Goal: Information Seeking & Learning: Check status

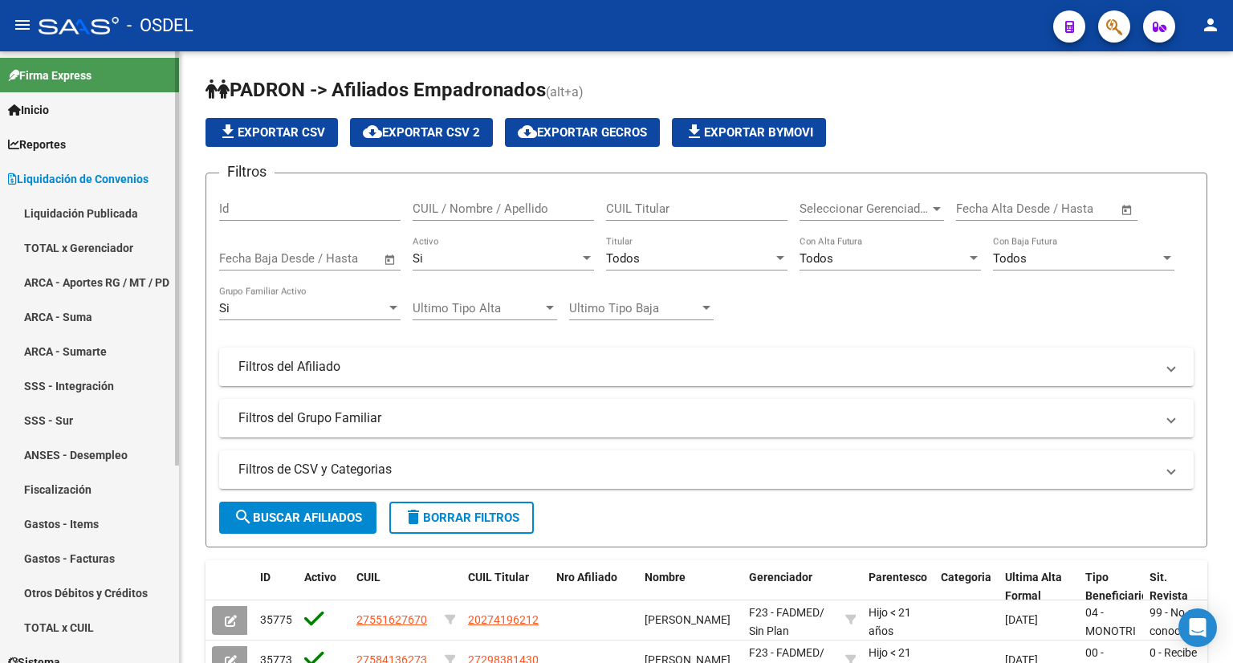
click at [82, 248] on link "TOTAL x Gerenciador" at bounding box center [89, 247] width 179 height 35
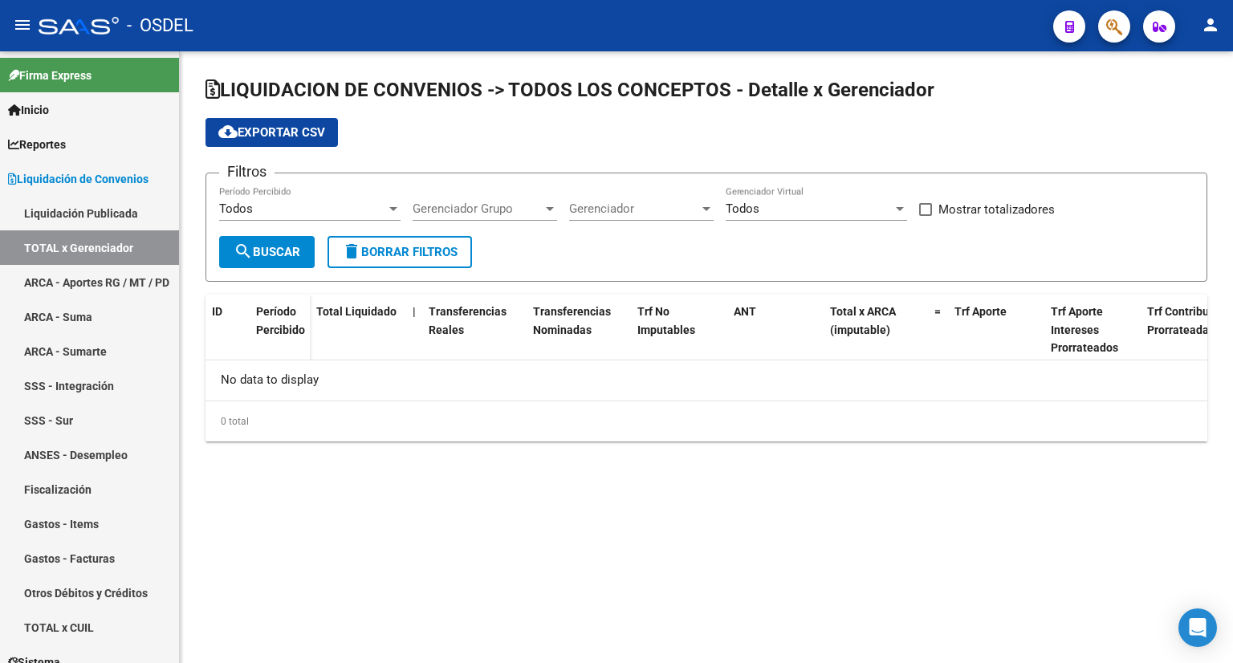
checkbox input "true"
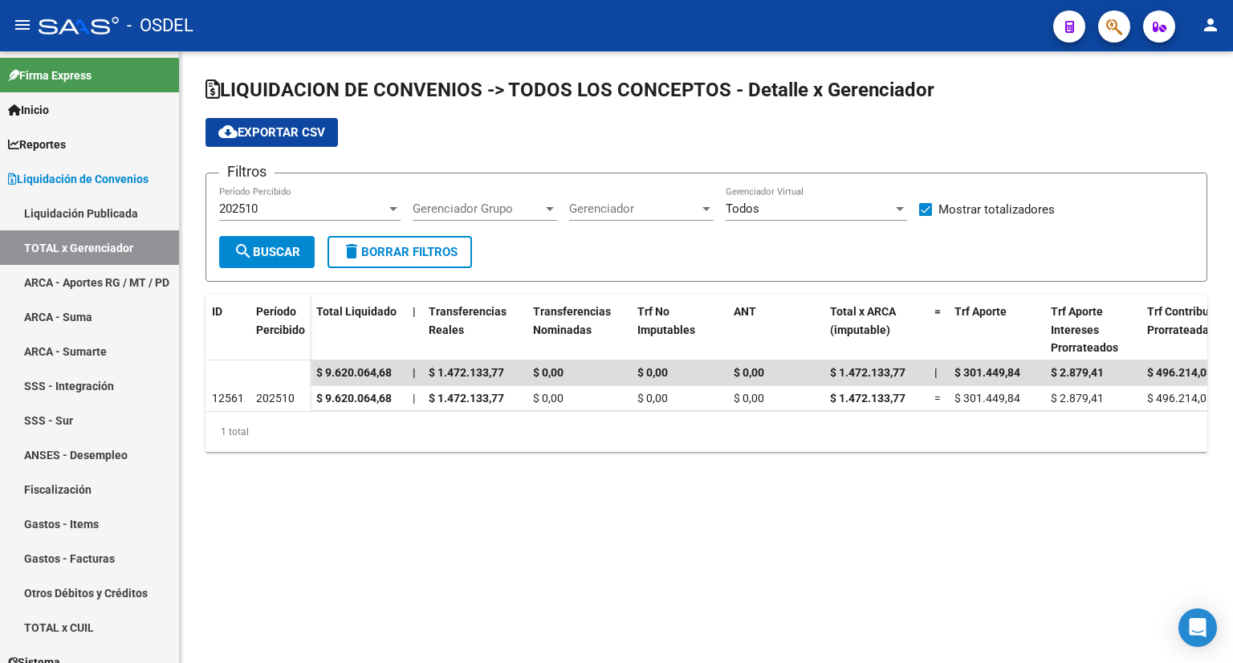
click at [320, 208] on div "202510" at bounding box center [302, 208] width 167 height 14
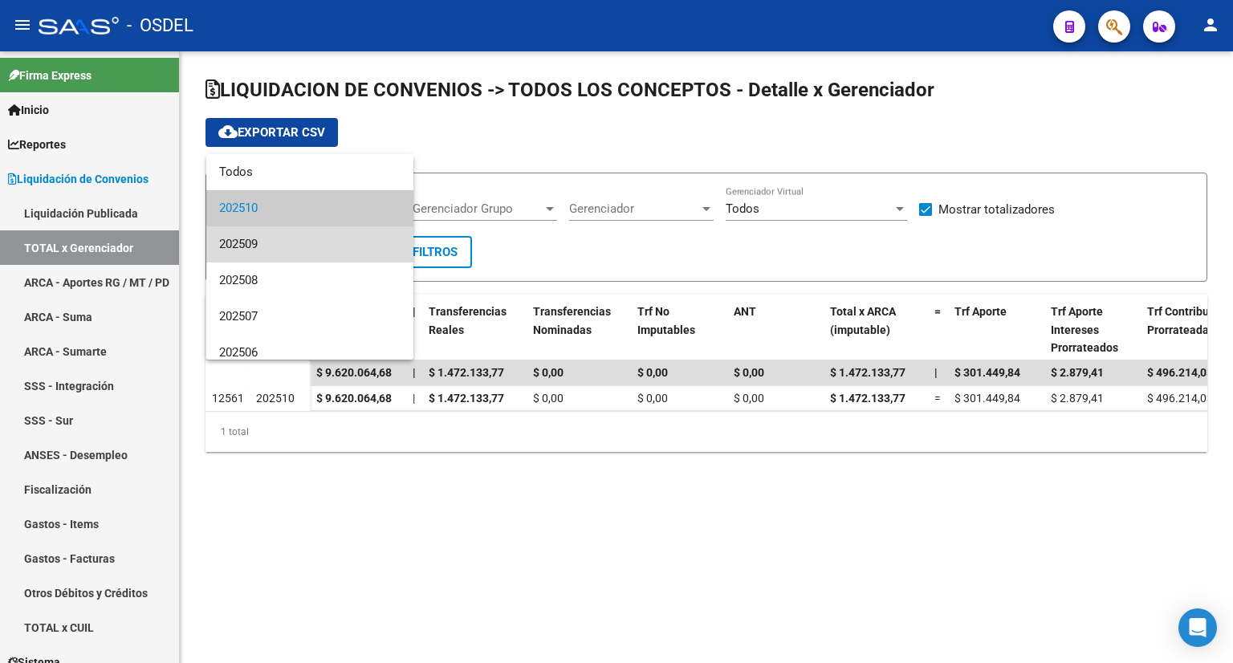
click at [317, 250] on span "202509" at bounding box center [309, 244] width 181 height 36
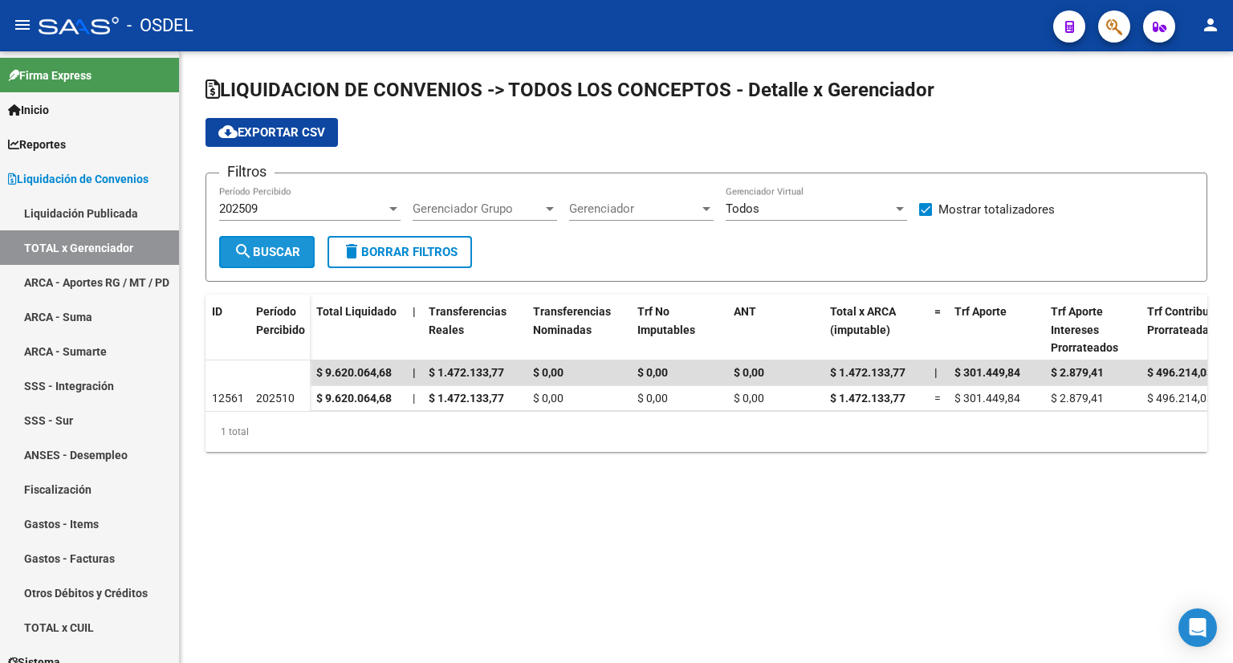
click at [272, 258] on span "search Buscar" at bounding box center [267, 252] width 67 height 14
click at [878, 213] on div "Todos" at bounding box center [809, 208] width 167 height 14
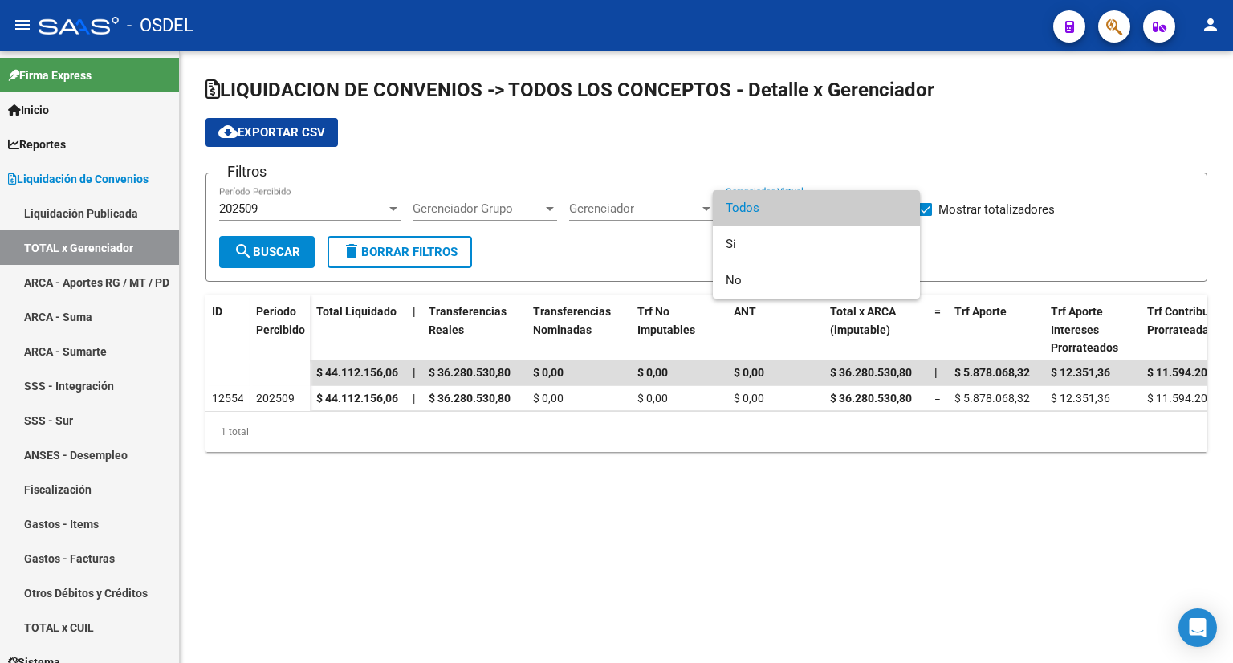
click at [790, 202] on span "Todos" at bounding box center [816, 208] width 181 height 36
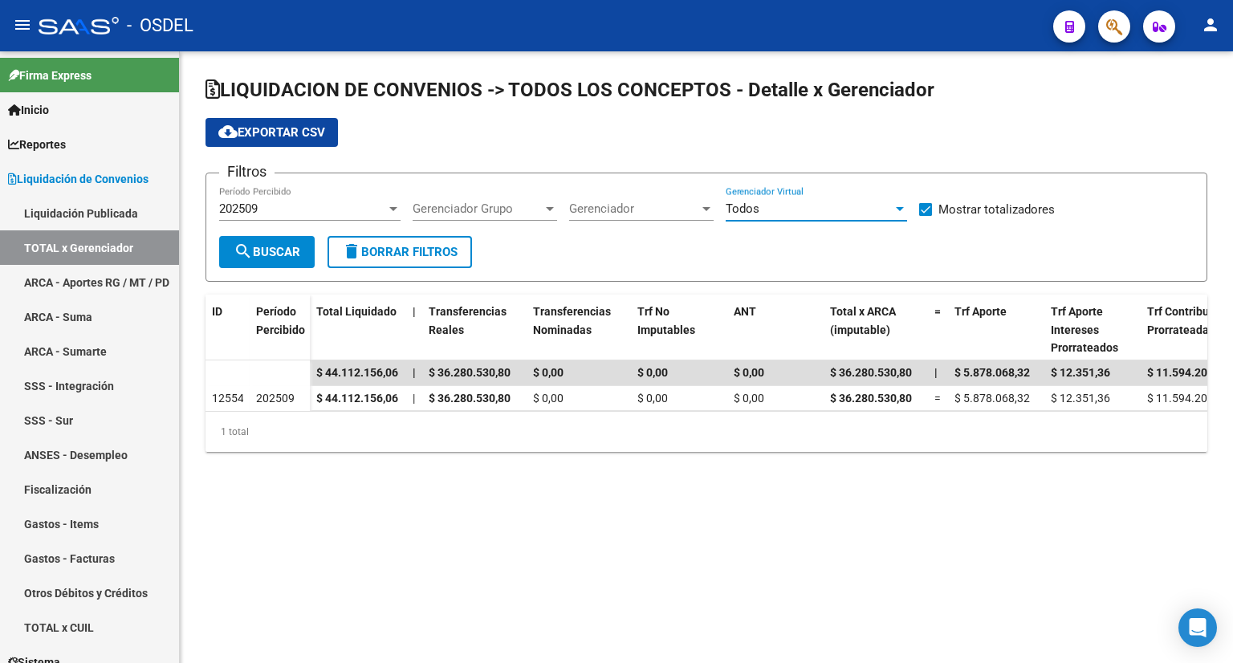
click at [681, 195] on div "Gerenciador Gerenciador" at bounding box center [641, 203] width 144 height 35
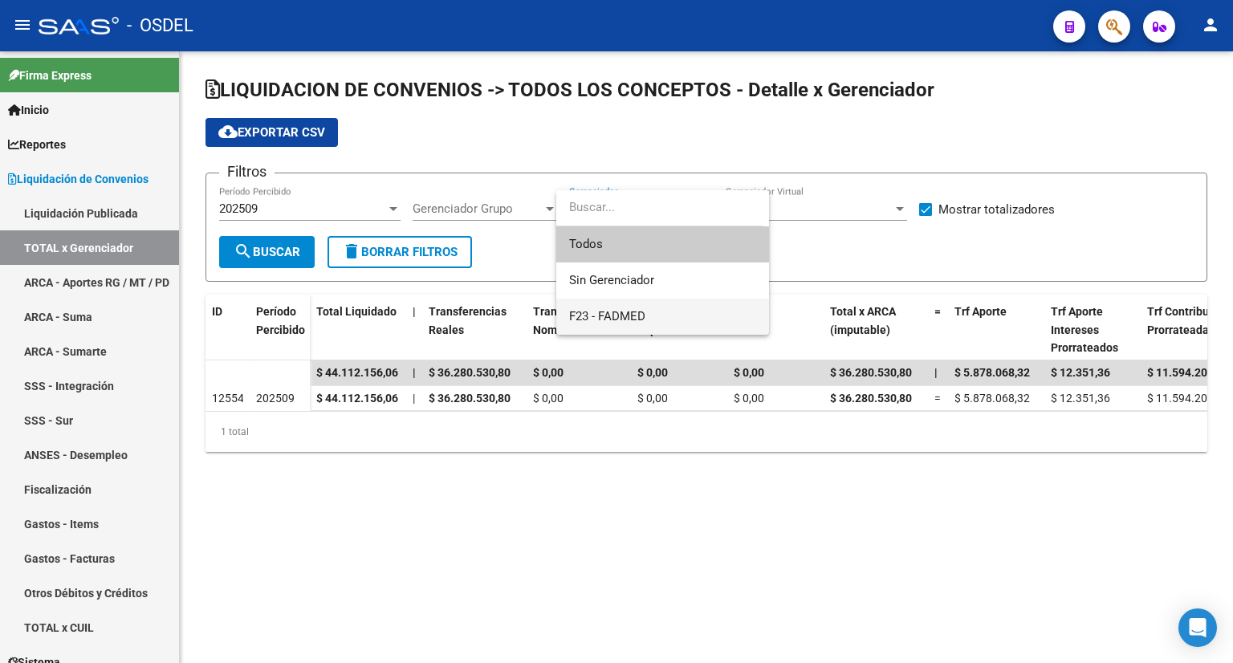
click at [638, 302] on span "F23 - FADMED" at bounding box center [662, 317] width 187 height 36
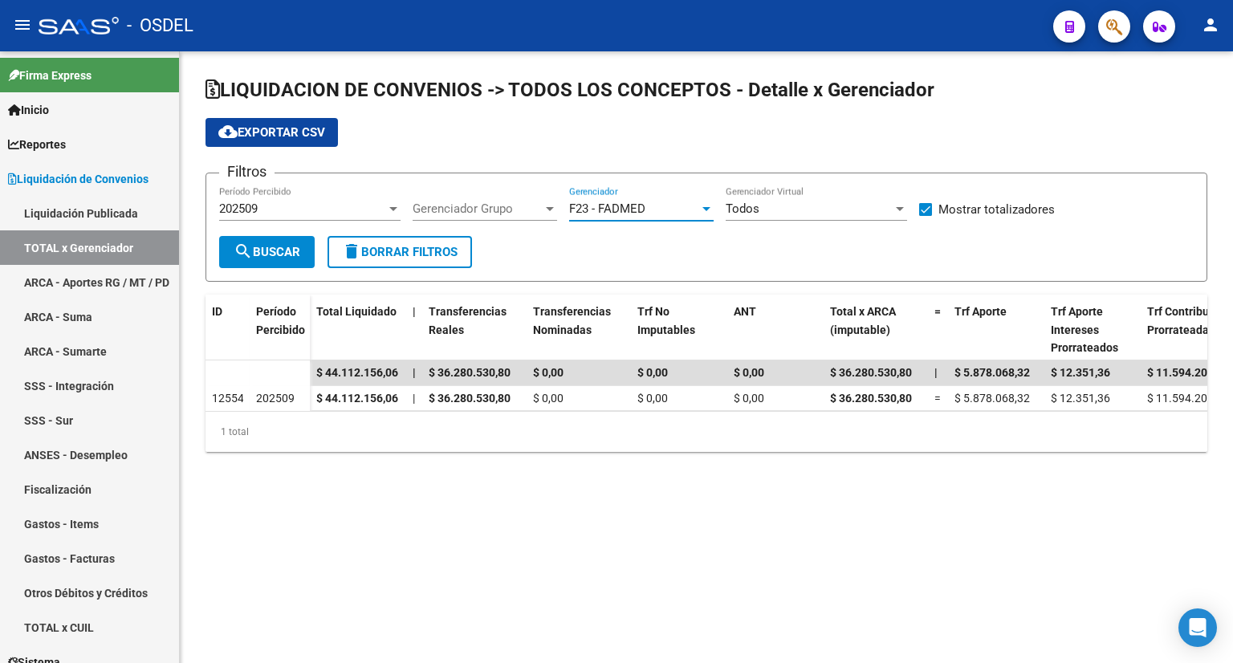
click at [276, 257] on span "search Buscar" at bounding box center [267, 252] width 67 height 14
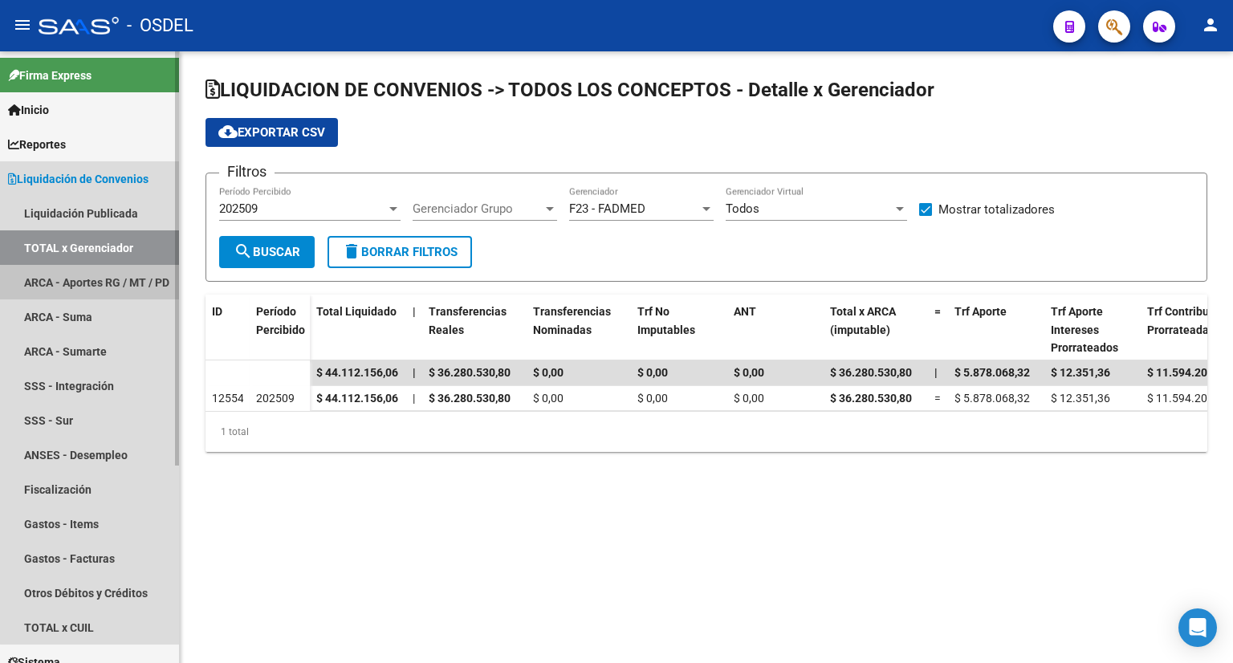
click at [106, 283] on link "ARCA - Aportes RG / MT / PD" at bounding box center [89, 282] width 179 height 35
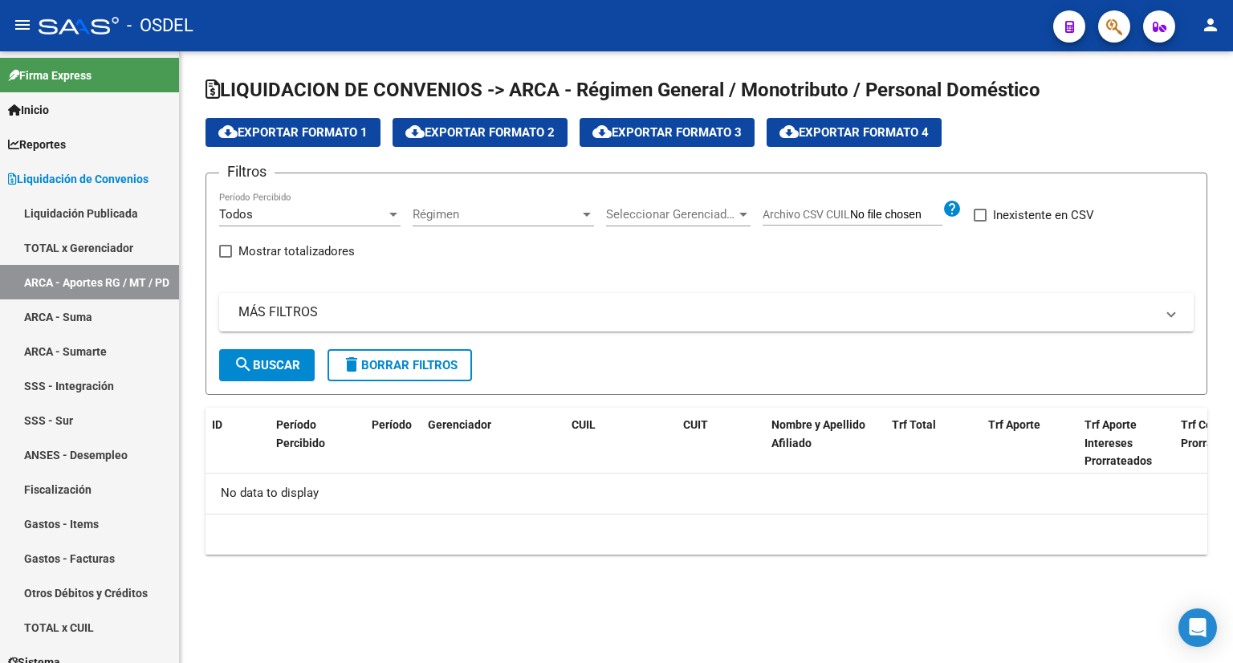
click at [295, 202] on div "Todos Período Percibido" at bounding box center [309, 209] width 181 height 35
click at [455, 258] on div at bounding box center [616, 331] width 1233 height 663
click at [493, 216] on span "Régimen" at bounding box center [496, 214] width 167 height 14
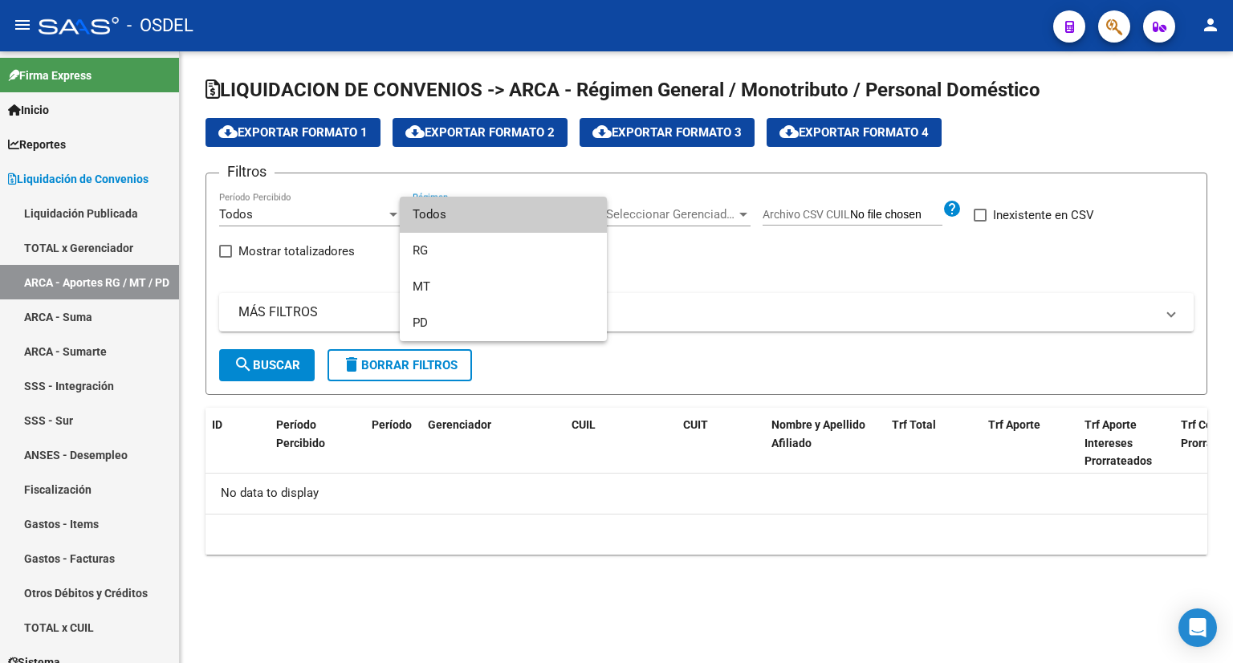
click at [723, 238] on div at bounding box center [616, 331] width 1233 height 663
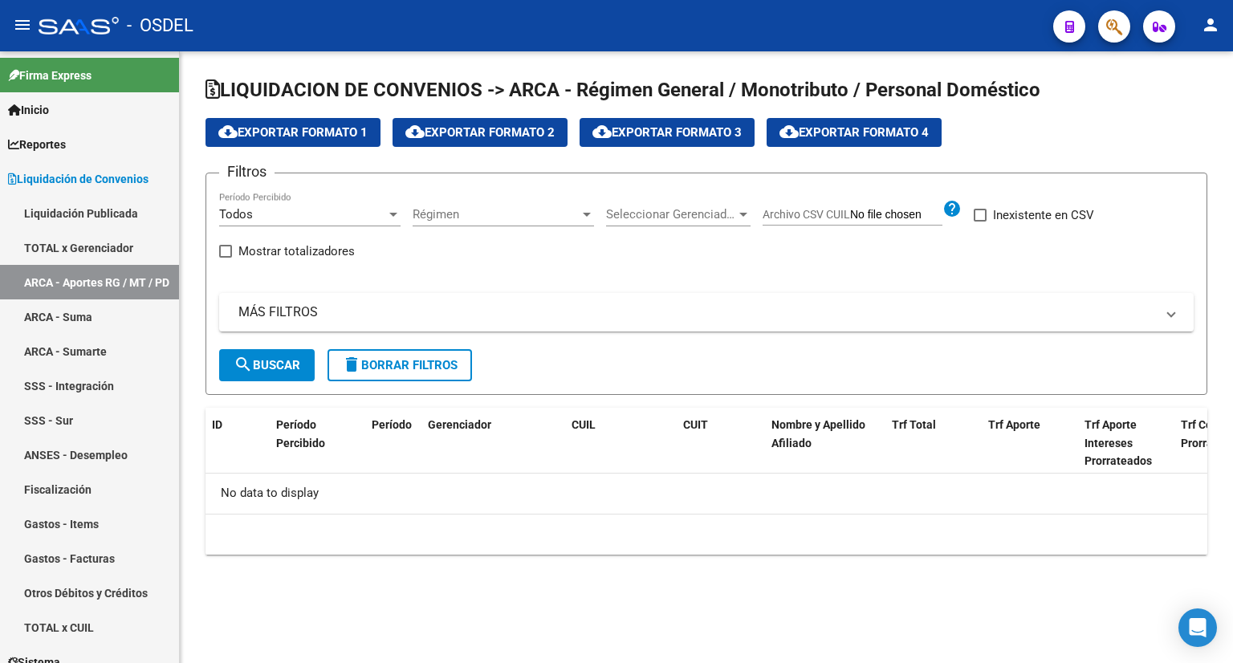
click at [722, 205] on div "Seleccionar Gerenciador Seleccionar Gerenciador" at bounding box center [678, 209] width 144 height 35
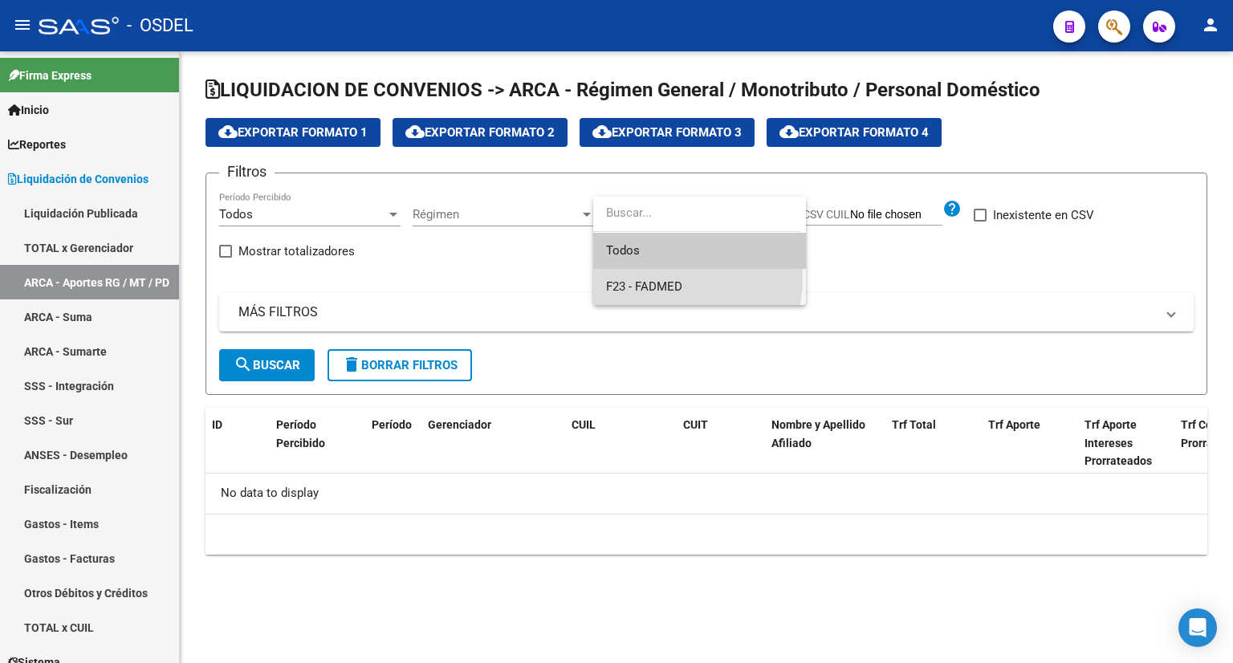
drag, startPoint x: 682, startPoint y: 279, endPoint x: 486, endPoint y: 282, distance: 196.7
click at [681, 279] on span "F23 - FADMED" at bounding box center [699, 287] width 187 height 36
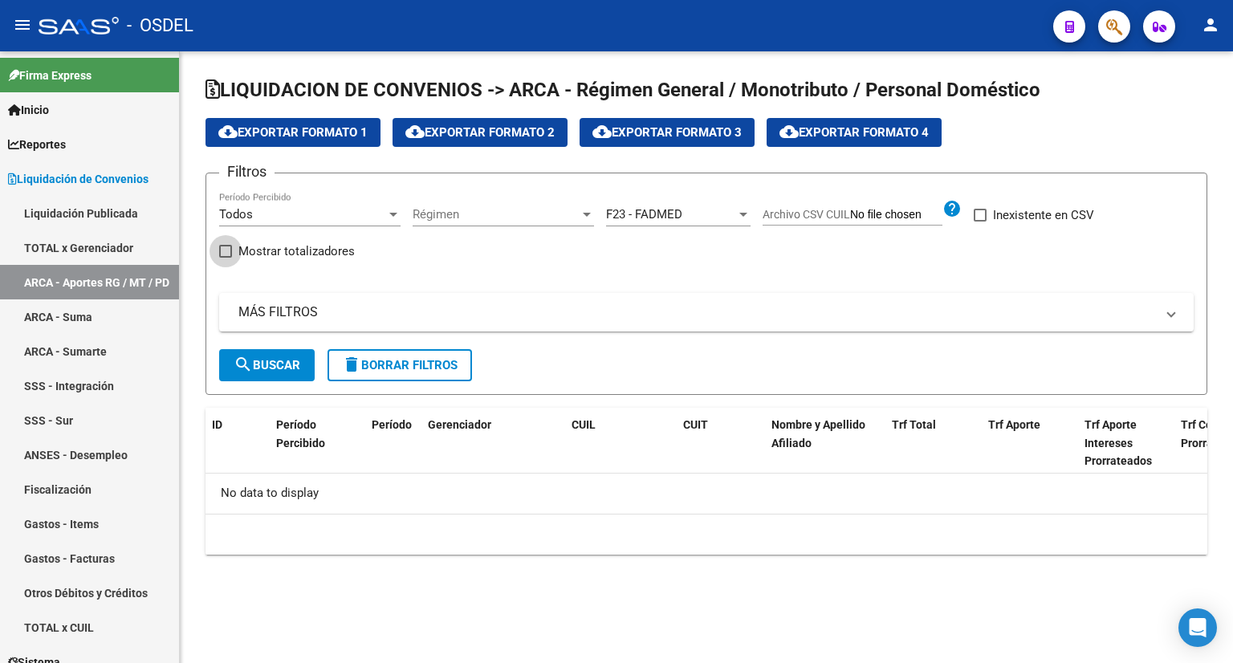
click at [295, 256] on span "Mostrar totalizadores" at bounding box center [296, 251] width 116 height 19
click at [226, 258] on input "Mostrar totalizadores" at bounding box center [225, 258] width 1 height 1
checkbox input "true"
click at [273, 361] on span "search Buscar" at bounding box center [267, 365] width 67 height 14
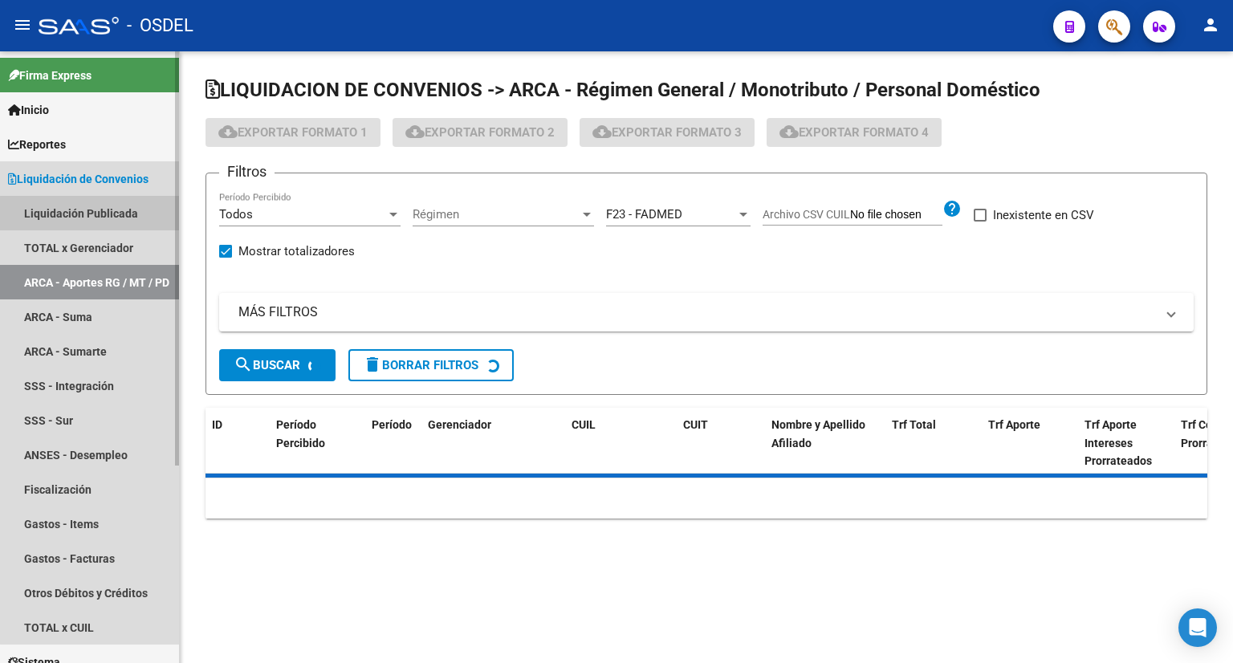
click at [121, 215] on link "Liquidación Publicada" at bounding box center [89, 213] width 179 height 35
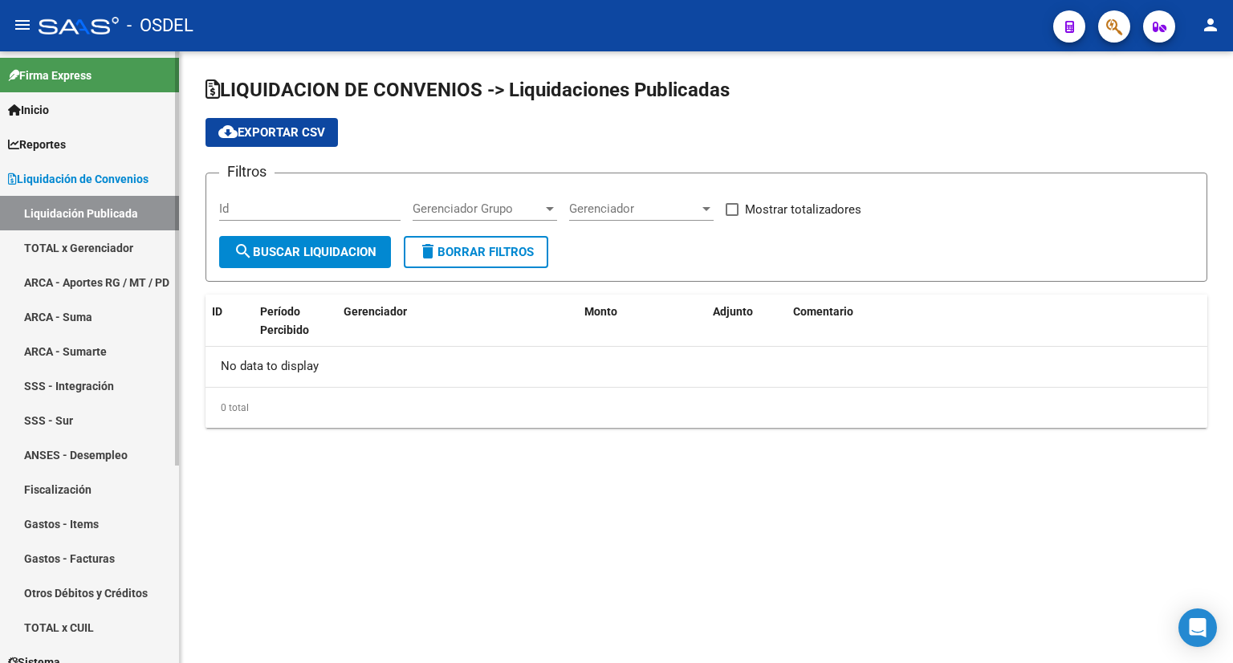
click at [119, 244] on link "TOTAL x Gerenciador" at bounding box center [89, 247] width 179 height 35
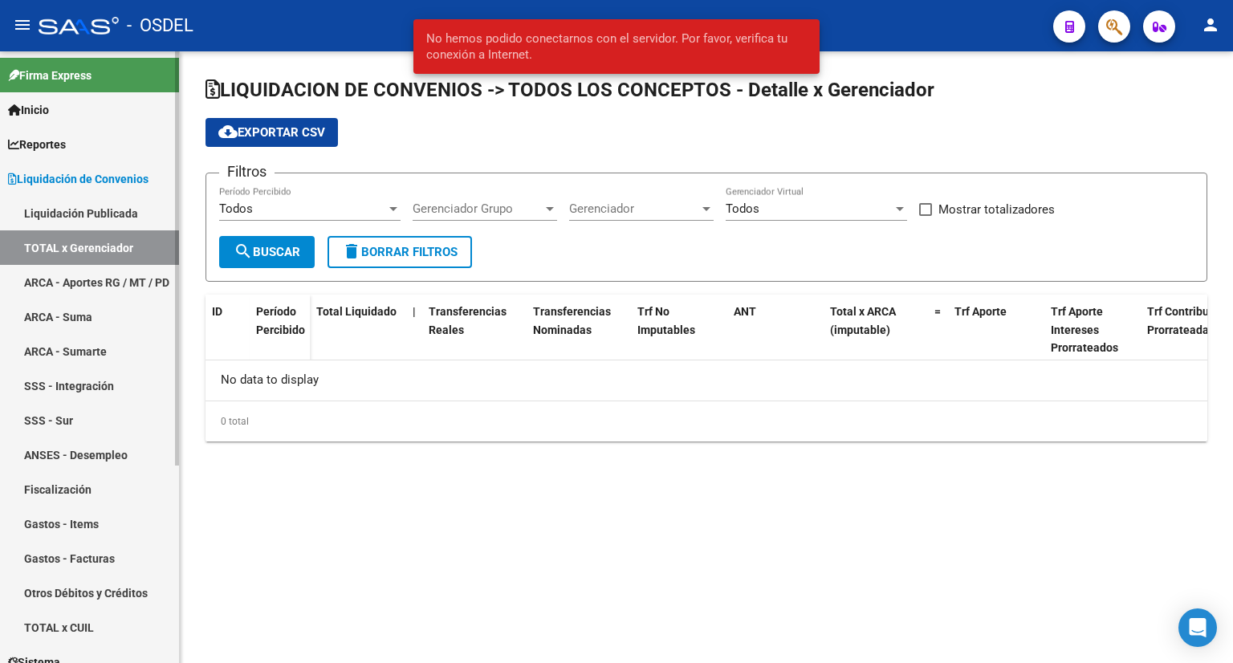
click at [51, 173] on span "Liquidación de Convenios" at bounding box center [78, 179] width 140 height 18
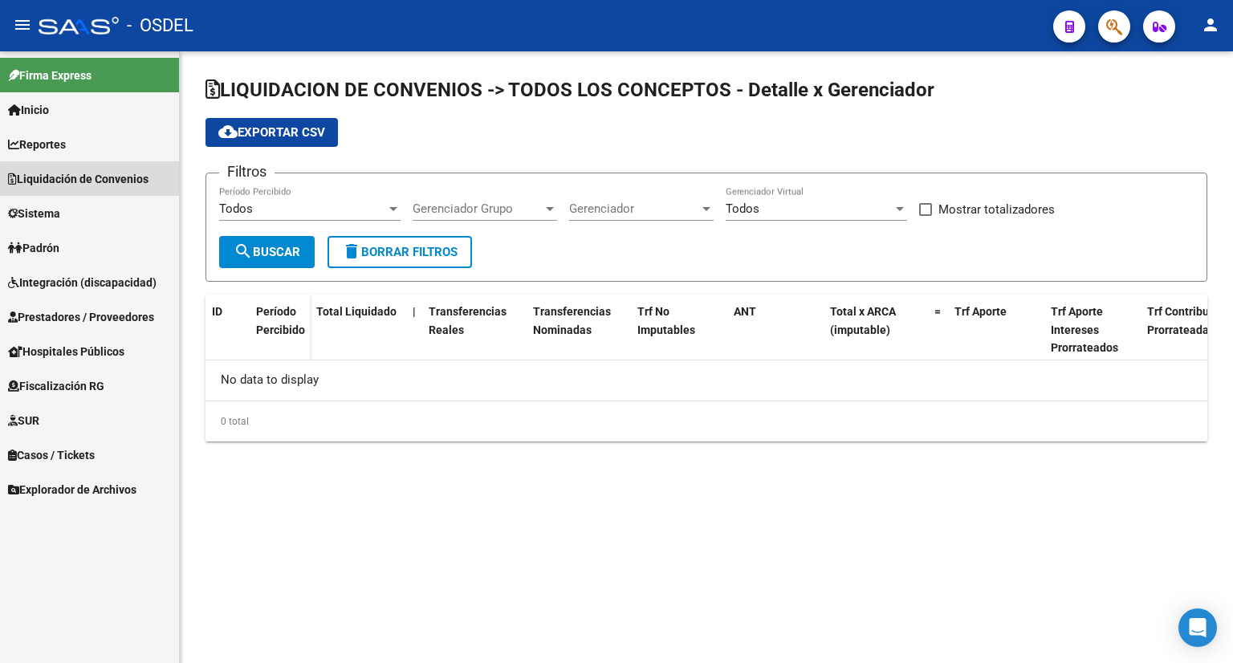
click at [112, 187] on span "Liquidación de Convenios" at bounding box center [78, 179] width 140 height 18
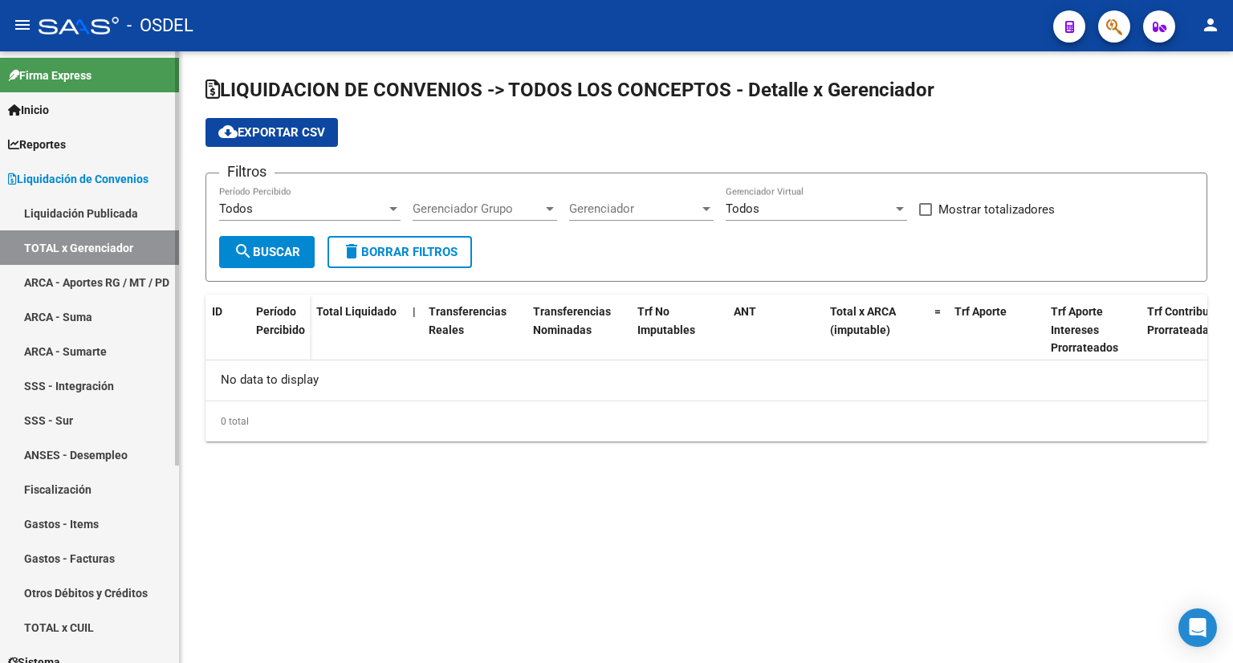
click at [104, 249] on link "TOTAL x Gerenciador" at bounding box center [89, 247] width 179 height 35
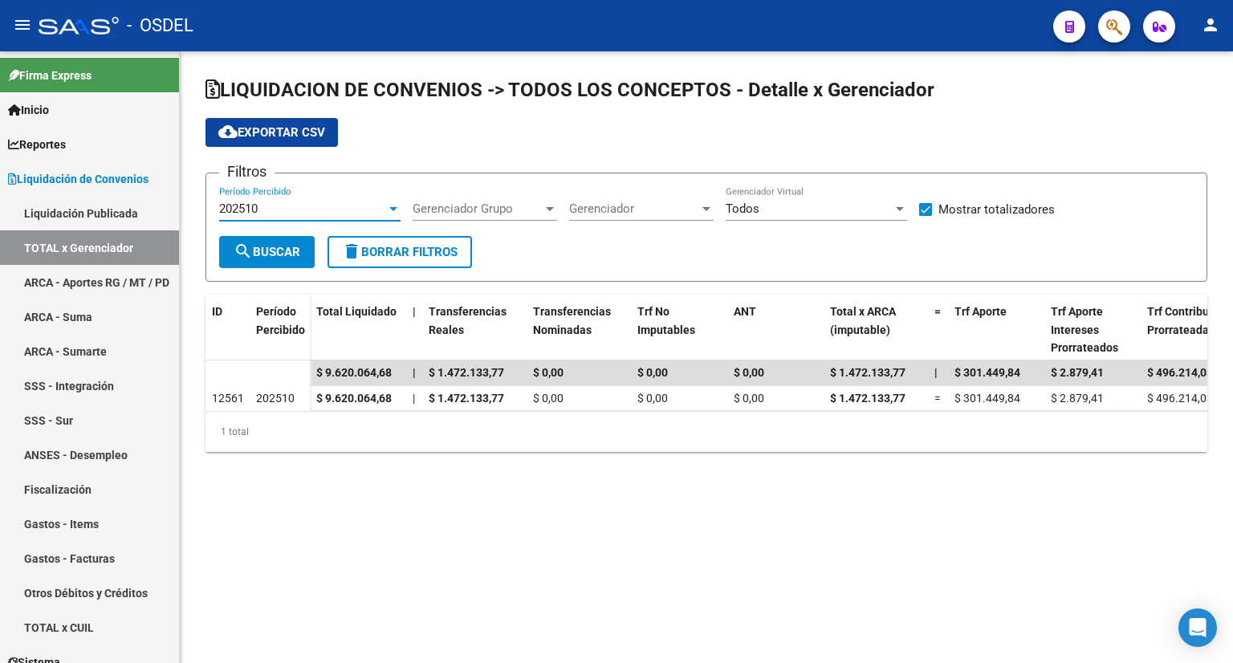
click at [315, 213] on div "202510" at bounding box center [302, 208] width 167 height 14
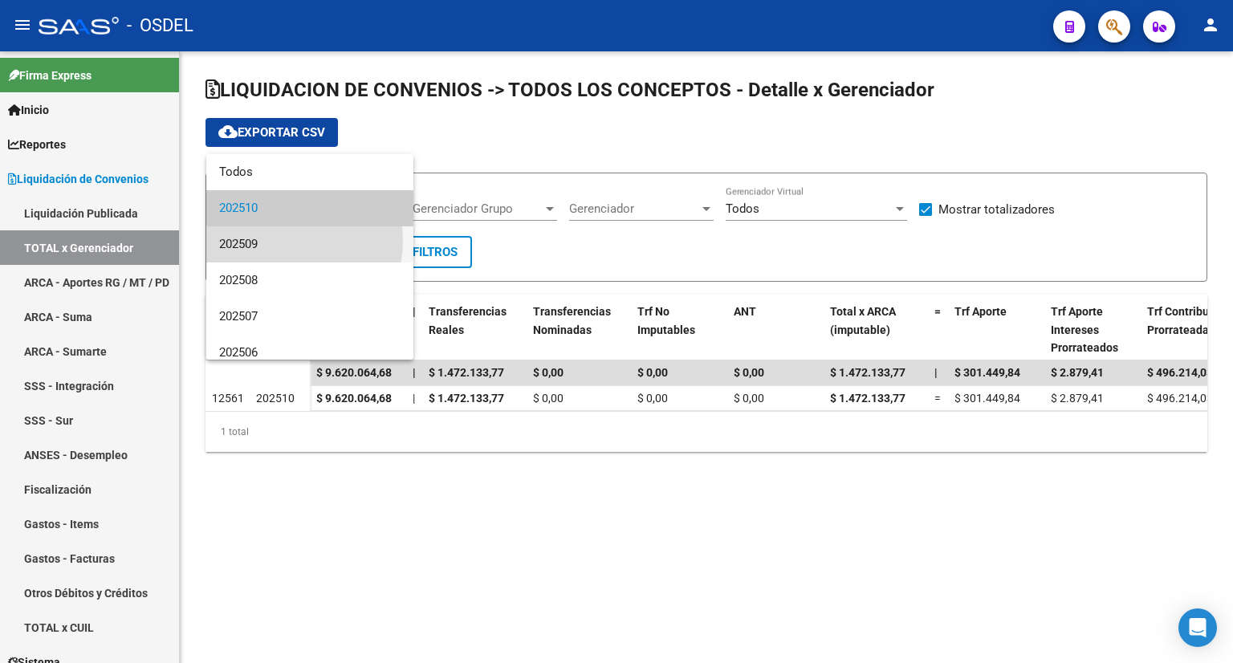
click at [290, 241] on span "202509" at bounding box center [309, 244] width 181 height 36
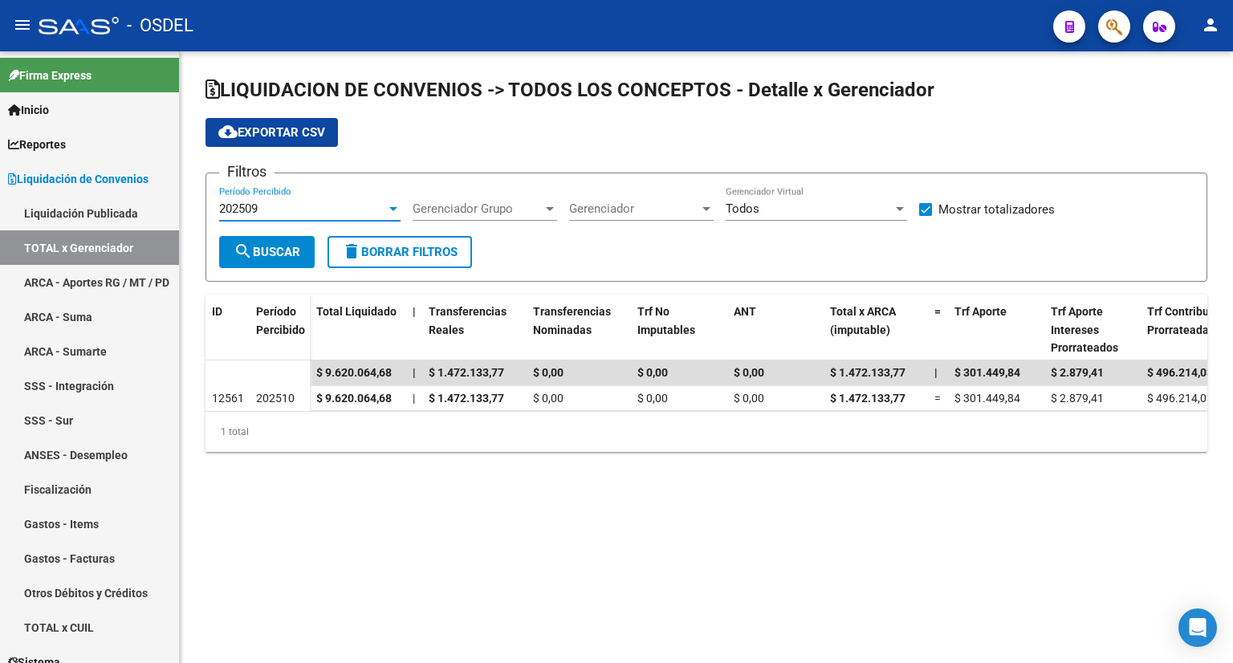
click at [264, 239] on button "search Buscar" at bounding box center [267, 252] width 96 height 32
click at [296, 206] on div "202509" at bounding box center [302, 208] width 167 height 14
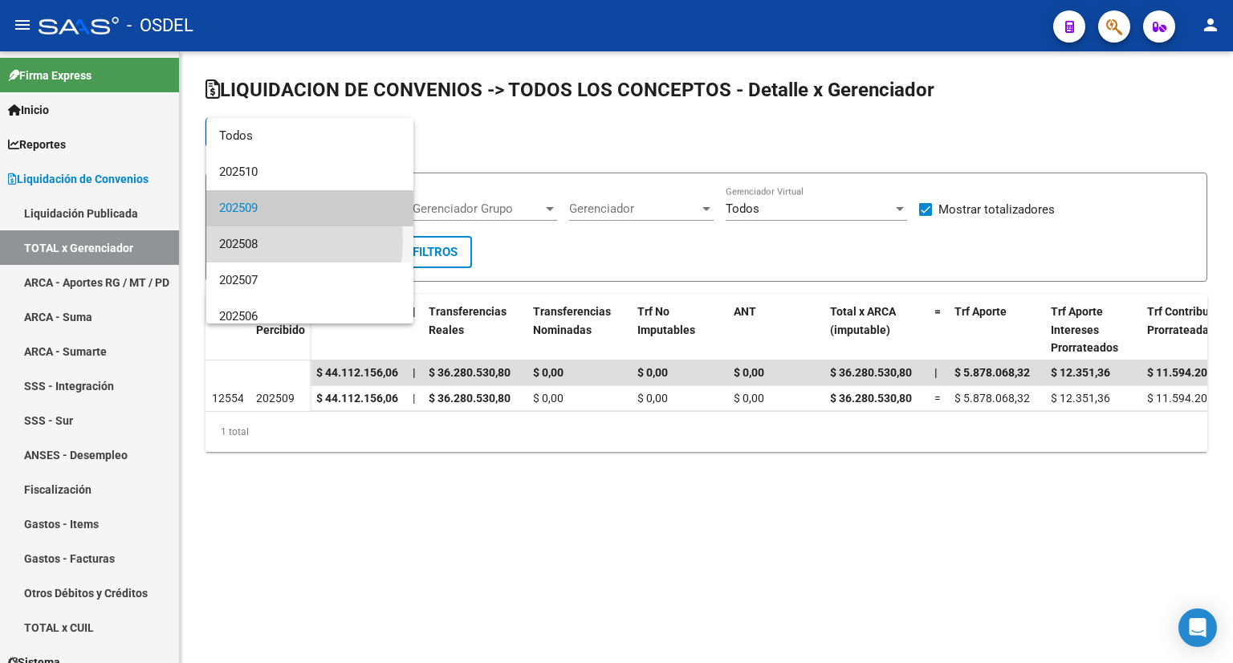
click at [273, 242] on span "202508" at bounding box center [309, 244] width 181 height 36
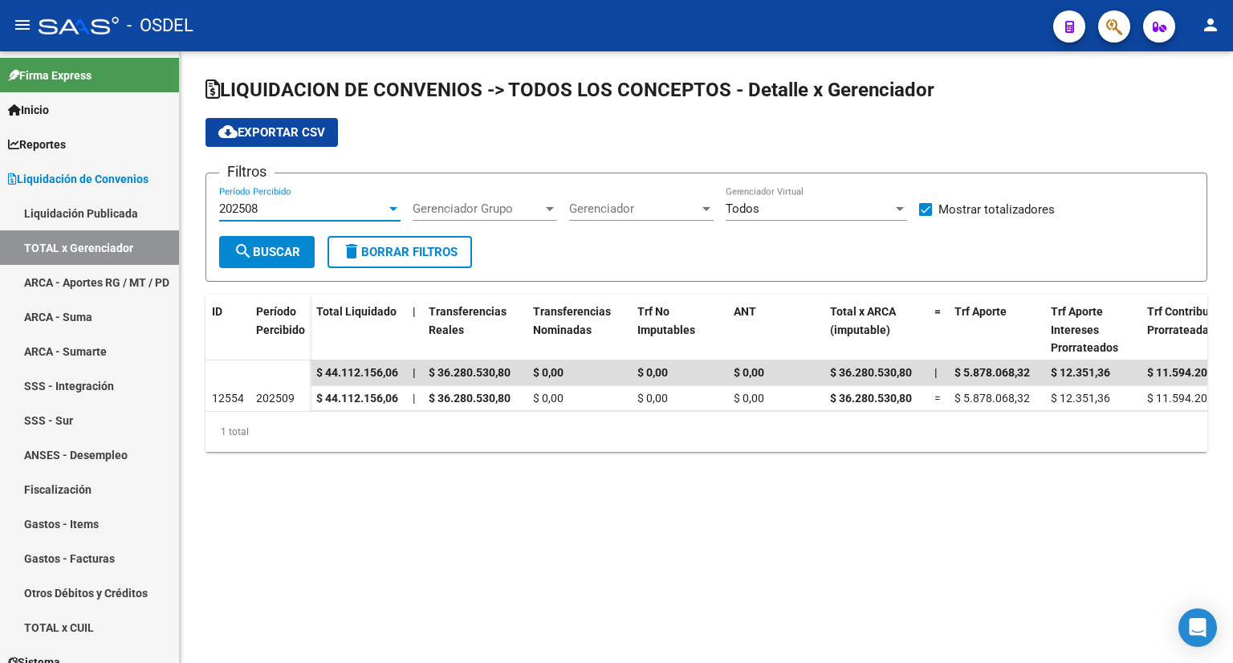
click at [269, 246] on span "search Buscar" at bounding box center [267, 252] width 67 height 14
click at [291, 208] on div "202508" at bounding box center [302, 208] width 167 height 14
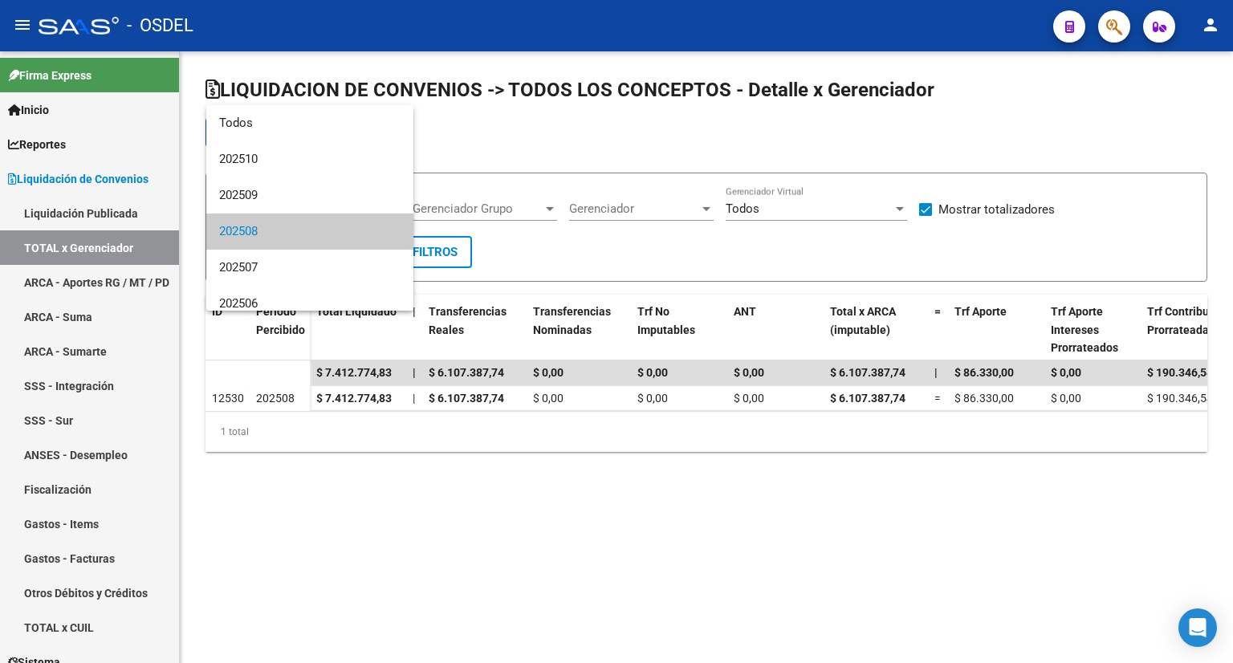
scroll to position [23, 0]
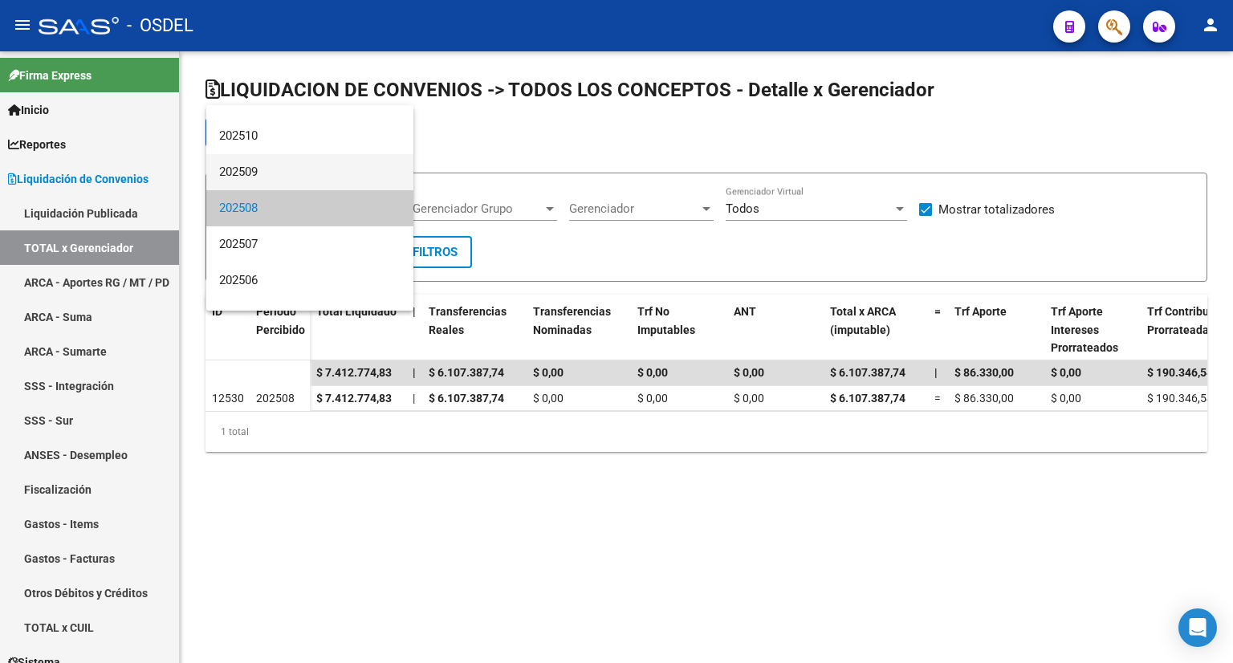
click at [276, 173] on span "202509" at bounding box center [309, 172] width 181 height 36
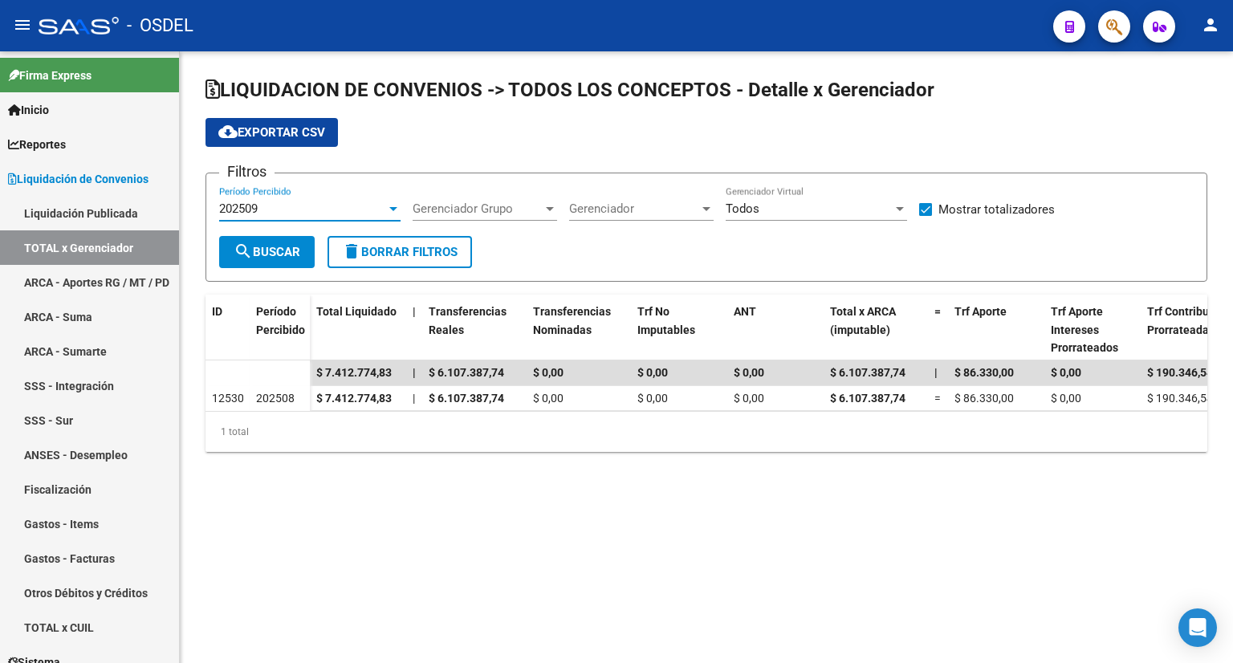
click at [316, 201] on div "202509" at bounding box center [302, 208] width 167 height 14
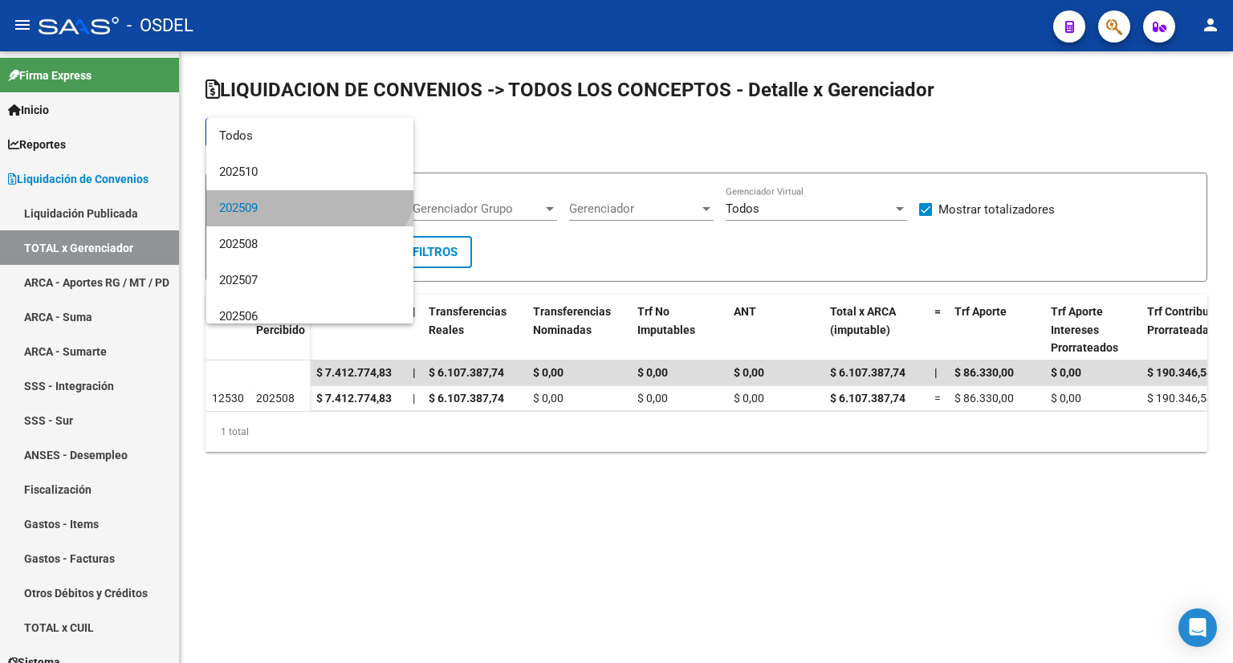
click at [306, 209] on span "202509" at bounding box center [309, 208] width 181 height 36
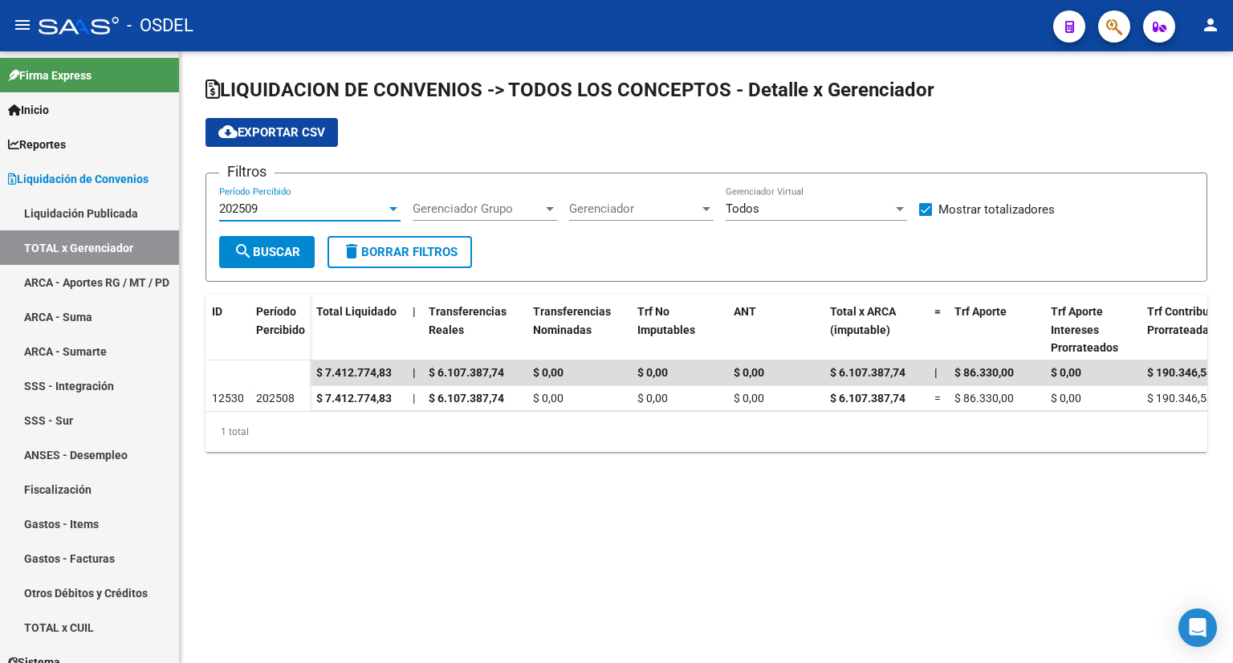
click at [283, 245] on span "search Buscar" at bounding box center [267, 252] width 67 height 14
click at [270, 245] on span "search Buscar" at bounding box center [267, 252] width 67 height 14
click at [323, 209] on div "202509" at bounding box center [302, 208] width 167 height 14
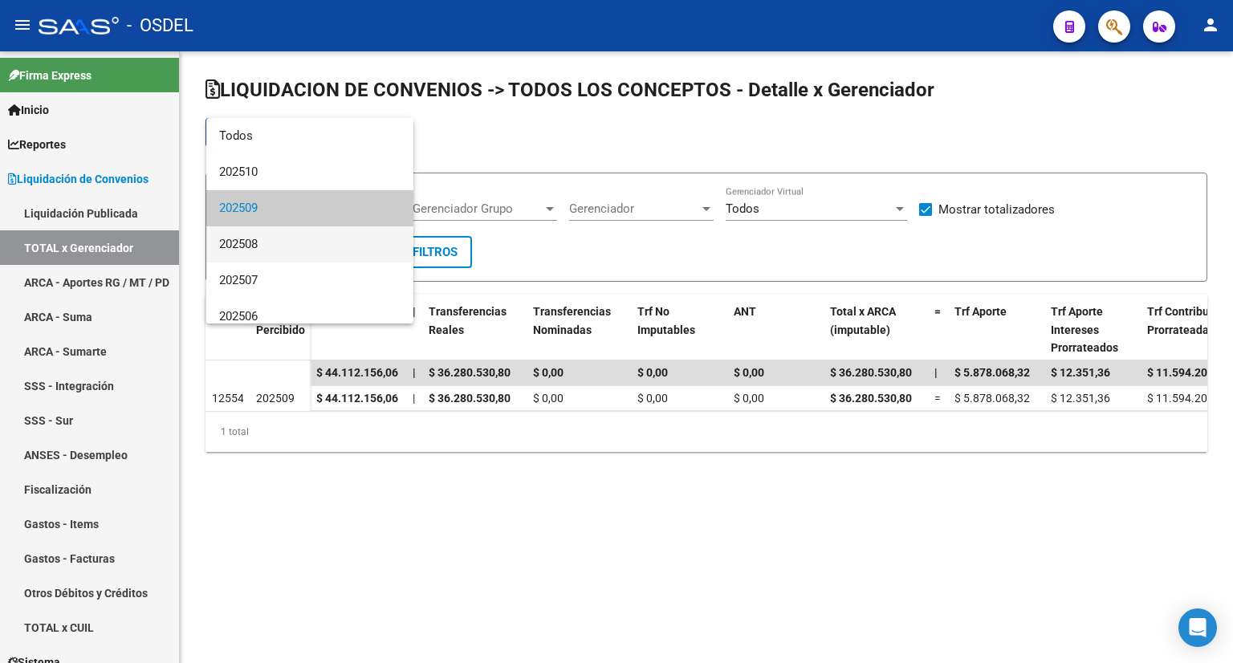
click at [295, 242] on span "202508" at bounding box center [309, 244] width 181 height 36
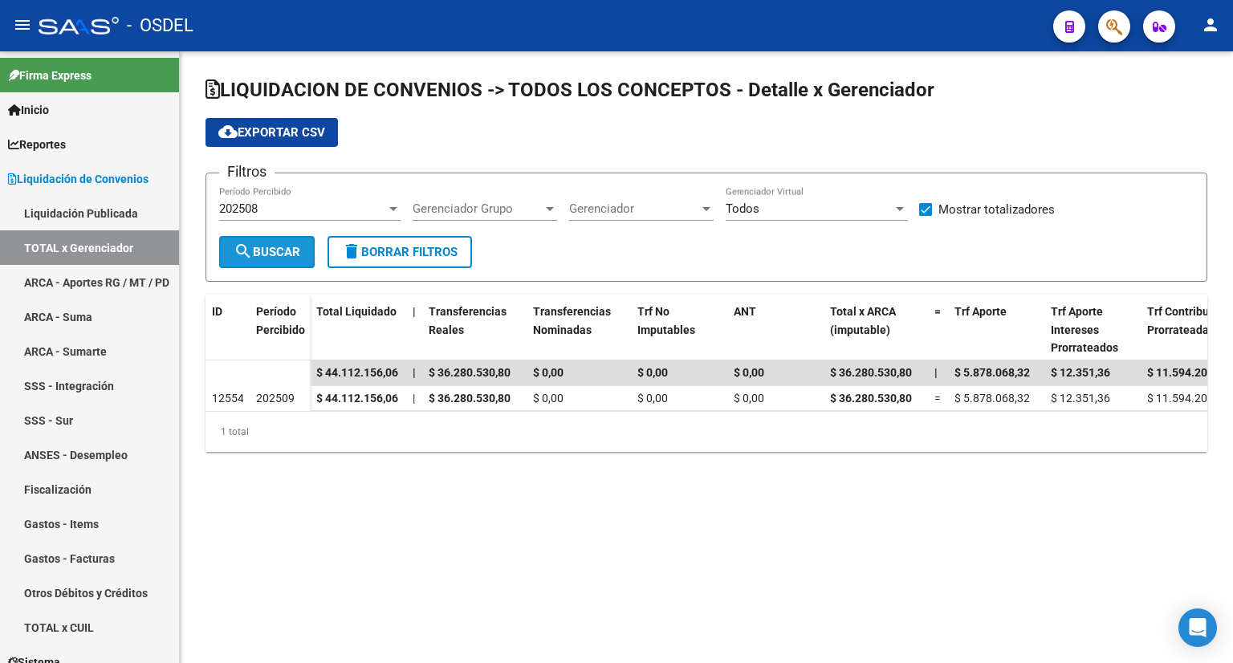
click at [288, 250] on span "search Buscar" at bounding box center [267, 252] width 67 height 14
click at [331, 200] on div "202508 Período Percibido" at bounding box center [309, 203] width 181 height 35
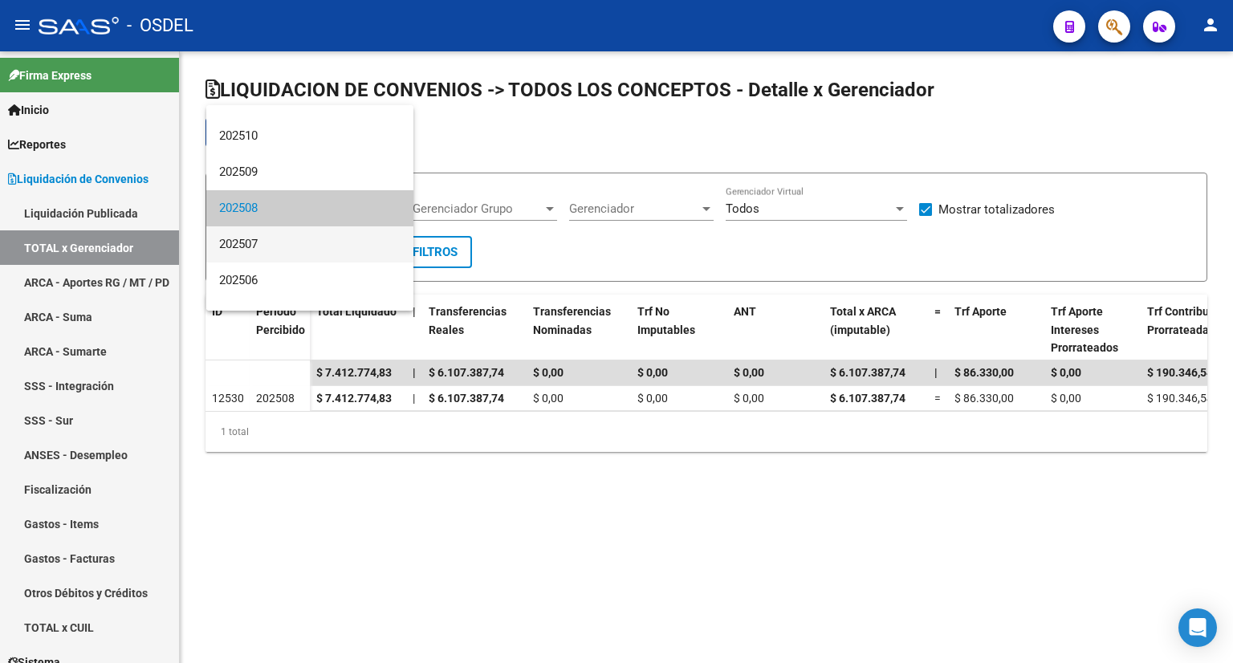
click at [315, 238] on span "202507" at bounding box center [309, 244] width 181 height 36
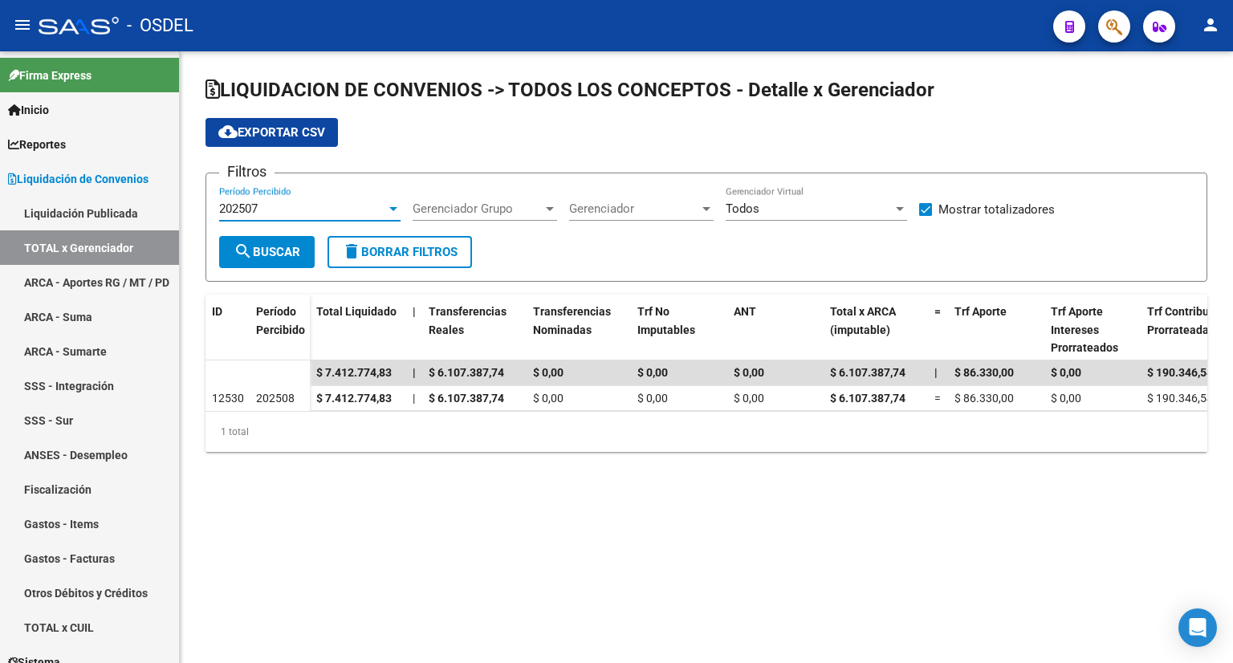
click at [303, 253] on button "search Buscar" at bounding box center [267, 252] width 96 height 32
click at [325, 205] on div "202507" at bounding box center [302, 208] width 167 height 14
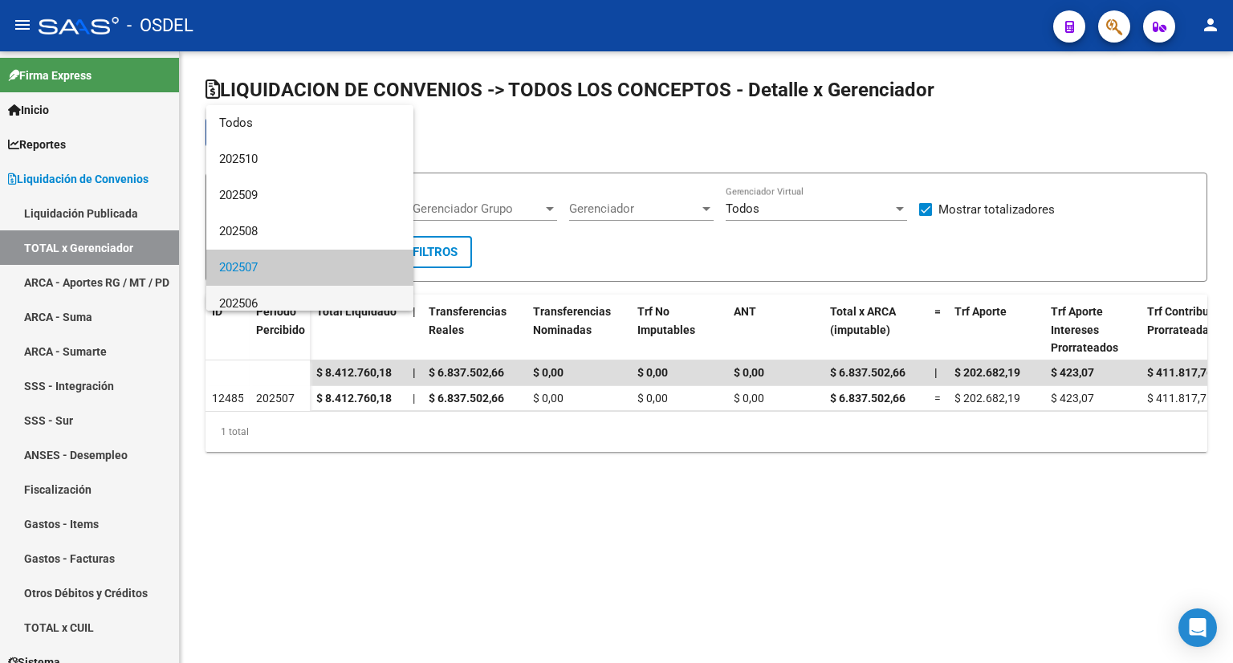
scroll to position [59, 0]
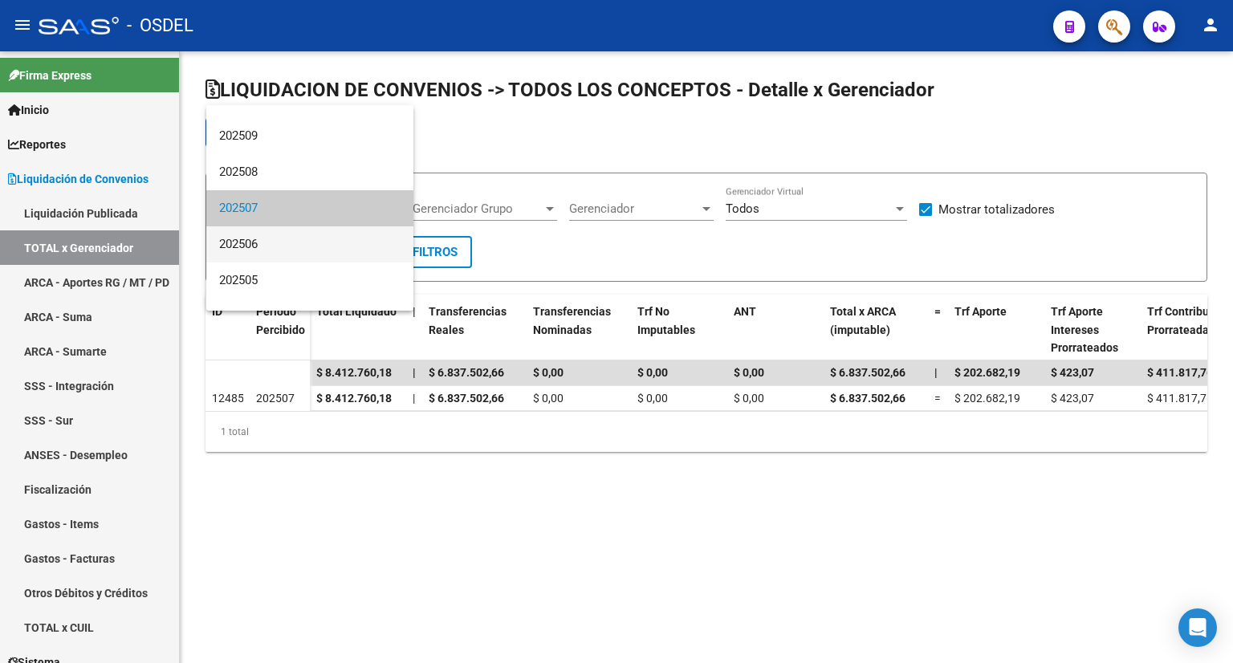
click at [302, 245] on span "202506" at bounding box center [309, 244] width 181 height 36
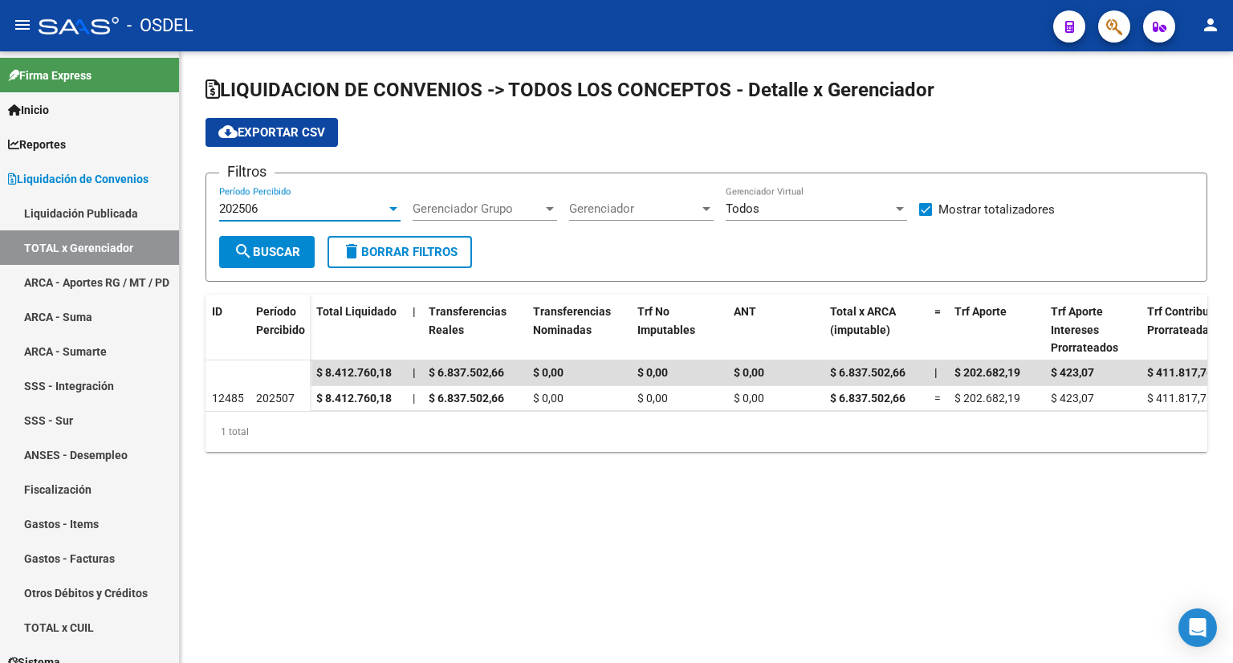
click at [275, 260] on button "search Buscar" at bounding box center [267, 252] width 96 height 32
click at [299, 203] on div "202506" at bounding box center [302, 208] width 167 height 14
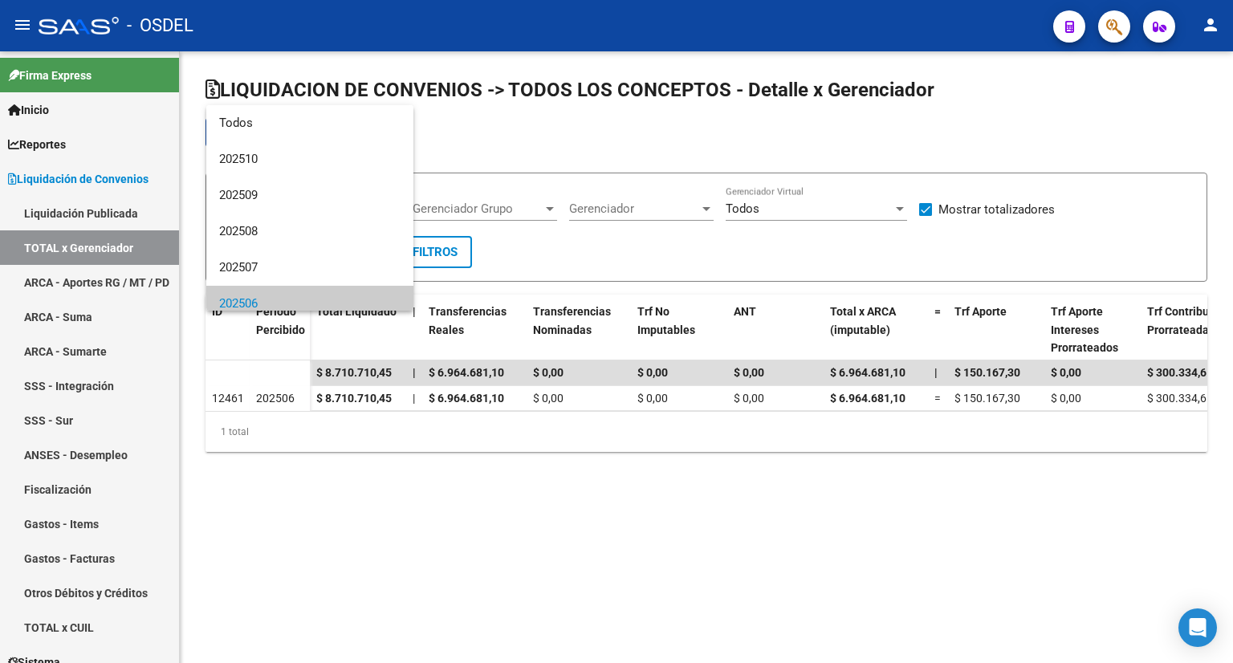
scroll to position [96, 0]
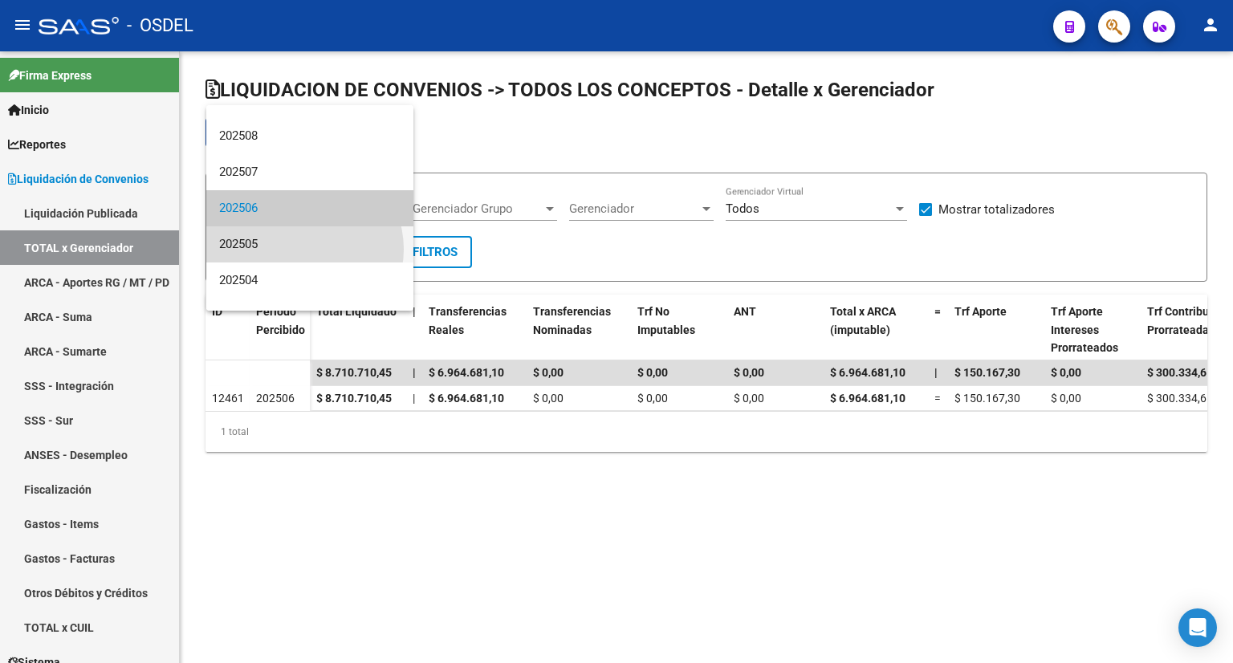
click at [299, 249] on span "202505" at bounding box center [309, 244] width 181 height 36
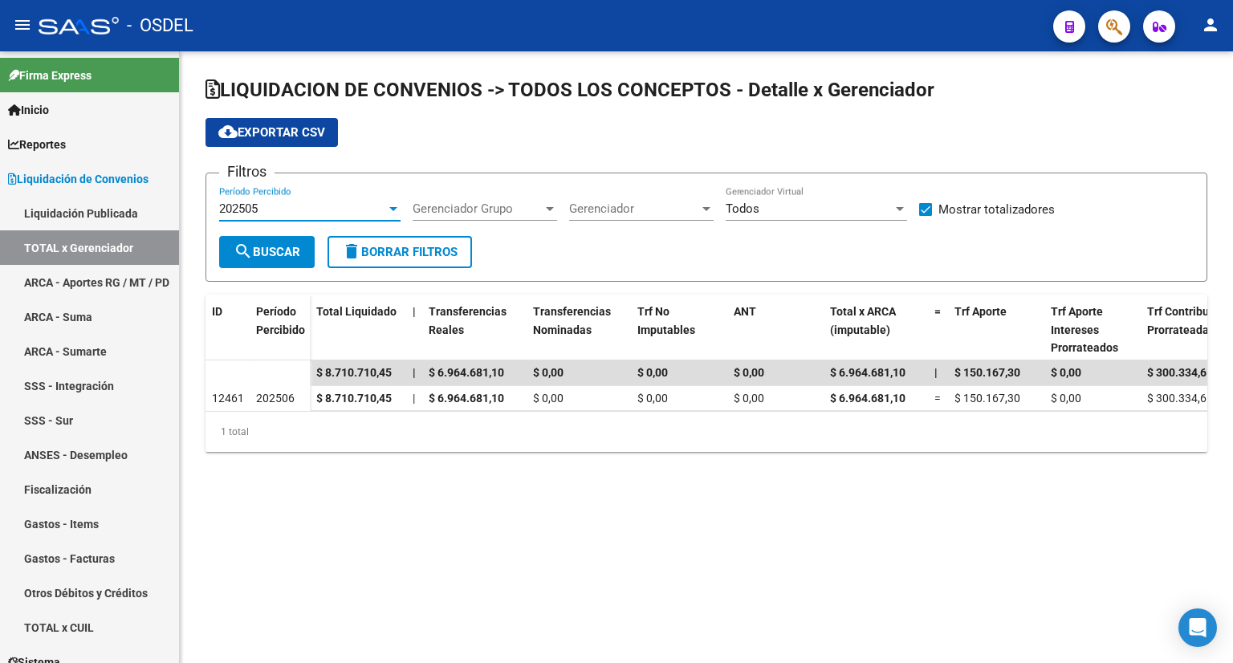
click at [297, 251] on span "search Buscar" at bounding box center [267, 252] width 67 height 14
click at [301, 214] on div "202505" at bounding box center [302, 208] width 167 height 14
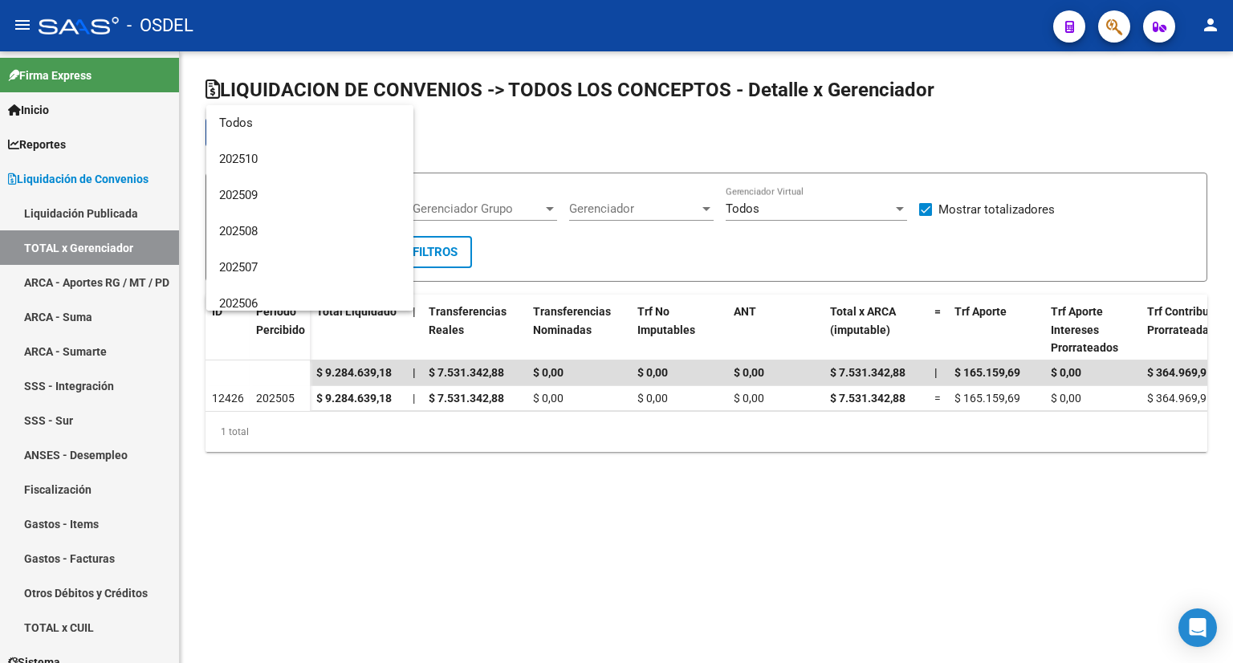
scroll to position [132, 0]
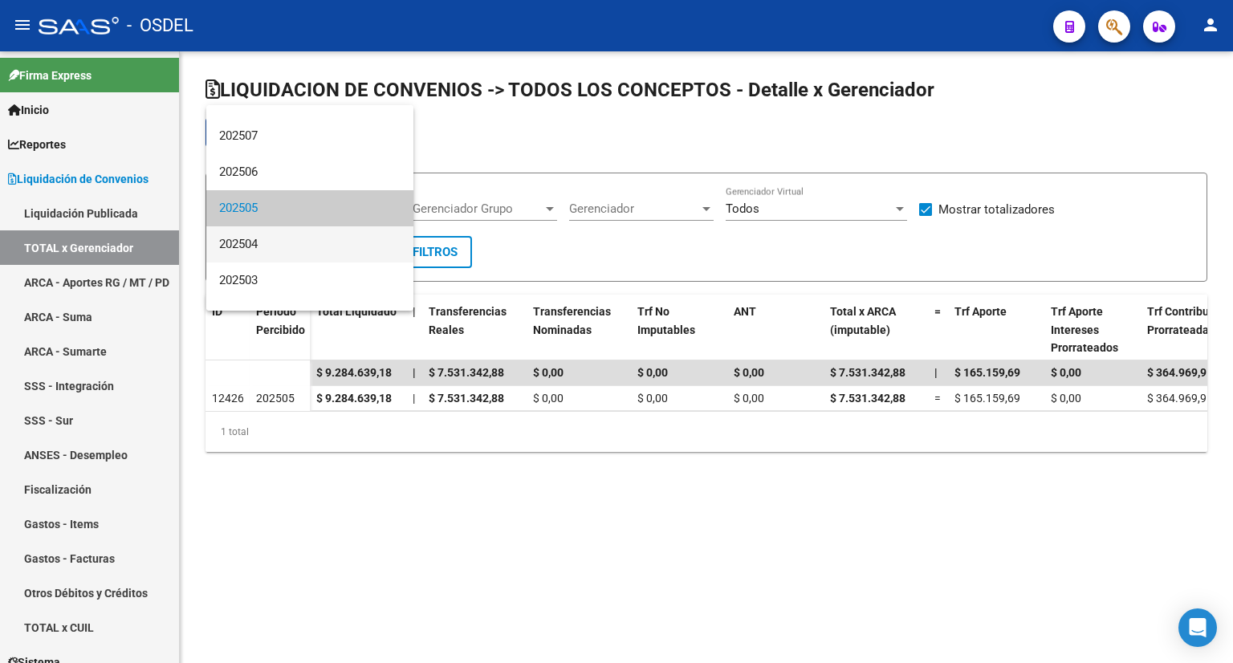
click at [292, 249] on span "202504" at bounding box center [309, 244] width 181 height 36
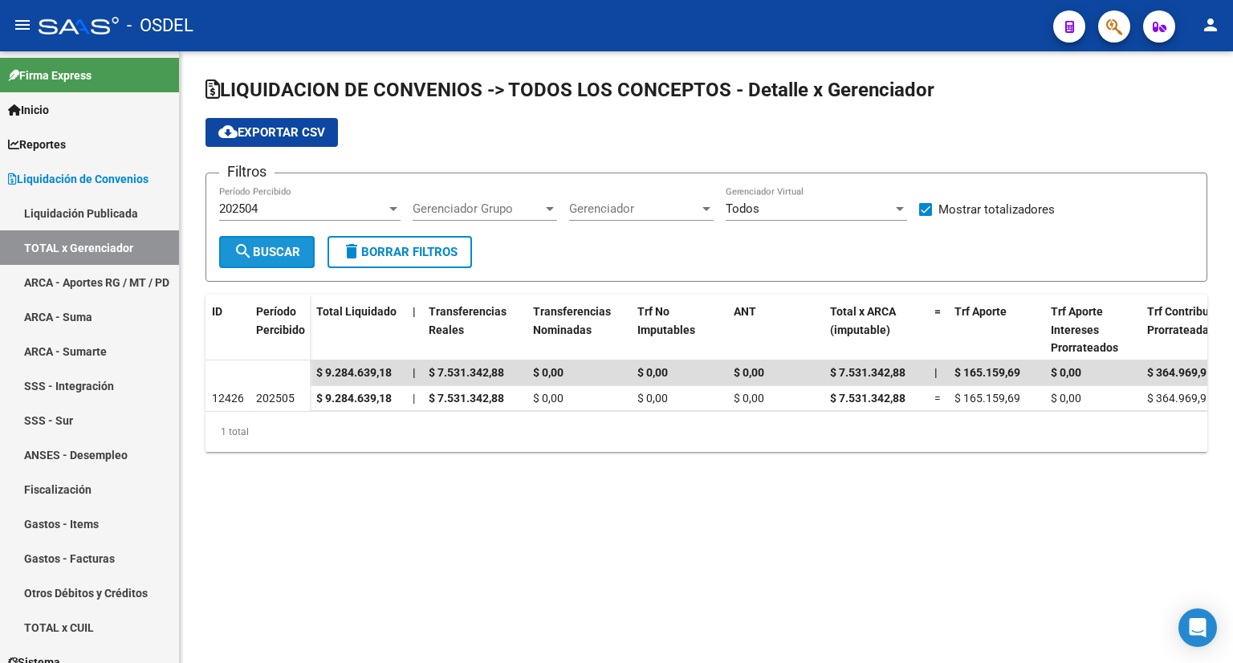
click at [287, 255] on span "search Buscar" at bounding box center [267, 252] width 67 height 14
click at [303, 215] on div "202504 Período Percibido" at bounding box center [309, 203] width 181 height 35
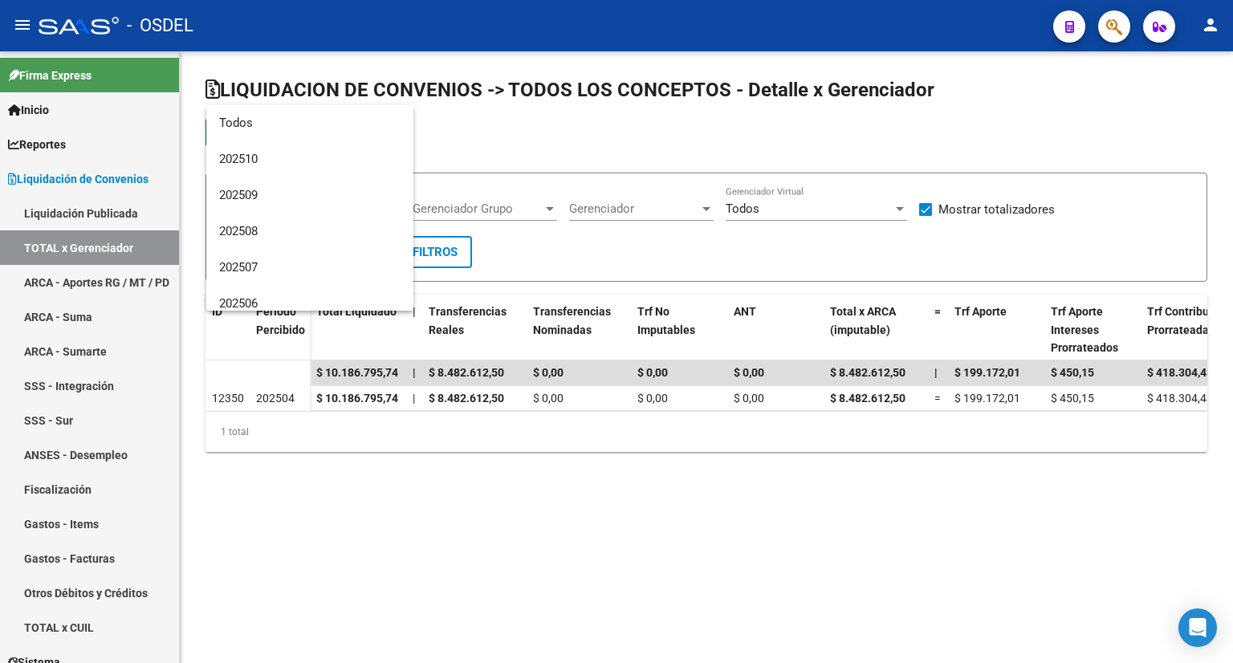
scroll to position [168, 0]
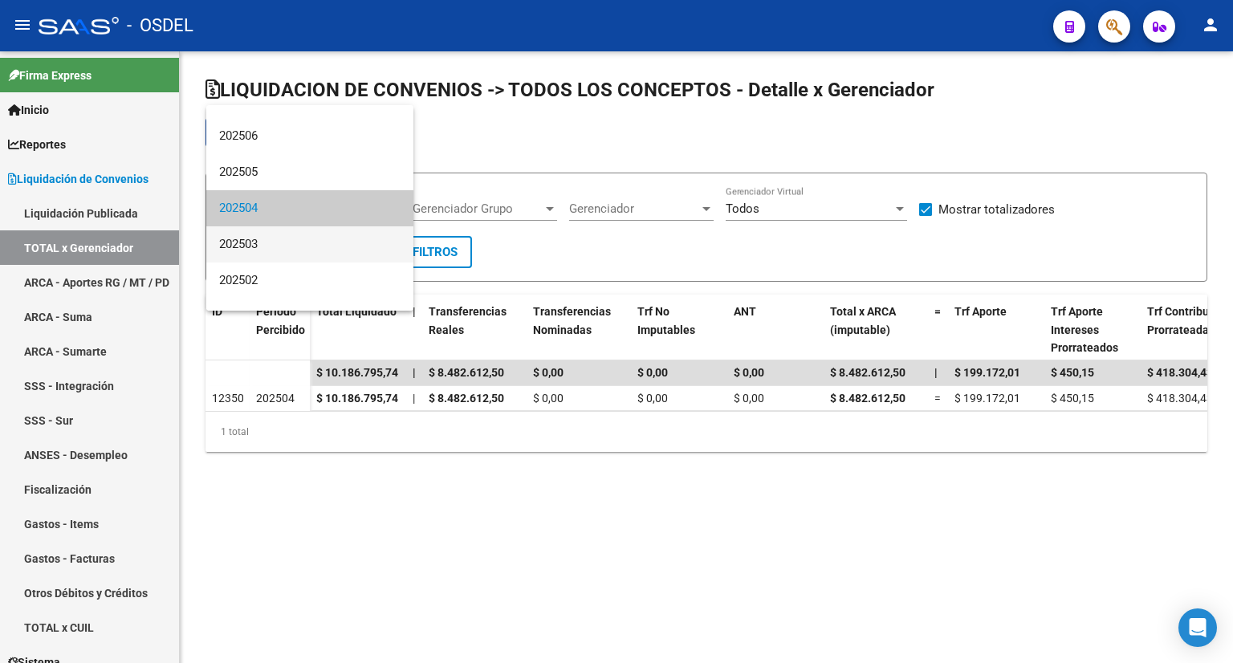
click at [291, 258] on span "202503" at bounding box center [309, 244] width 181 height 36
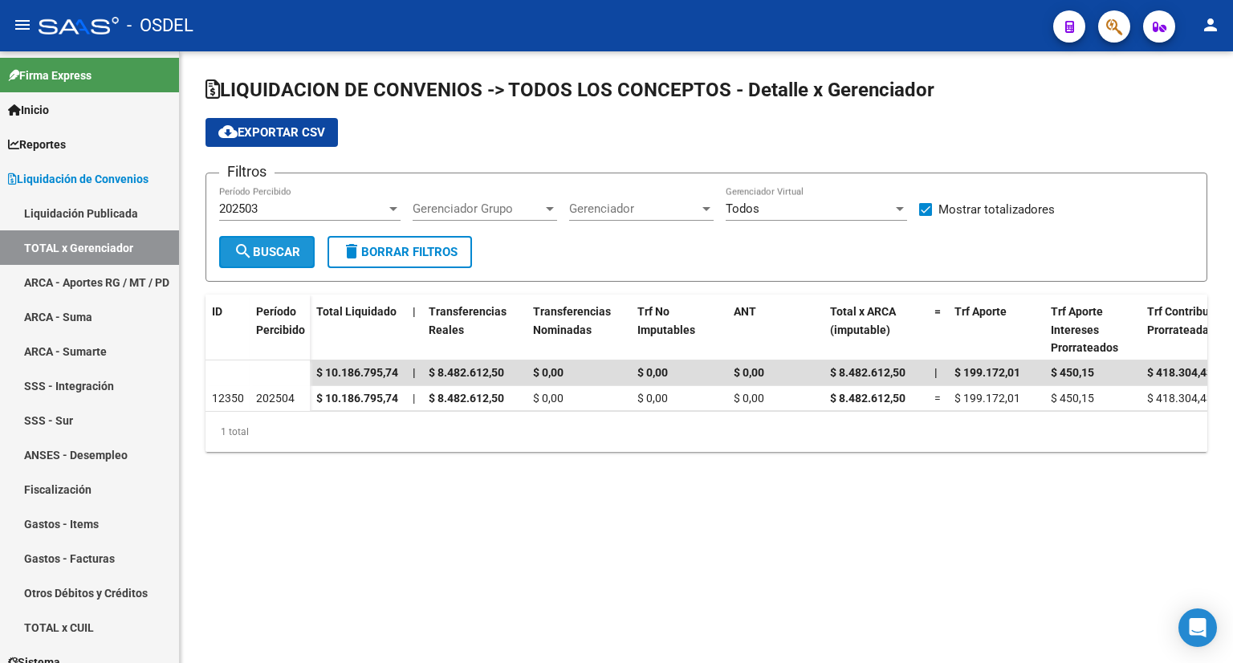
click at [291, 247] on span "search Buscar" at bounding box center [267, 252] width 67 height 14
click at [283, 206] on div "202503" at bounding box center [302, 208] width 167 height 14
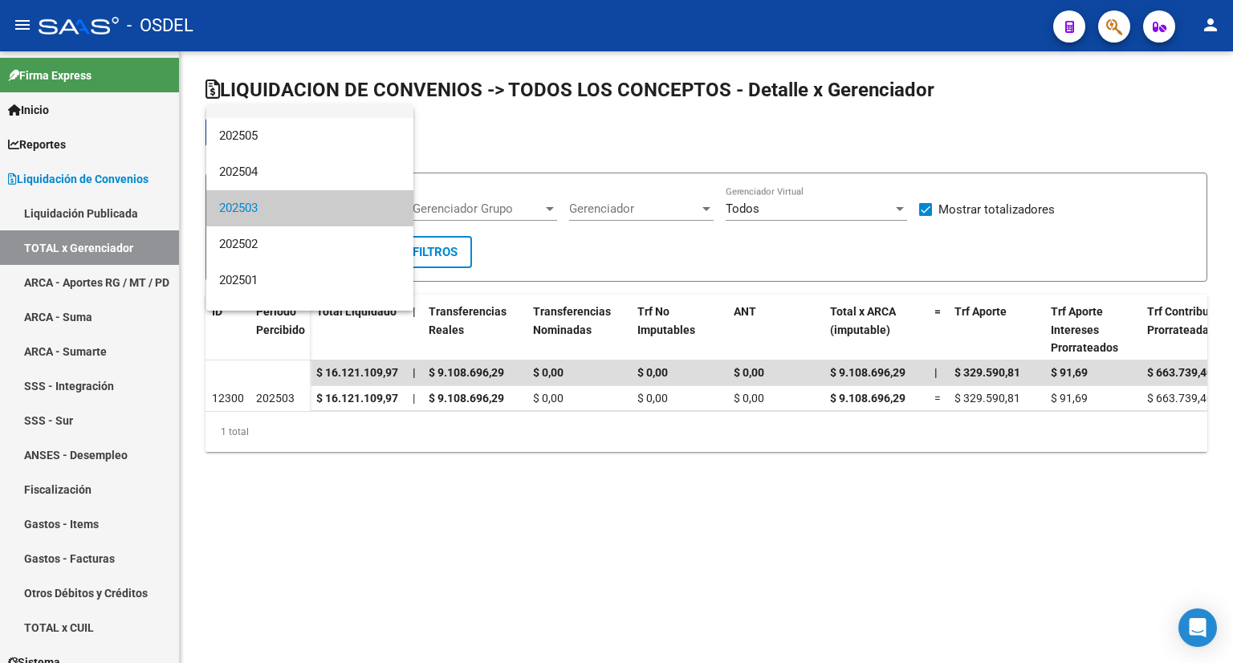
scroll to position [43, 0]
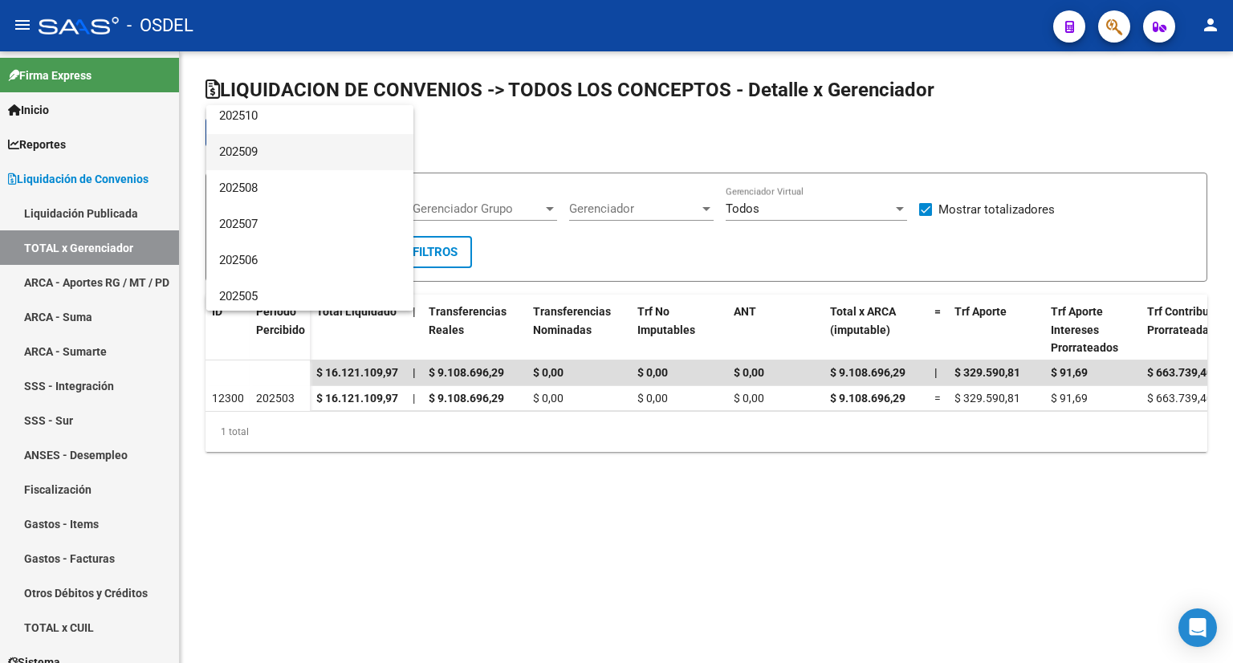
click at [299, 165] on span "202509" at bounding box center [309, 152] width 181 height 36
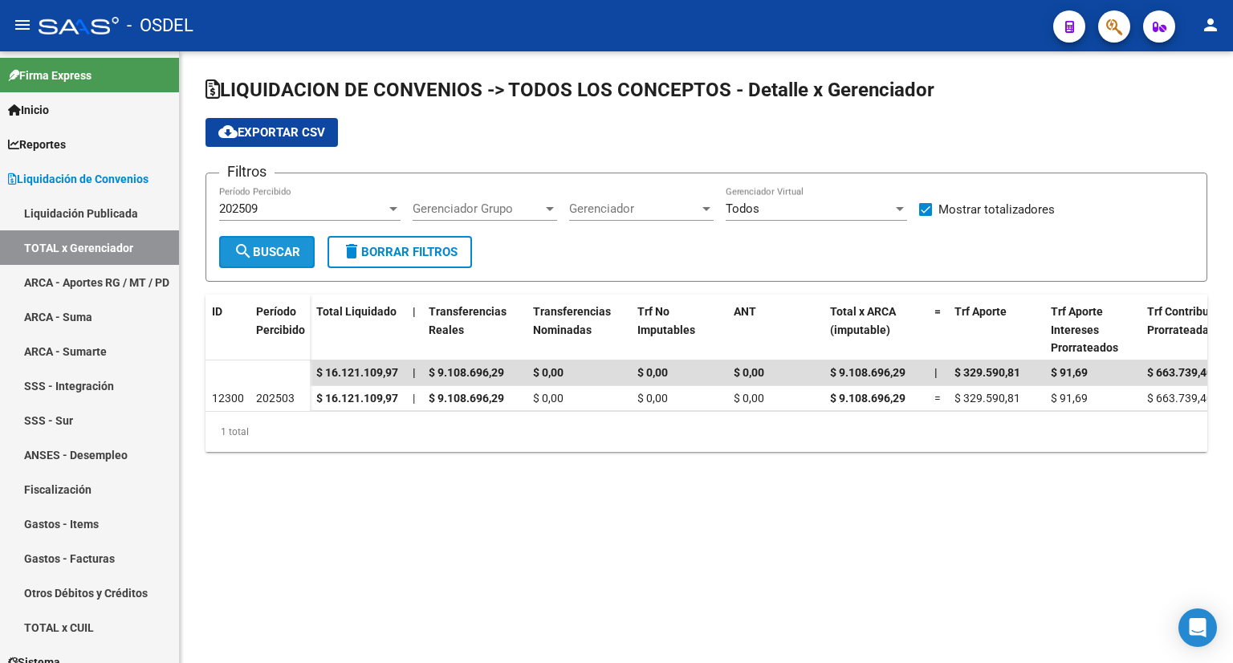
click at [267, 240] on button "search Buscar" at bounding box center [267, 252] width 96 height 32
click at [300, 245] on span "search Buscar" at bounding box center [267, 252] width 67 height 14
click at [334, 209] on div "202509" at bounding box center [302, 208] width 167 height 14
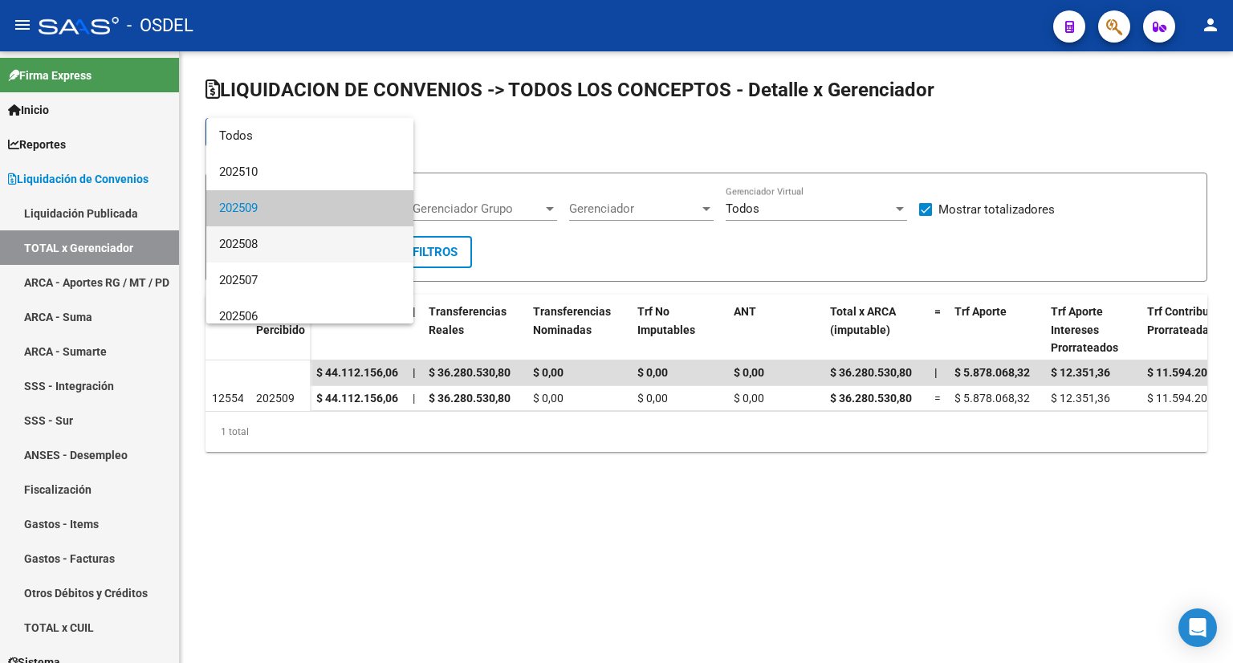
click at [318, 254] on span "202508" at bounding box center [309, 244] width 181 height 36
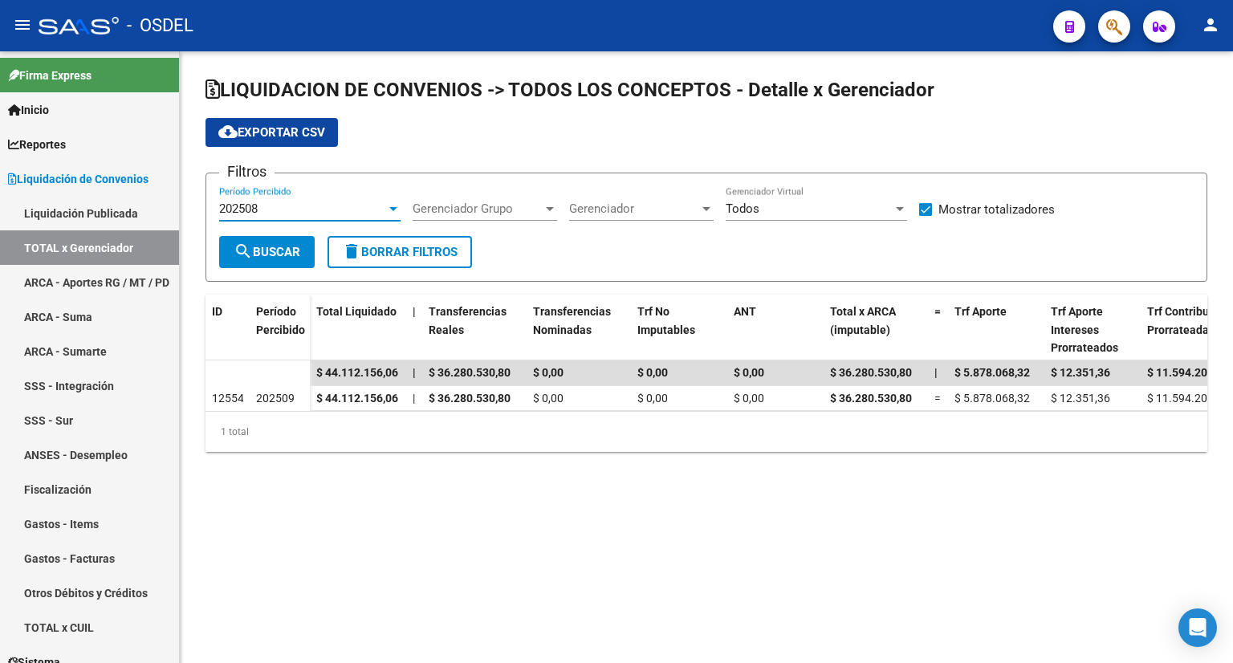
click at [299, 246] on span "search Buscar" at bounding box center [267, 252] width 67 height 14
click at [336, 214] on div "202508" at bounding box center [302, 208] width 167 height 14
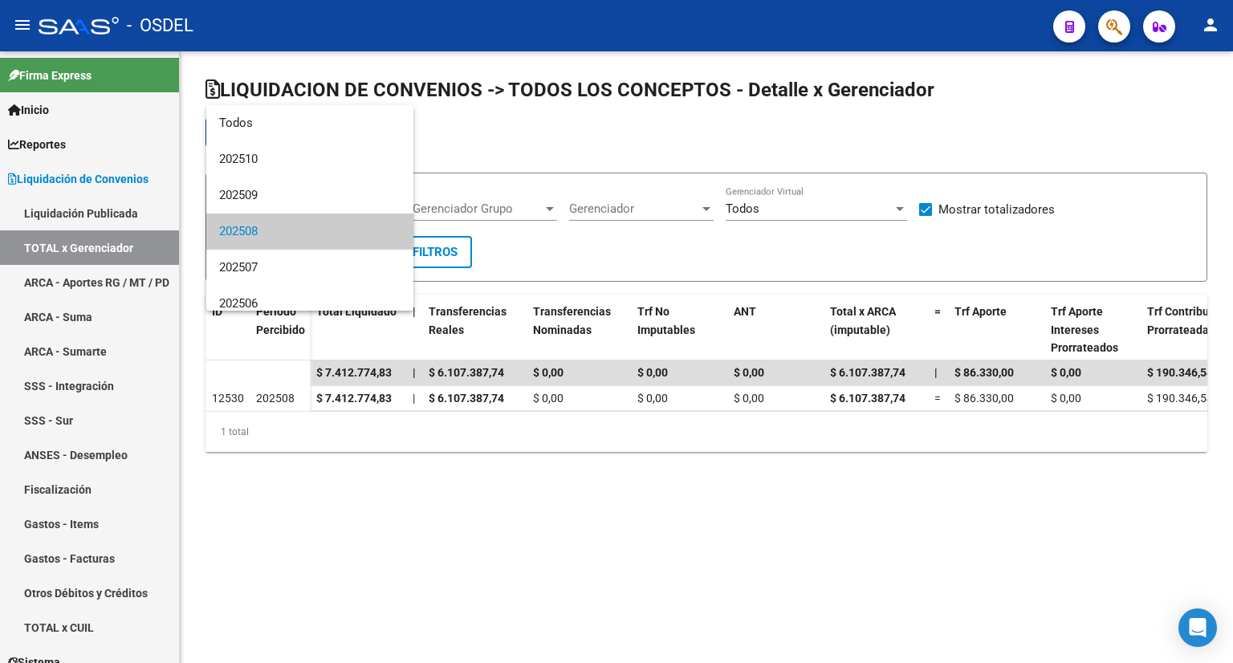
scroll to position [23, 0]
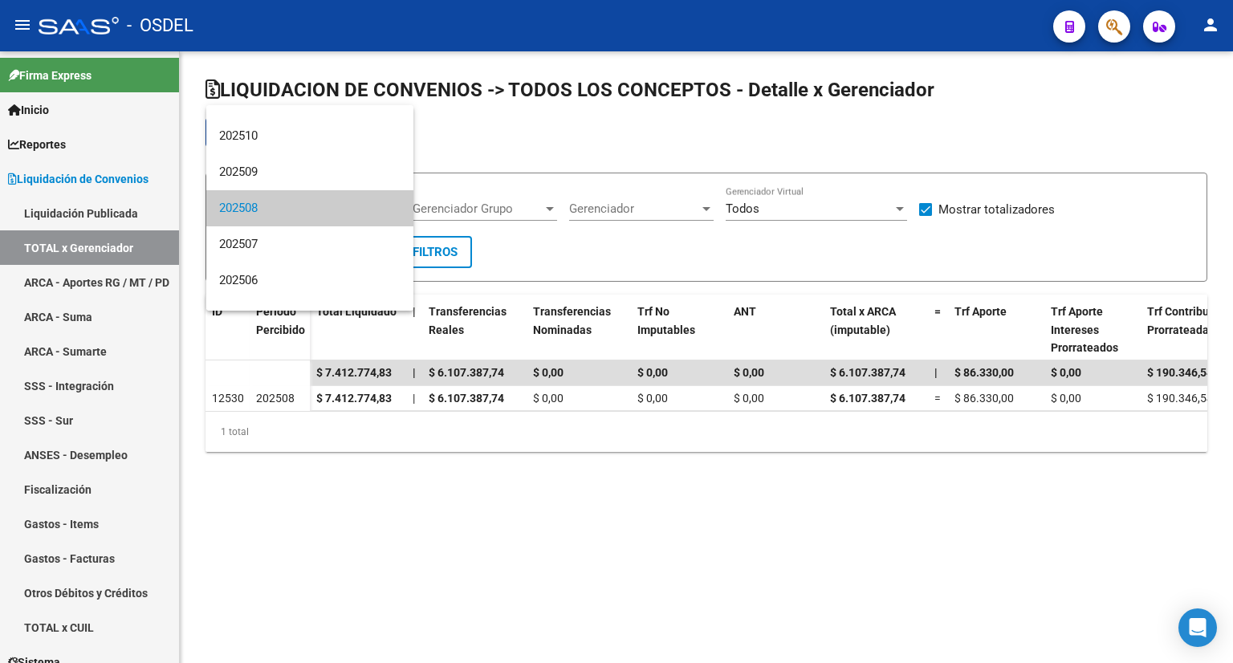
click at [460, 616] on div at bounding box center [616, 331] width 1233 height 663
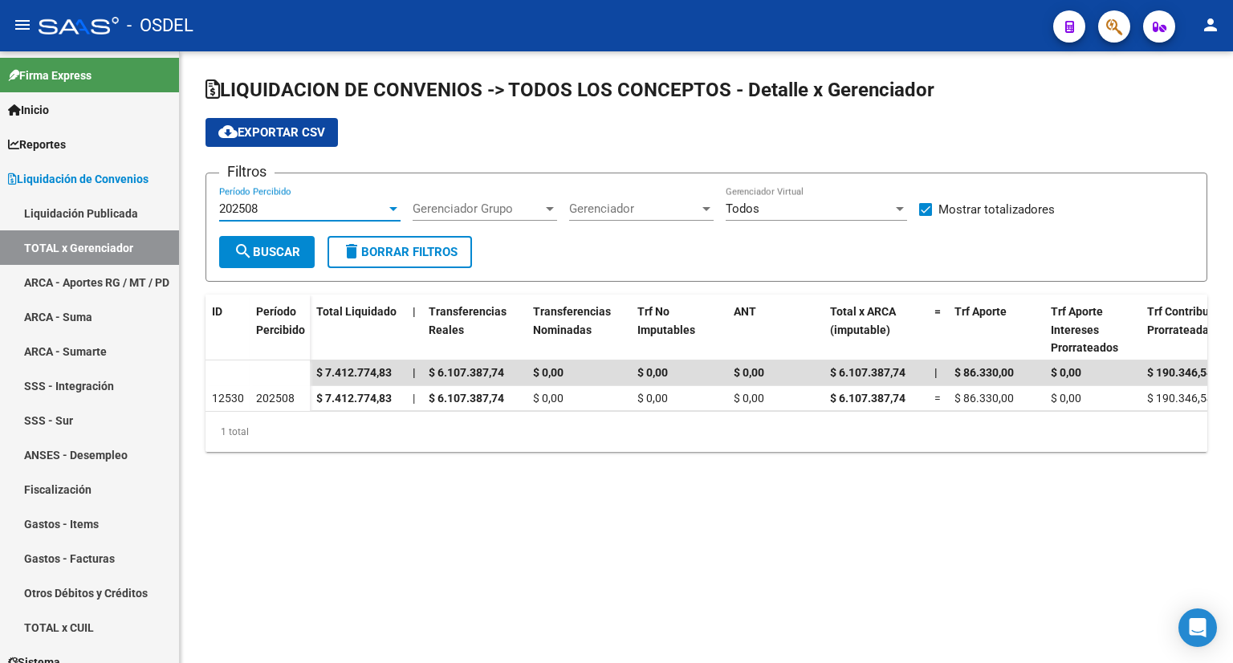
click at [330, 209] on div "202508" at bounding box center [302, 208] width 167 height 14
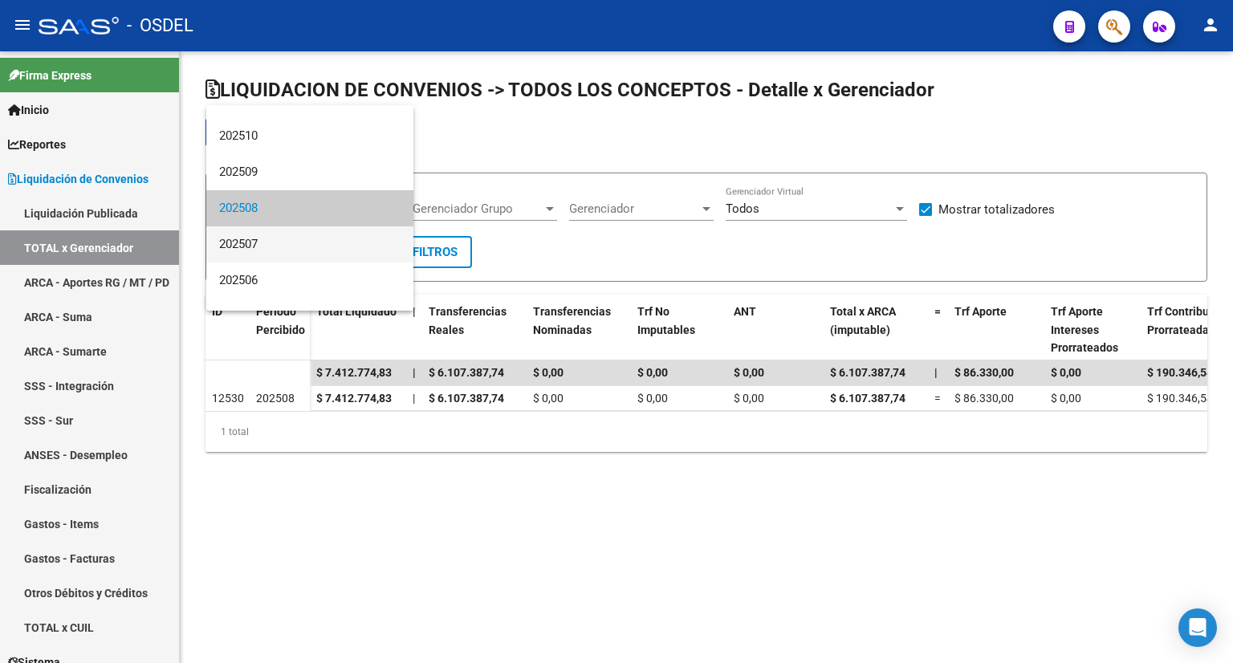
click at [305, 248] on span "202507" at bounding box center [309, 244] width 181 height 36
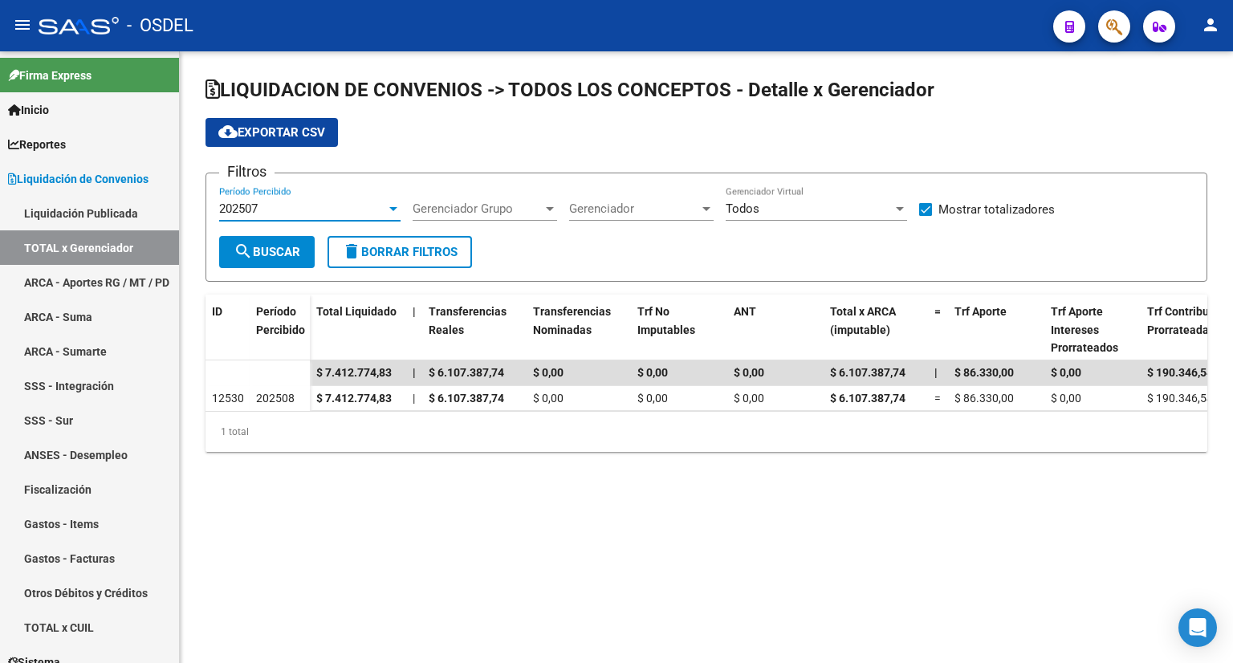
click at [295, 209] on div "202507" at bounding box center [302, 208] width 167 height 14
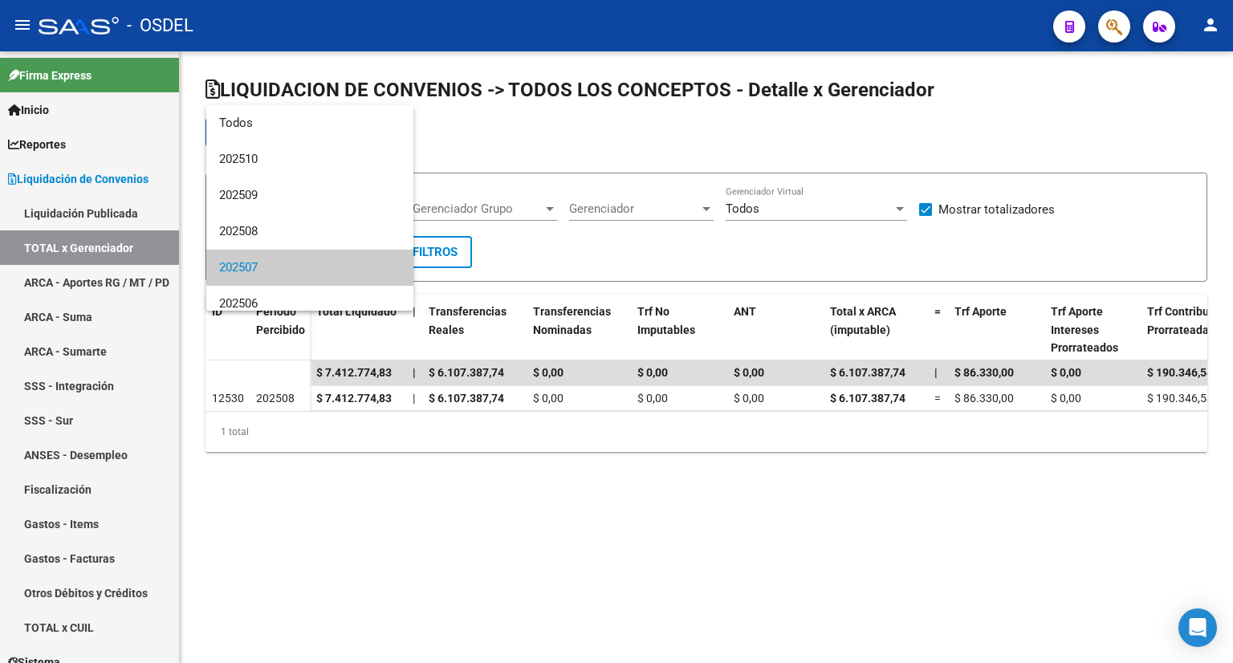
scroll to position [59, 0]
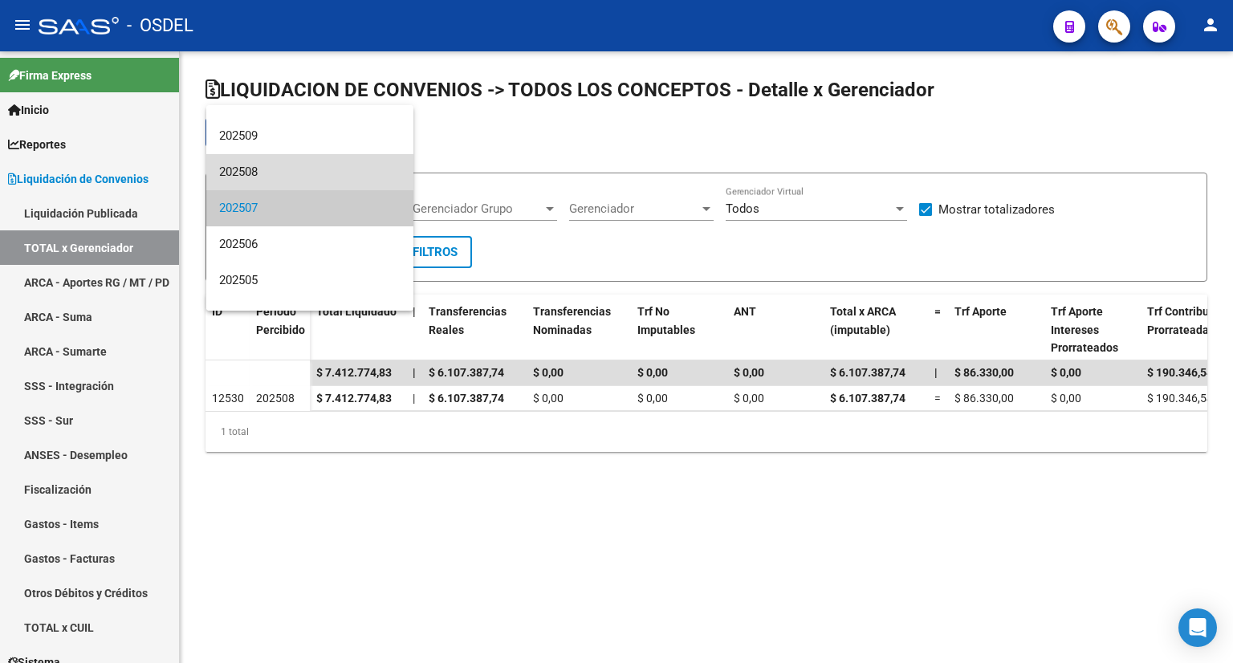
click at [312, 181] on span "202508" at bounding box center [309, 172] width 181 height 36
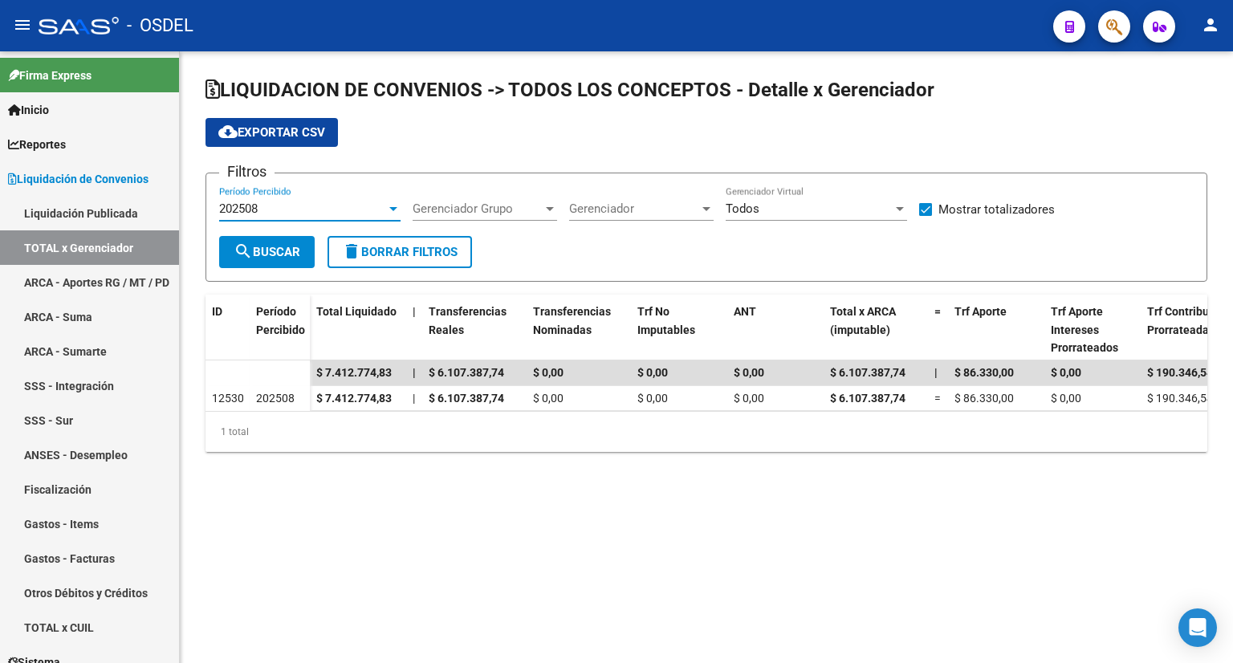
click at [307, 246] on button "search Buscar" at bounding box center [267, 252] width 96 height 32
click at [311, 212] on div "202508" at bounding box center [302, 208] width 167 height 14
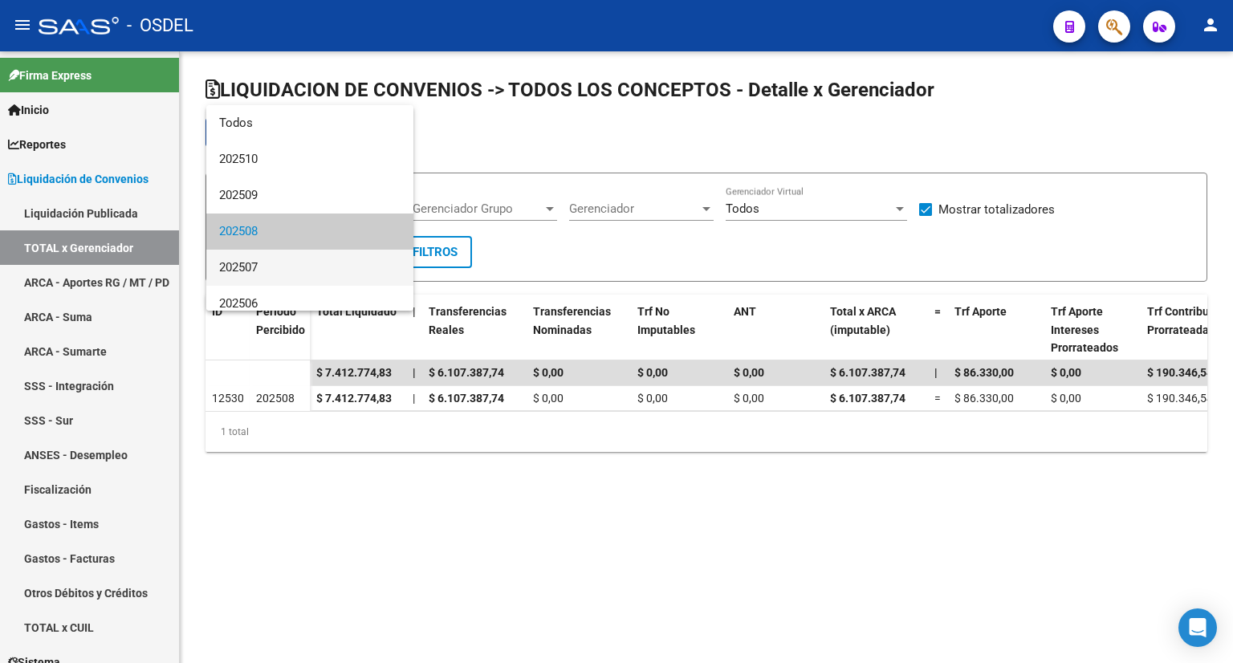
scroll to position [23, 0]
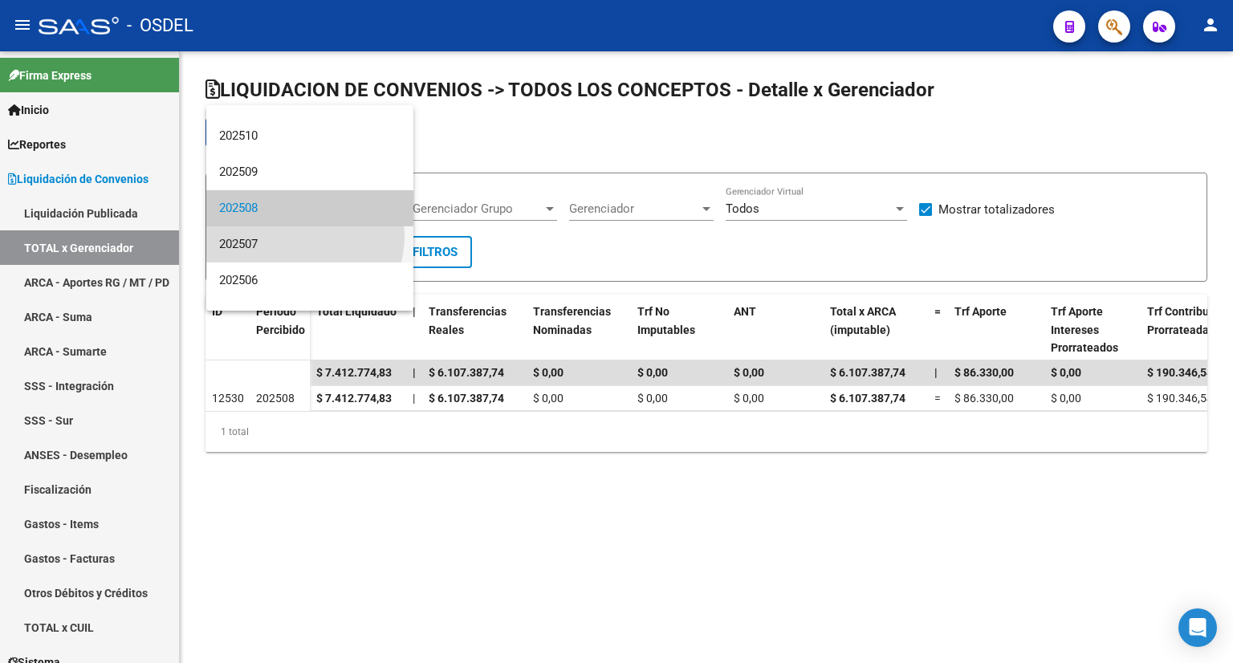
click at [300, 236] on span "202507" at bounding box center [309, 244] width 181 height 36
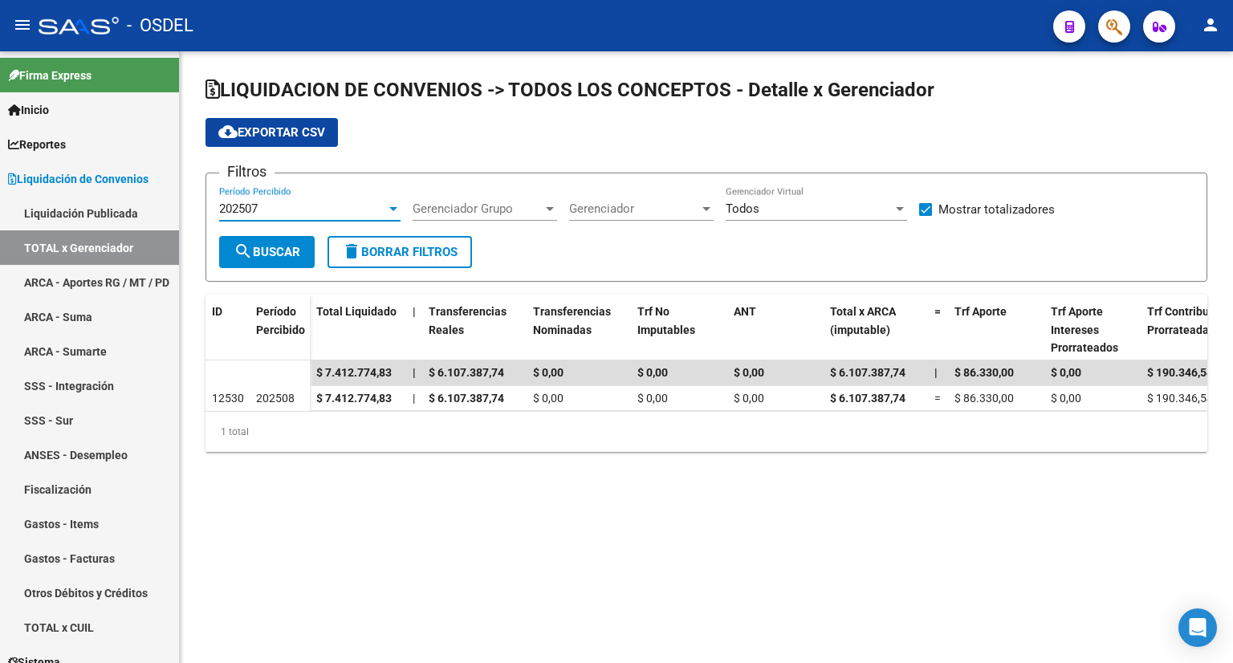
click at [287, 270] on form "Filtros 202507 Período Percibido Gerenciador Grupo Gerenciador Grupo Gerenciado…" at bounding box center [706, 227] width 1002 height 109
drag, startPoint x: 287, startPoint y: 267, endPoint x: 288, endPoint y: 255, distance: 12.1
click at [287, 264] on form "Filtros 202507 Período Percibido Gerenciador Grupo Gerenciador Grupo Gerenciado…" at bounding box center [706, 227] width 1002 height 109
click at [288, 255] on span "search Buscar" at bounding box center [267, 252] width 67 height 14
click at [302, 205] on div "202507" at bounding box center [302, 208] width 167 height 14
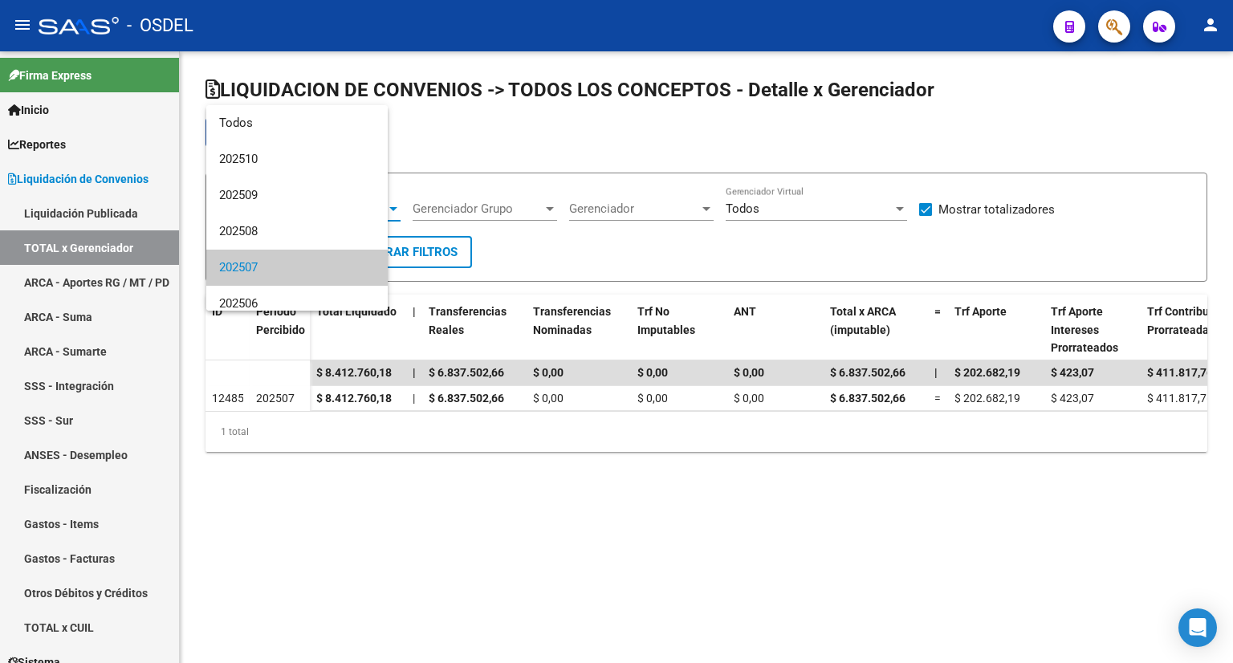
scroll to position [59, 0]
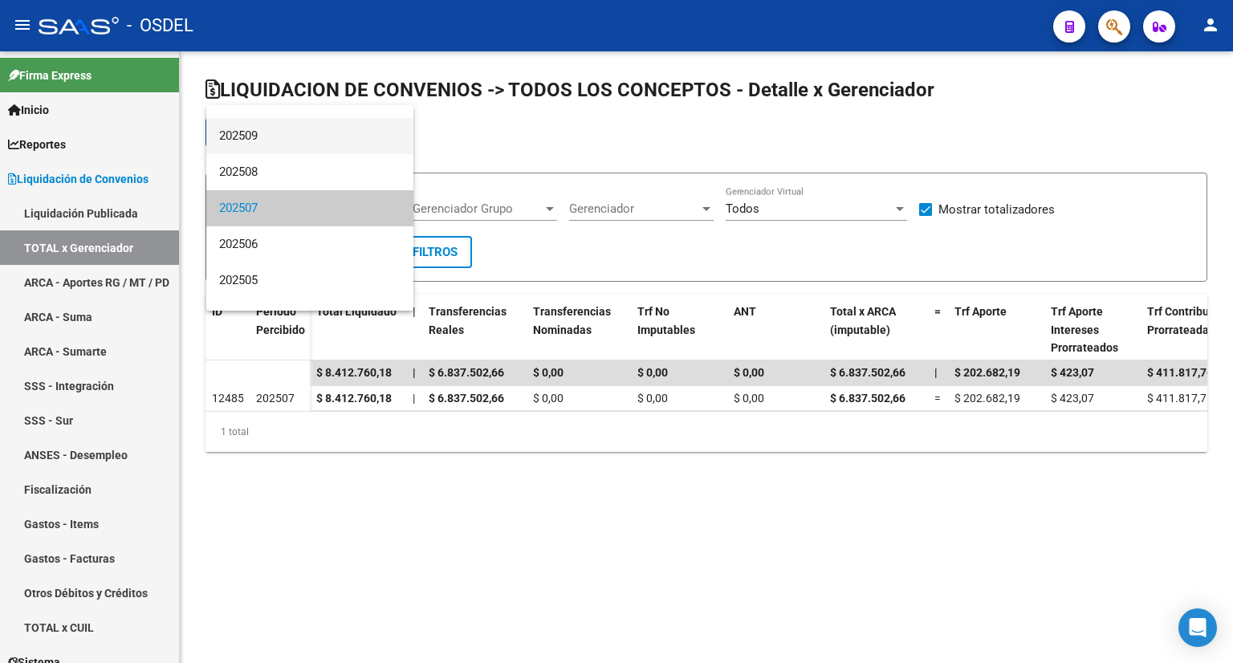
click at [311, 145] on span "202509" at bounding box center [309, 136] width 181 height 36
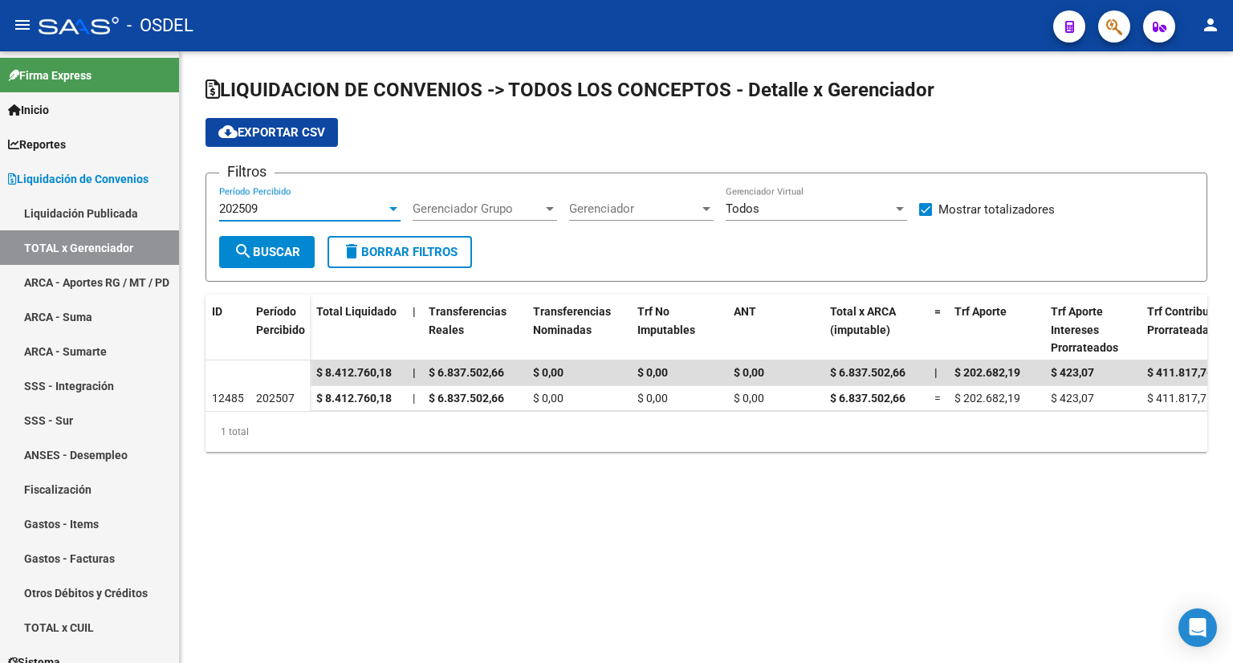
click at [295, 250] on span "search Buscar" at bounding box center [267, 252] width 67 height 14
click at [353, 201] on div "202509" at bounding box center [302, 208] width 167 height 14
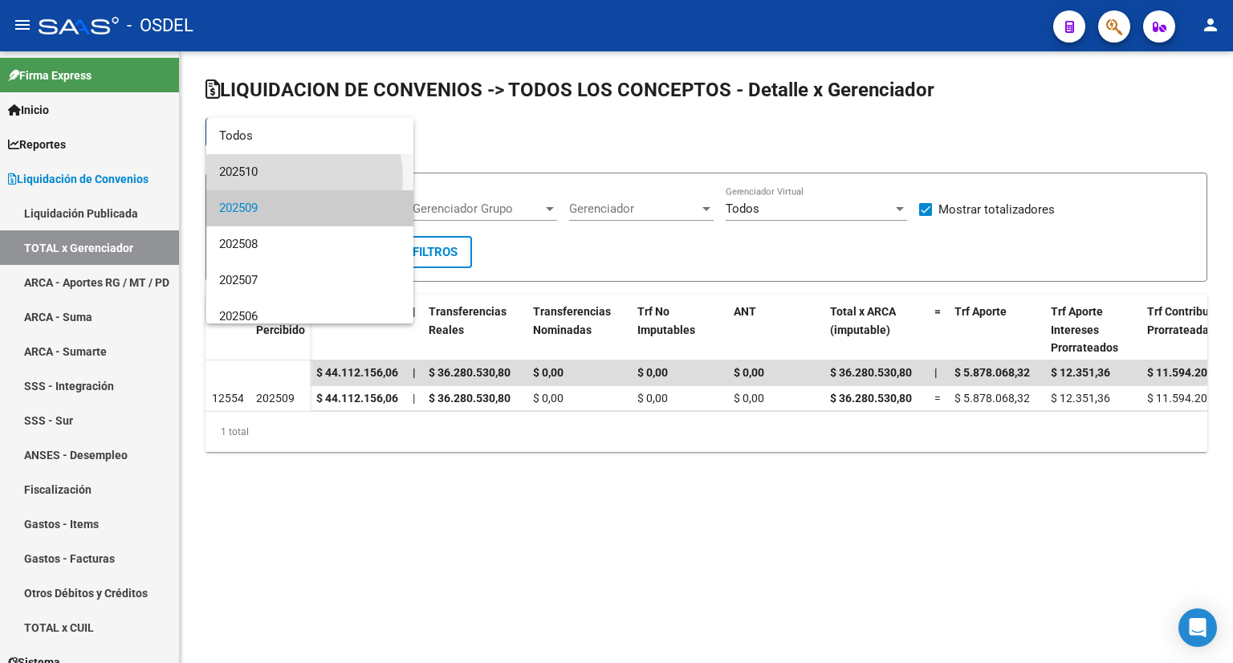
click at [286, 177] on span "202510" at bounding box center [309, 172] width 181 height 36
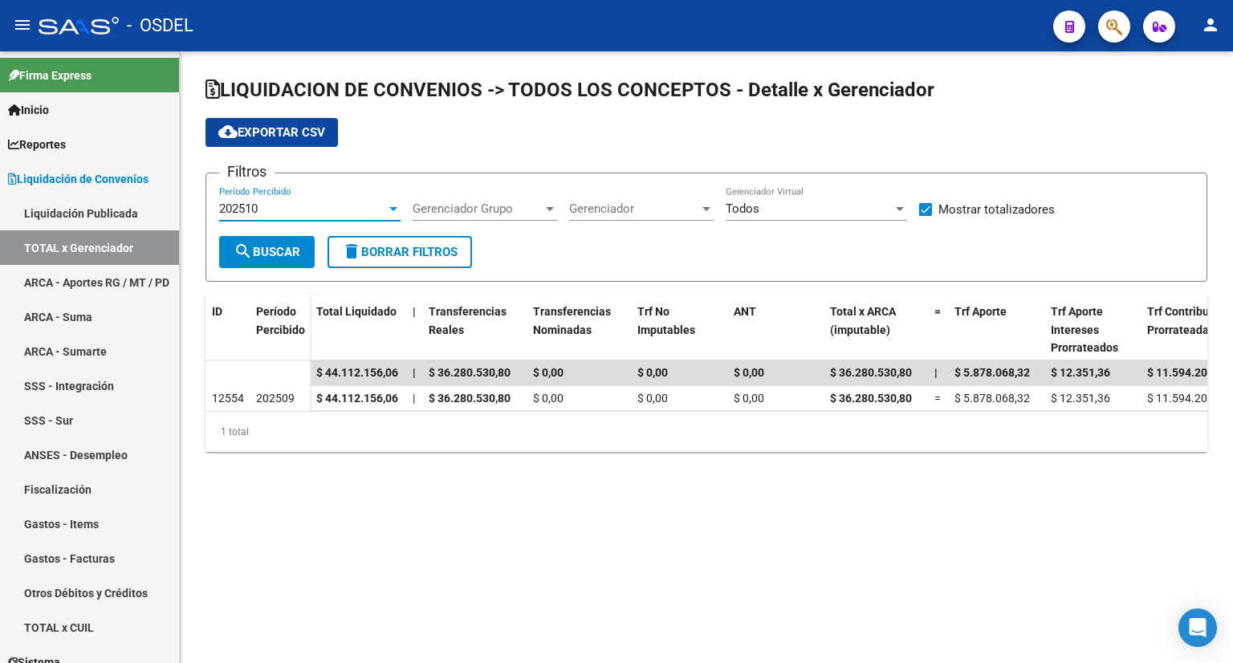
click at [283, 239] on button "search Buscar" at bounding box center [267, 252] width 96 height 32
click at [298, 207] on div "202510" at bounding box center [302, 208] width 167 height 14
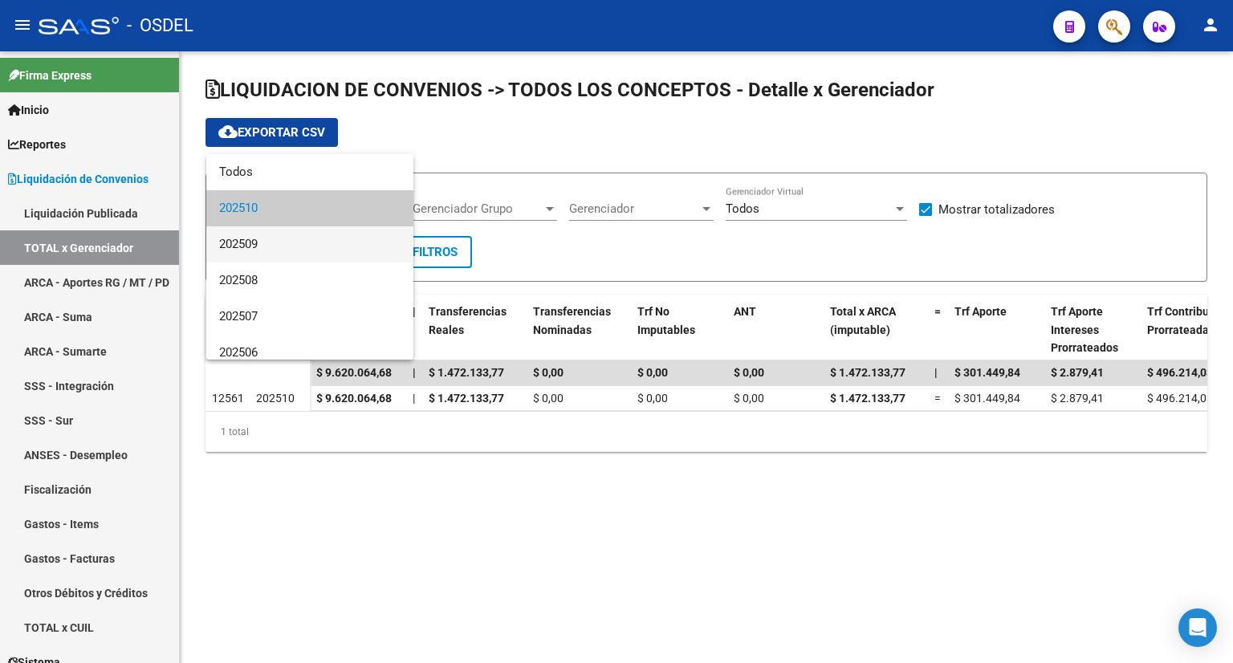
click at [288, 239] on span "202509" at bounding box center [309, 244] width 181 height 36
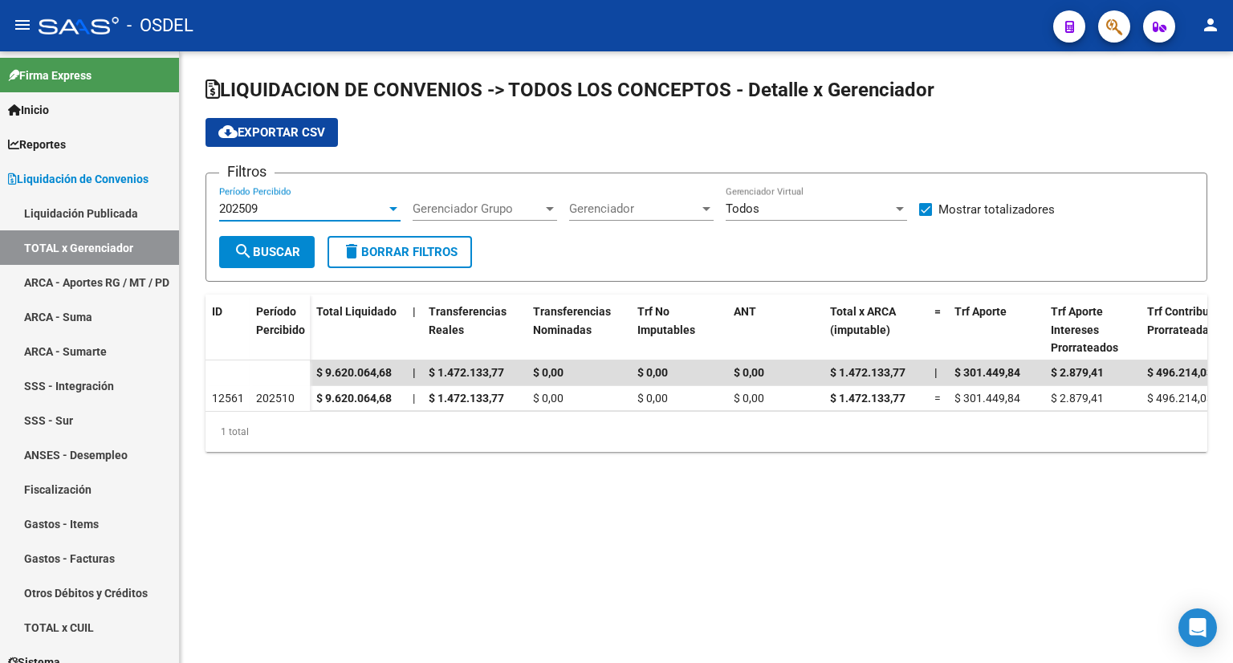
click at [286, 251] on span "search Buscar" at bounding box center [267, 252] width 67 height 14
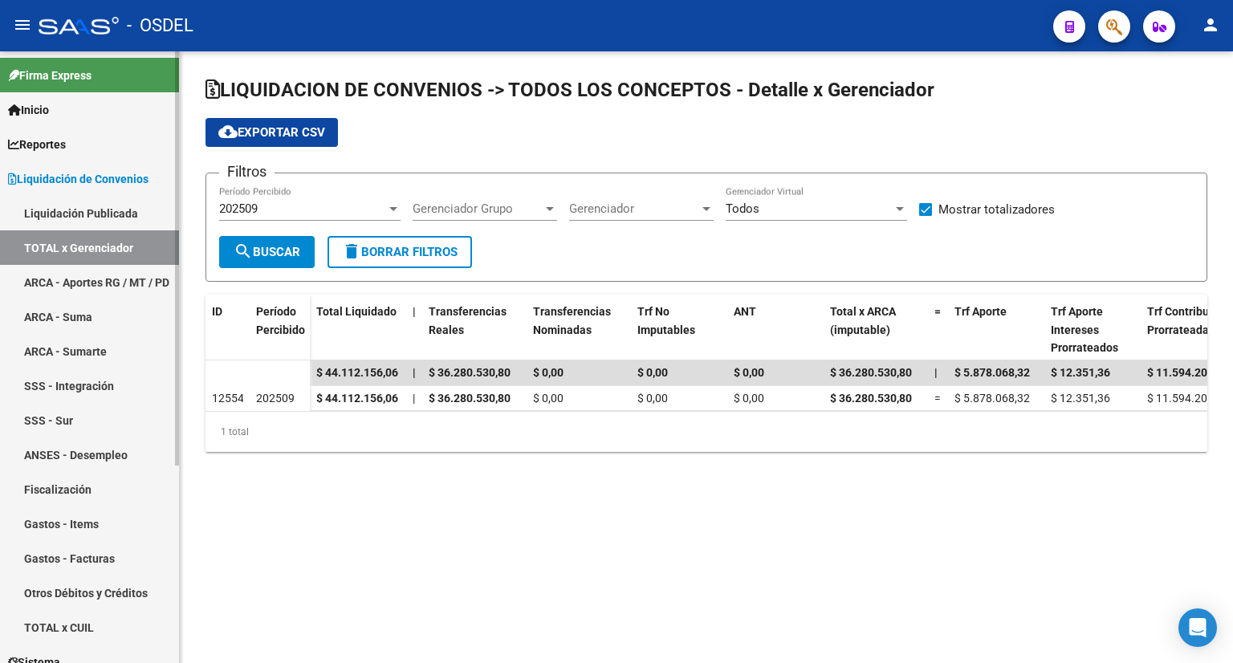
click at [112, 325] on link "ARCA - Suma" at bounding box center [89, 316] width 179 height 35
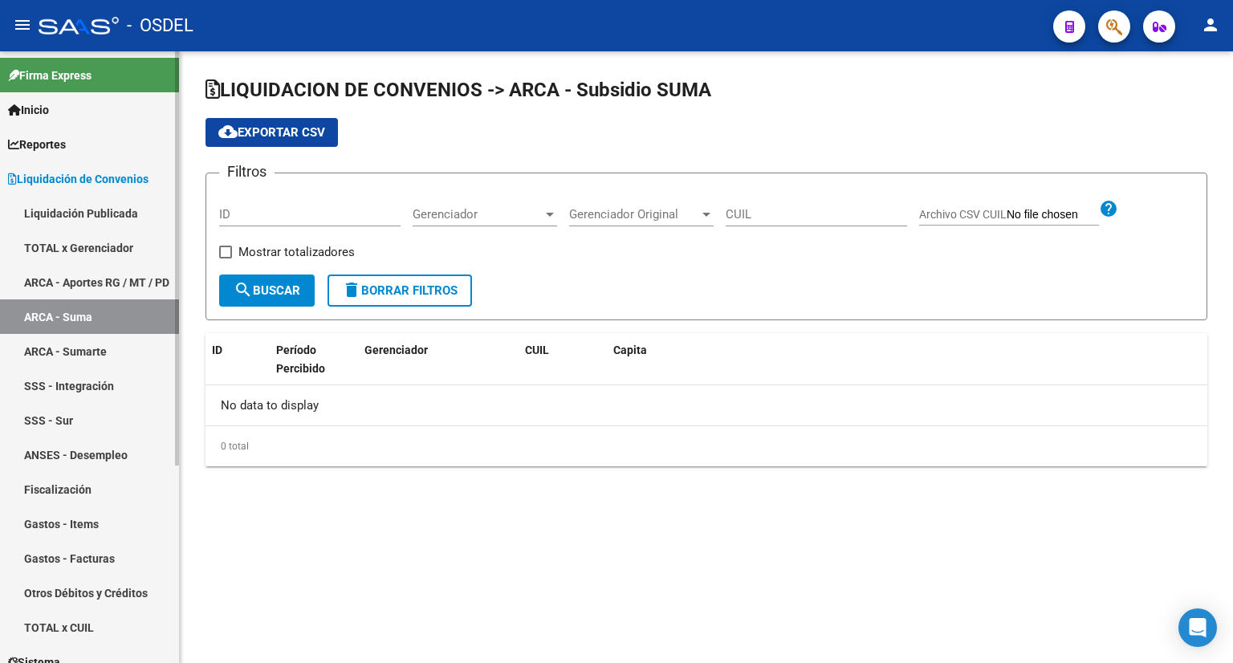
checkbox input "true"
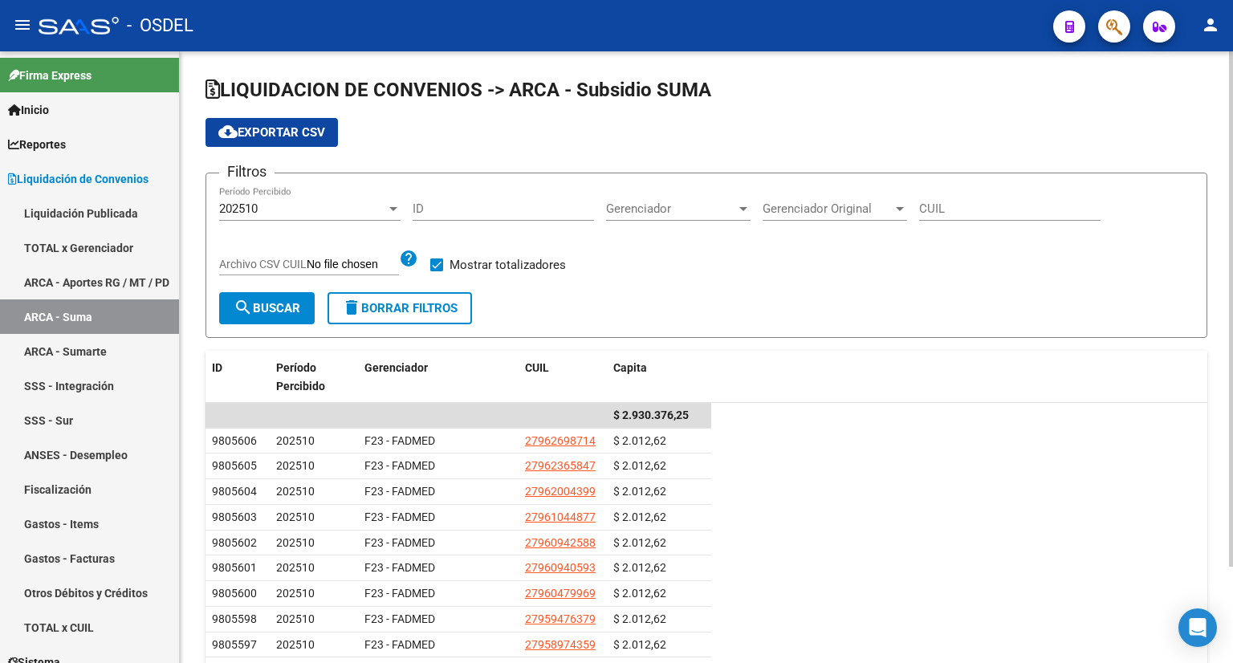
click at [332, 205] on div "202510" at bounding box center [302, 208] width 167 height 14
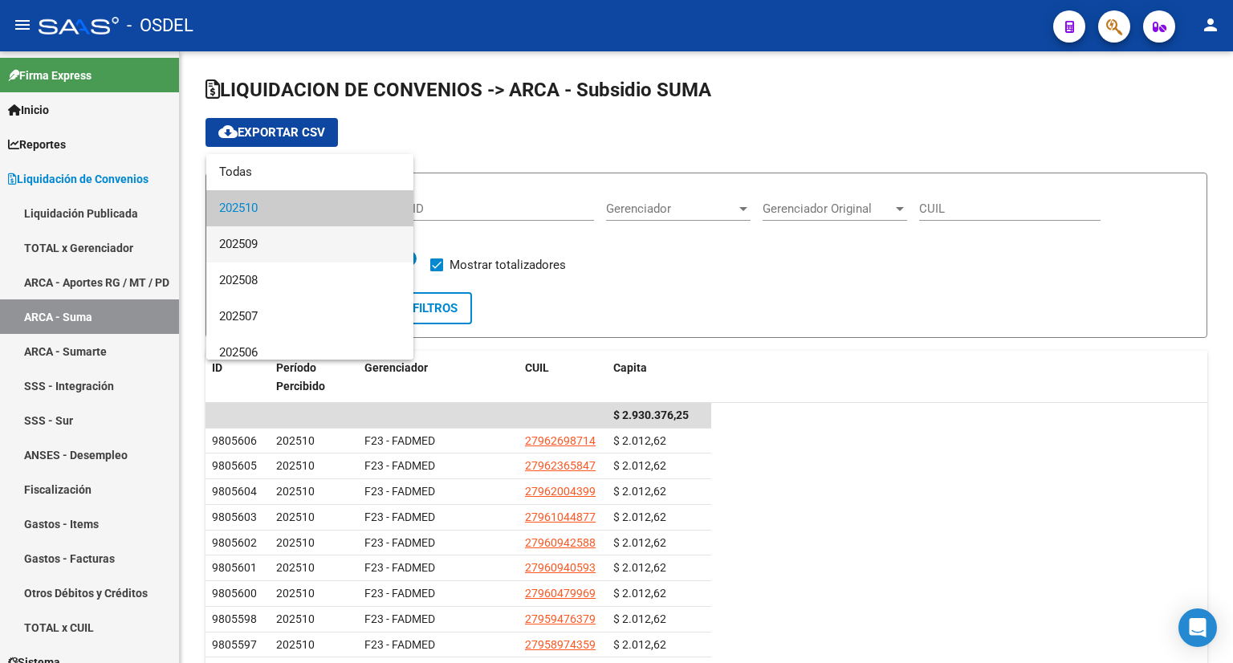
click at [299, 241] on span "202509" at bounding box center [309, 244] width 181 height 36
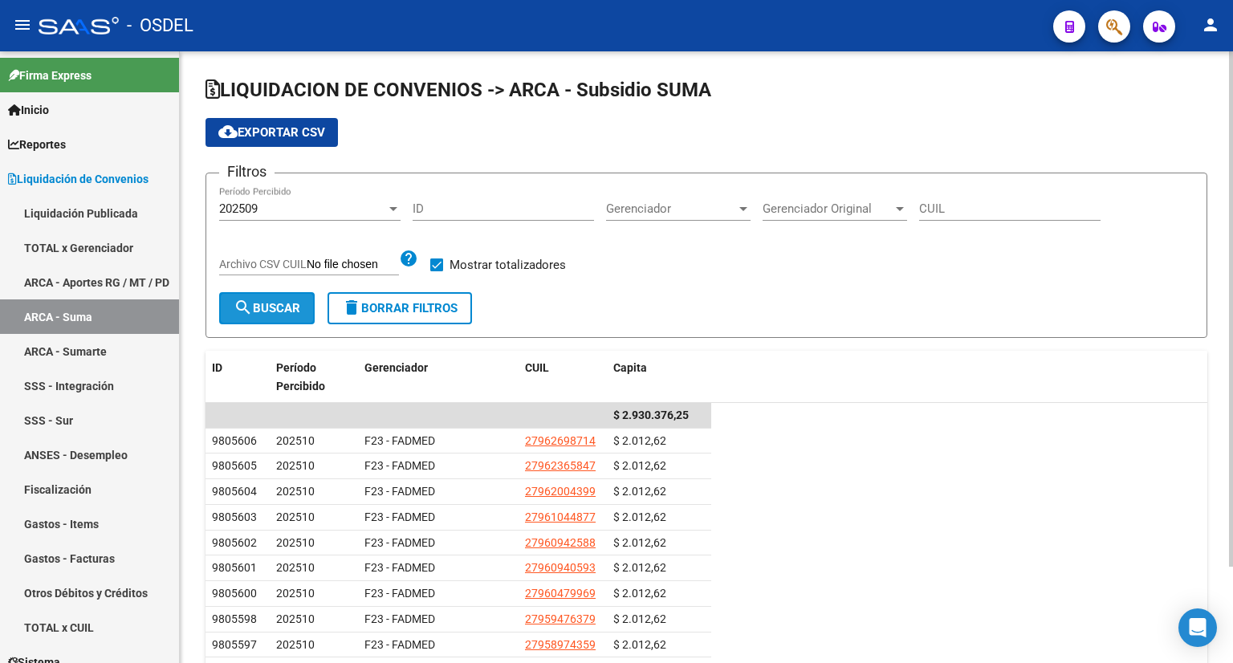
click at [269, 301] on span "search Buscar" at bounding box center [267, 308] width 67 height 14
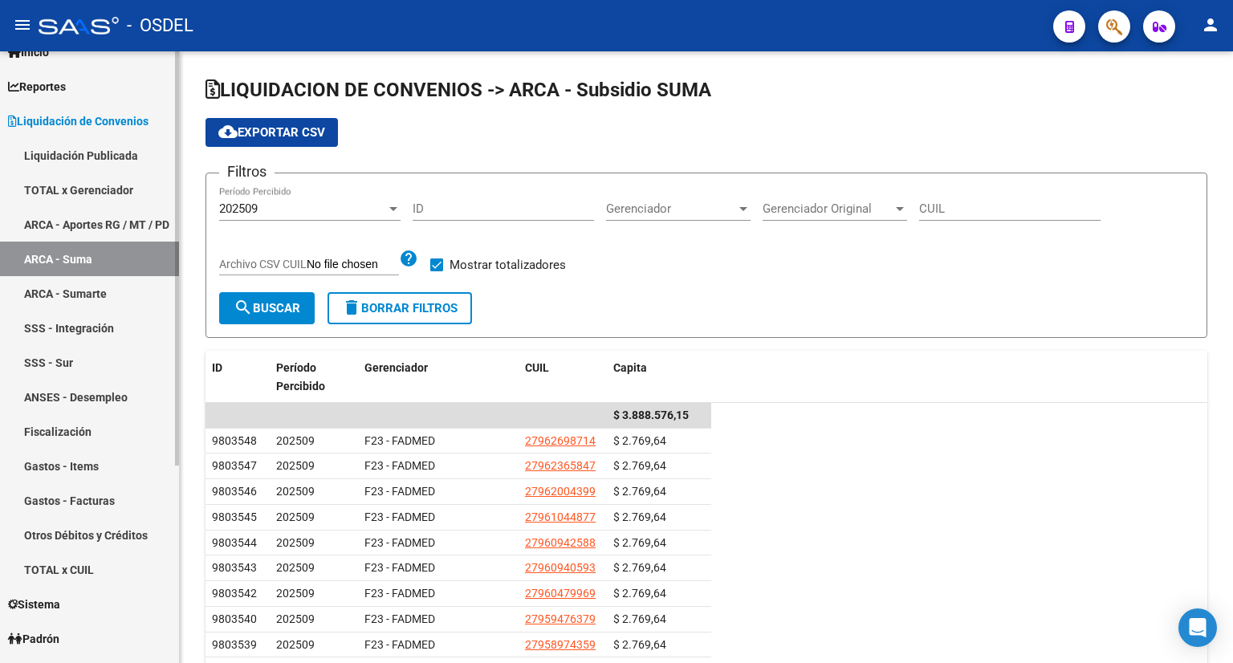
scroll to position [80, 0]
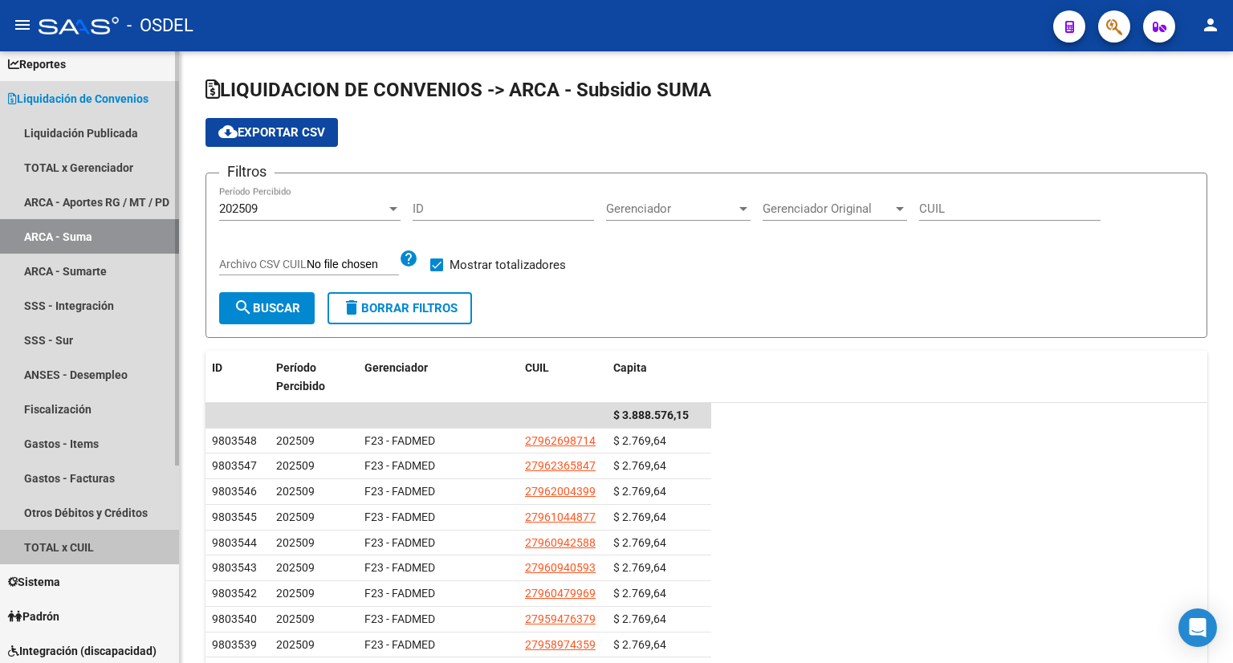
click at [90, 548] on link "TOTAL x CUIL" at bounding box center [89, 547] width 179 height 35
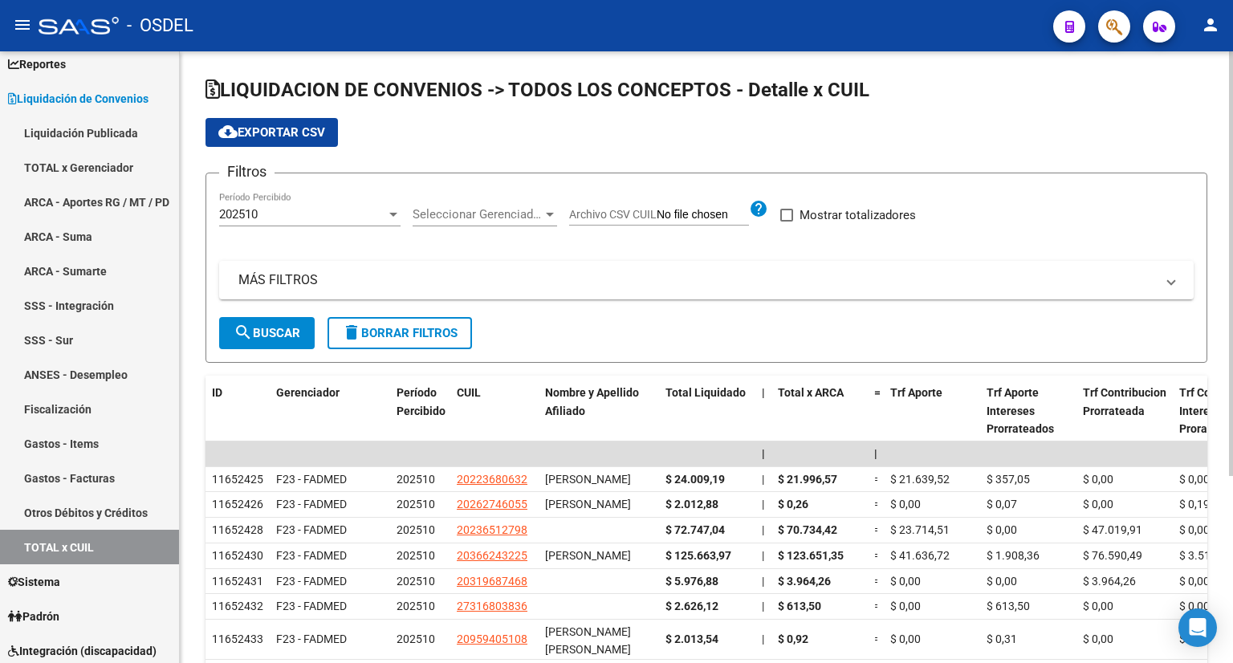
click at [356, 216] on div "202510" at bounding box center [302, 214] width 167 height 14
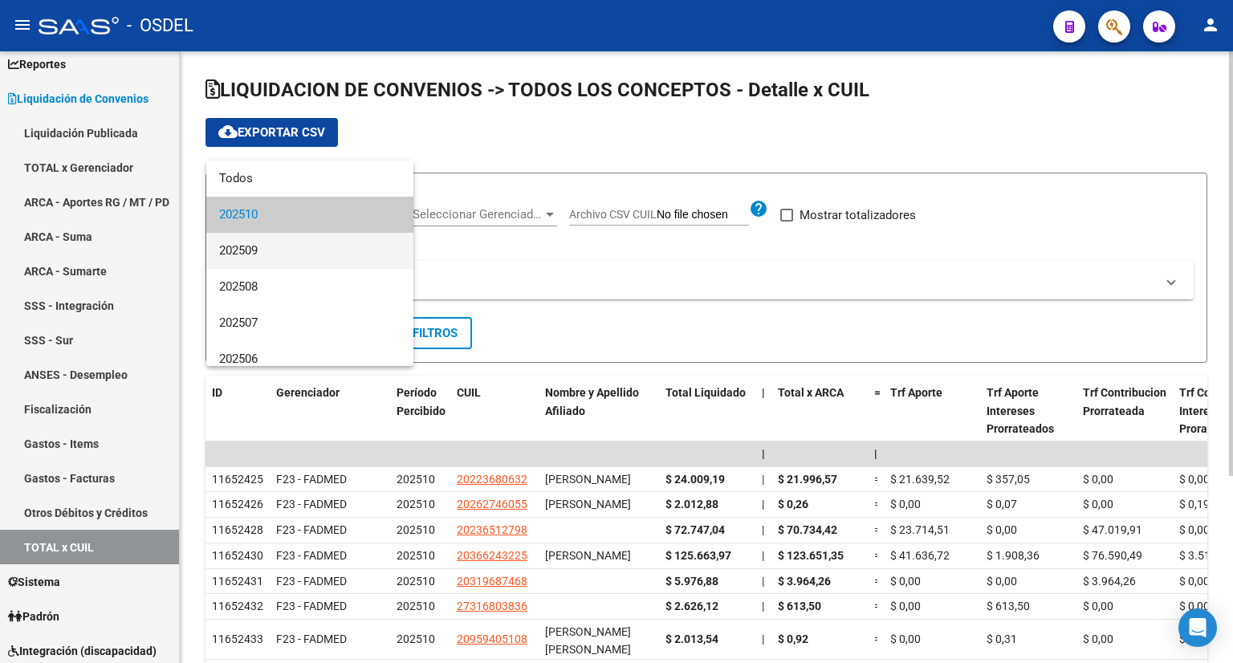
drag, startPoint x: 327, startPoint y: 244, endPoint x: 321, endPoint y: 251, distance: 9.7
click at [327, 245] on span "202509" at bounding box center [309, 251] width 181 height 36
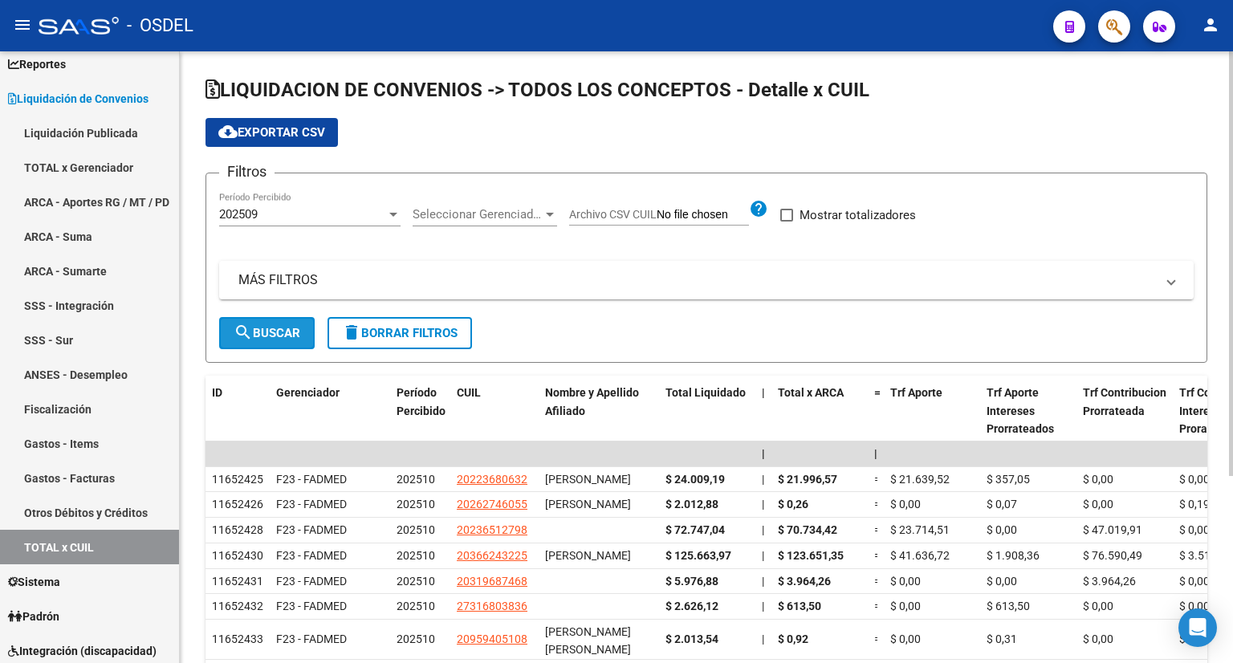
click at [274, 334] on span "search Buscar" at bounding box center [267, 333] width 67 height 14
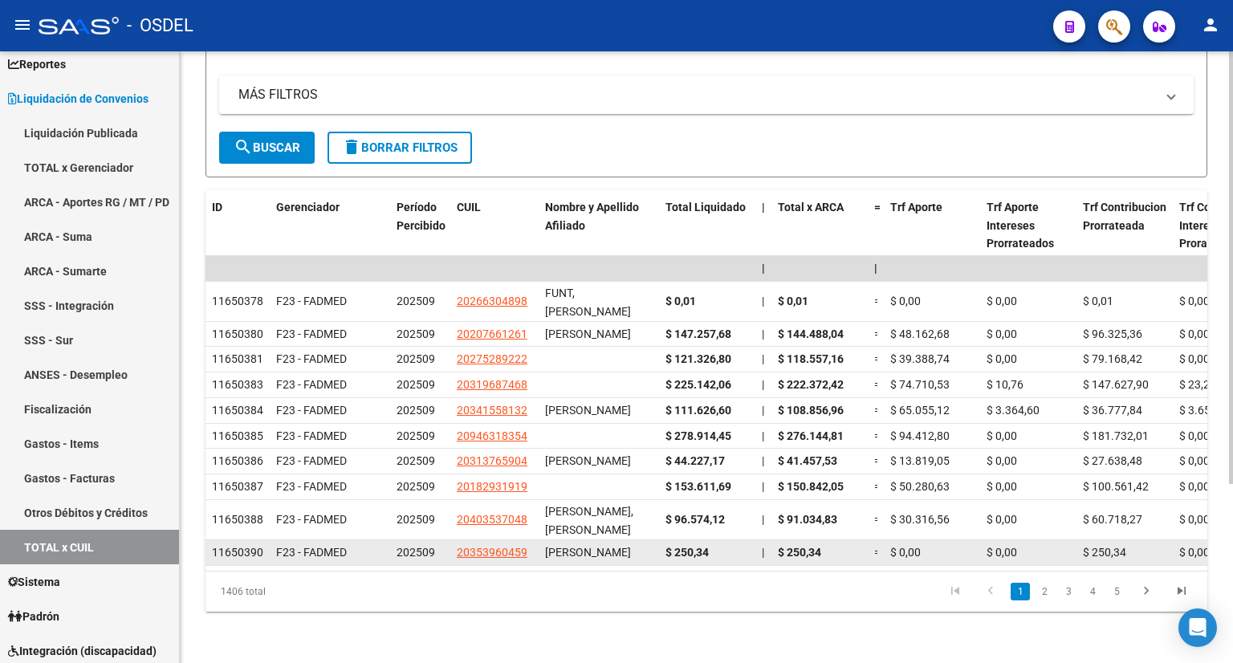
scroll to position [254, 0]
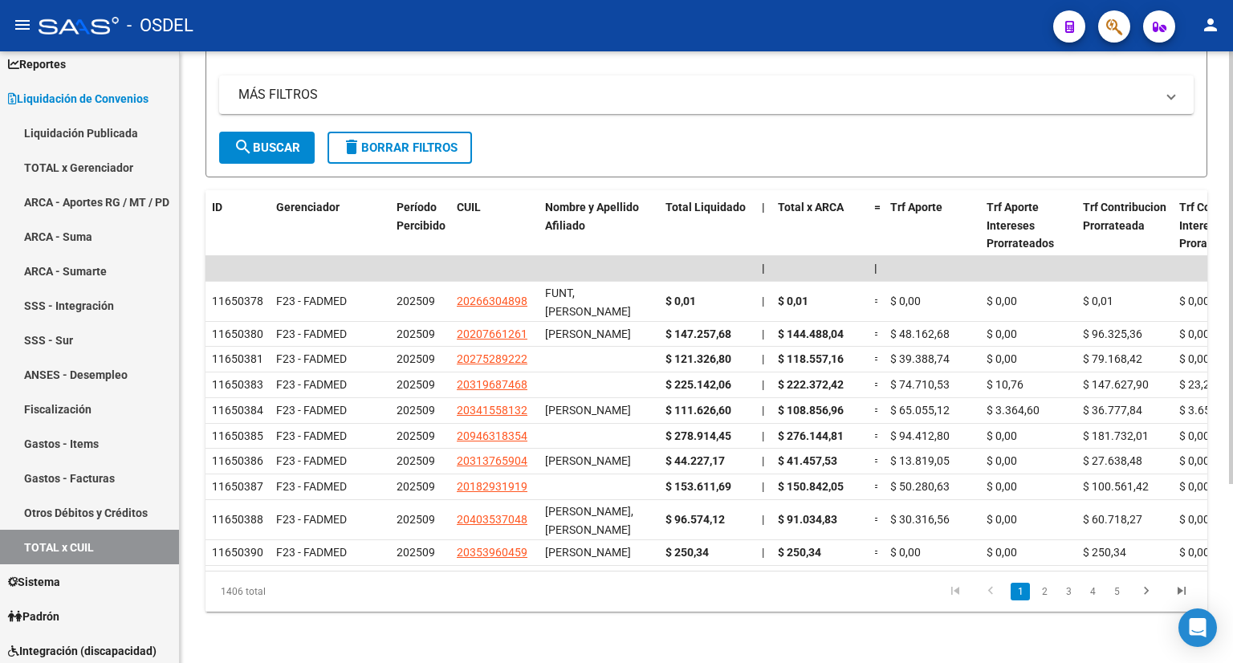
click at [1116, 595] on link "5" at bounding box center [1116, 592] width 19 height 18
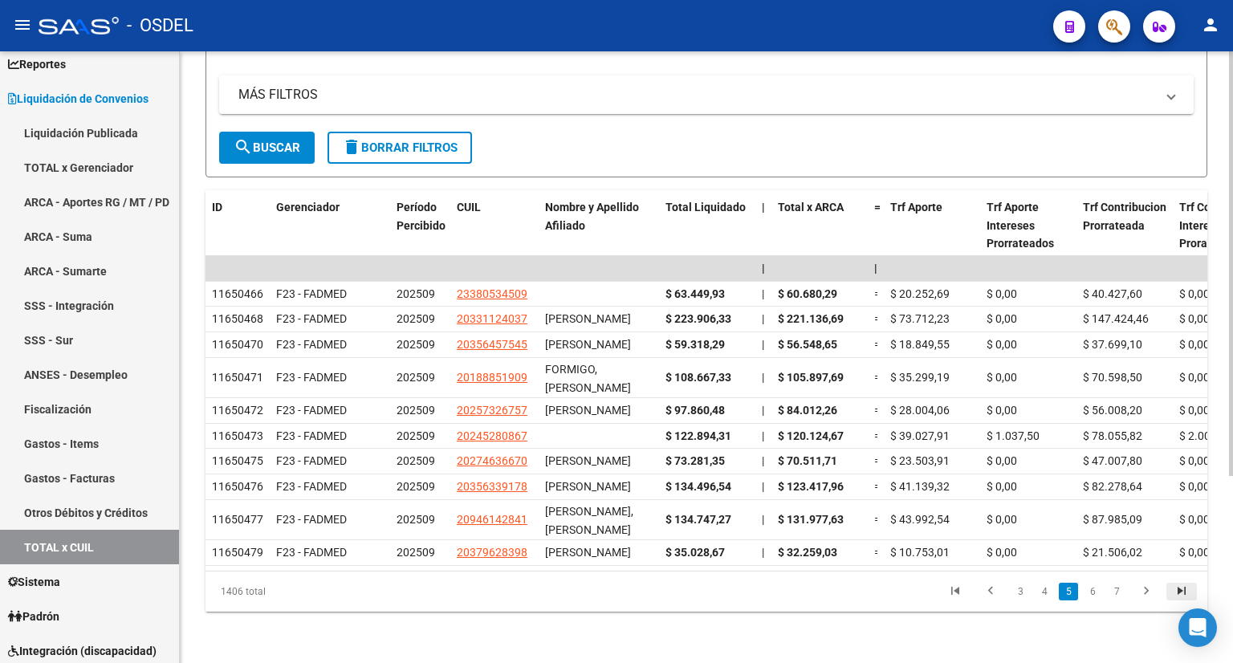
click at [1170, 600] on link "go to last page" at bounding box center [1181, 592] width 31 height 18
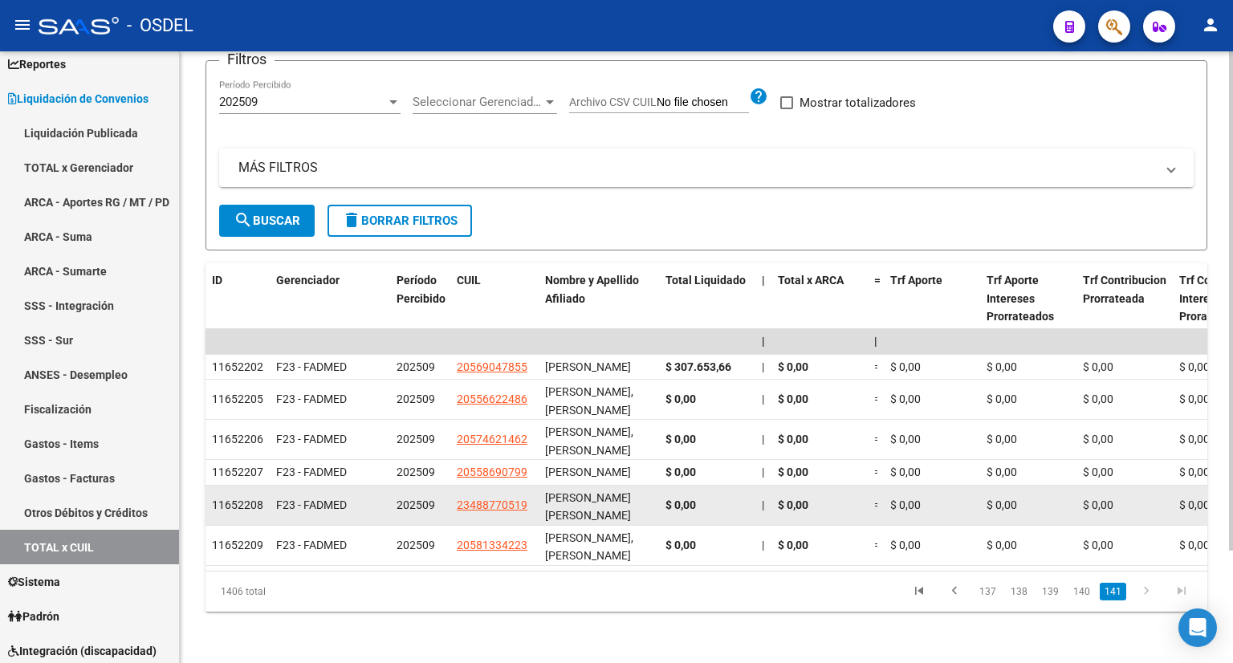
scroll to position [0, 0]
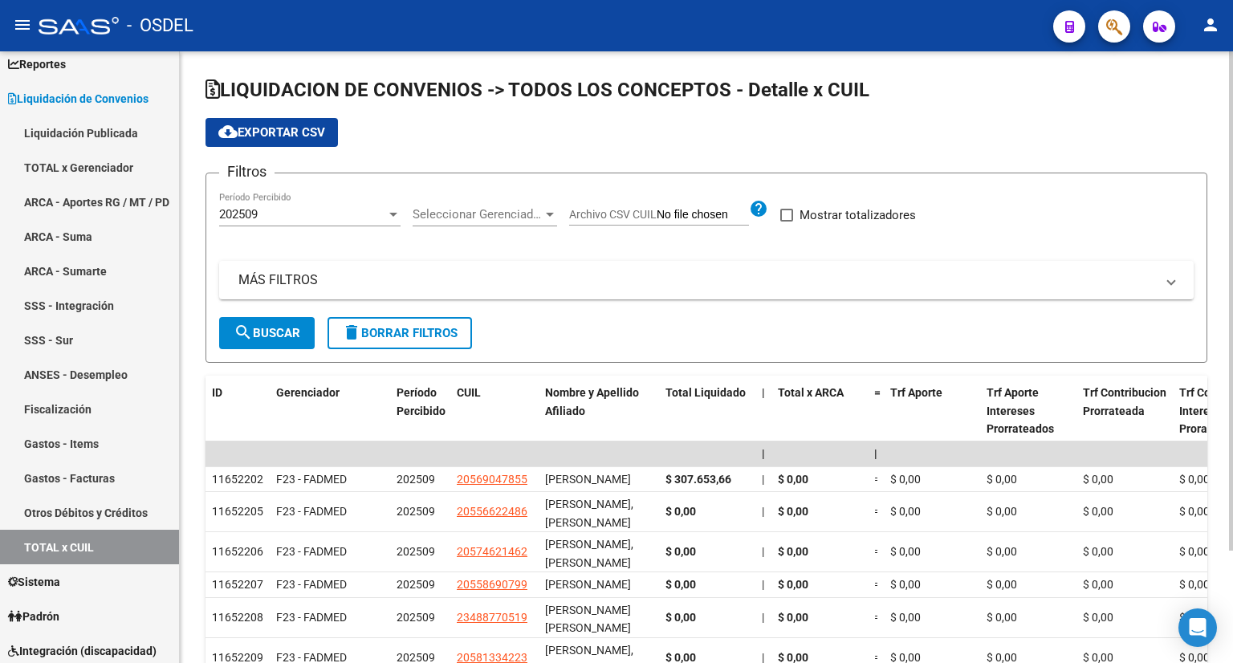
click at [352, 212] on div "202509" at bounding box center [302, 214] width 167 height 14
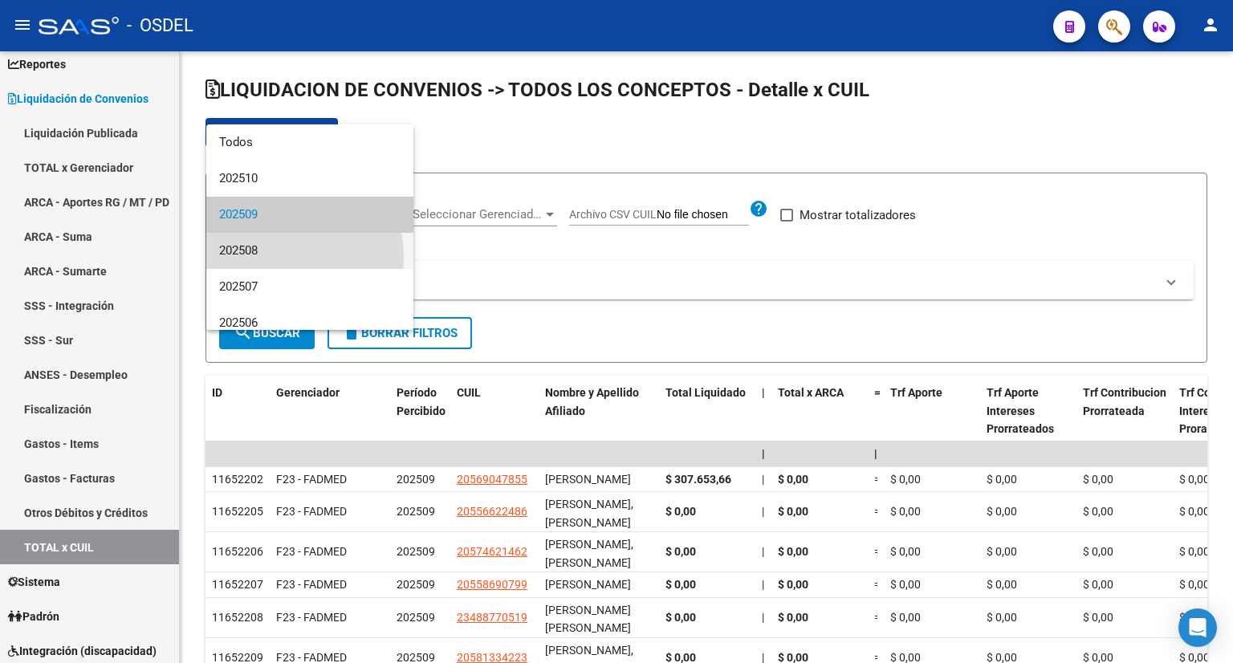
click at [292, 256] on span "202508" at bounding box center [309, 251] width 181 height 36
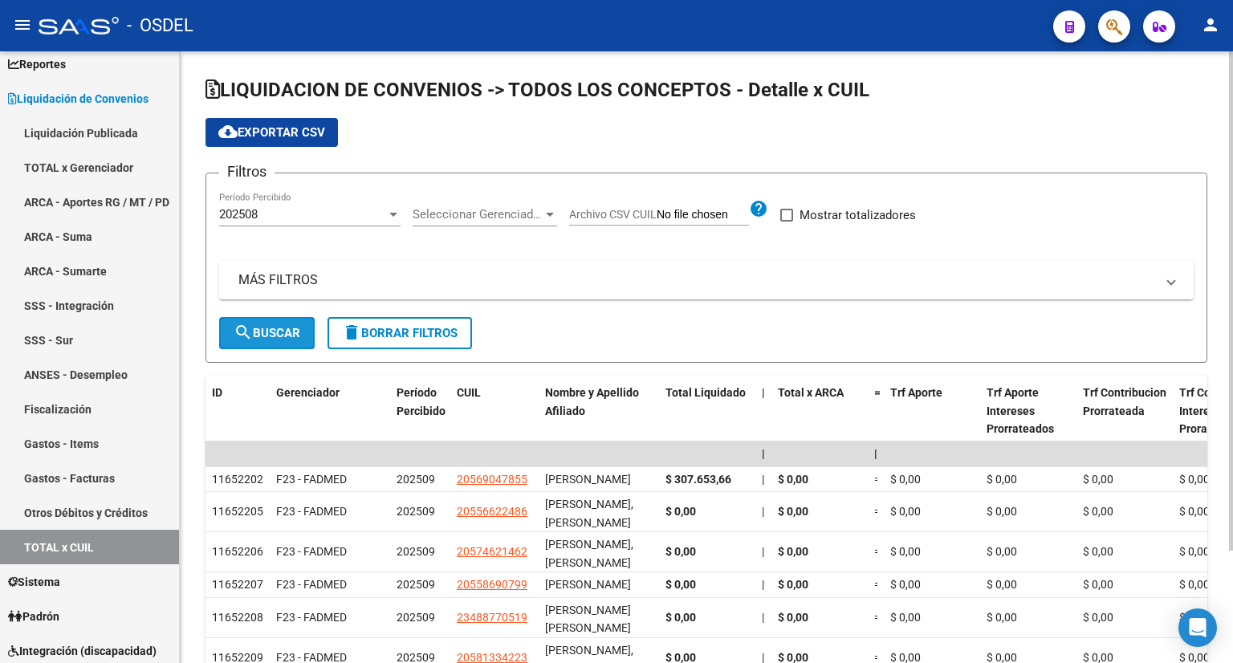
click at [260, 323] on button "search Buscar" at bounding box center [267, 333] width 96 height 32
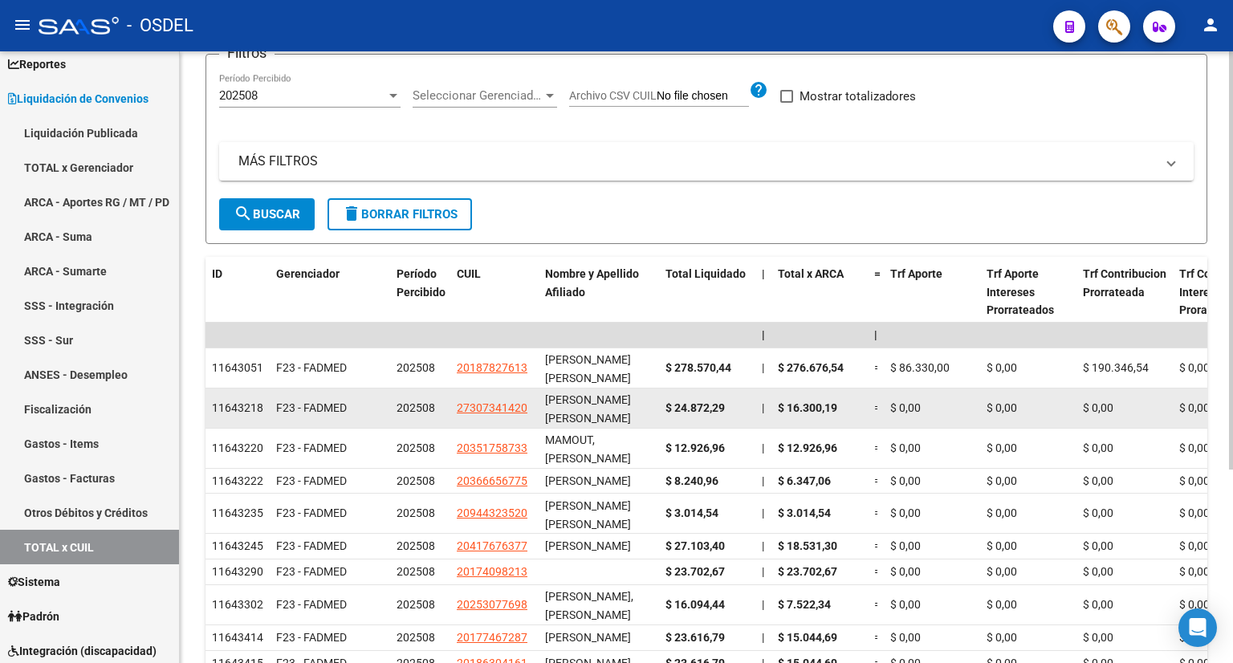
scroll to position [43, 0]
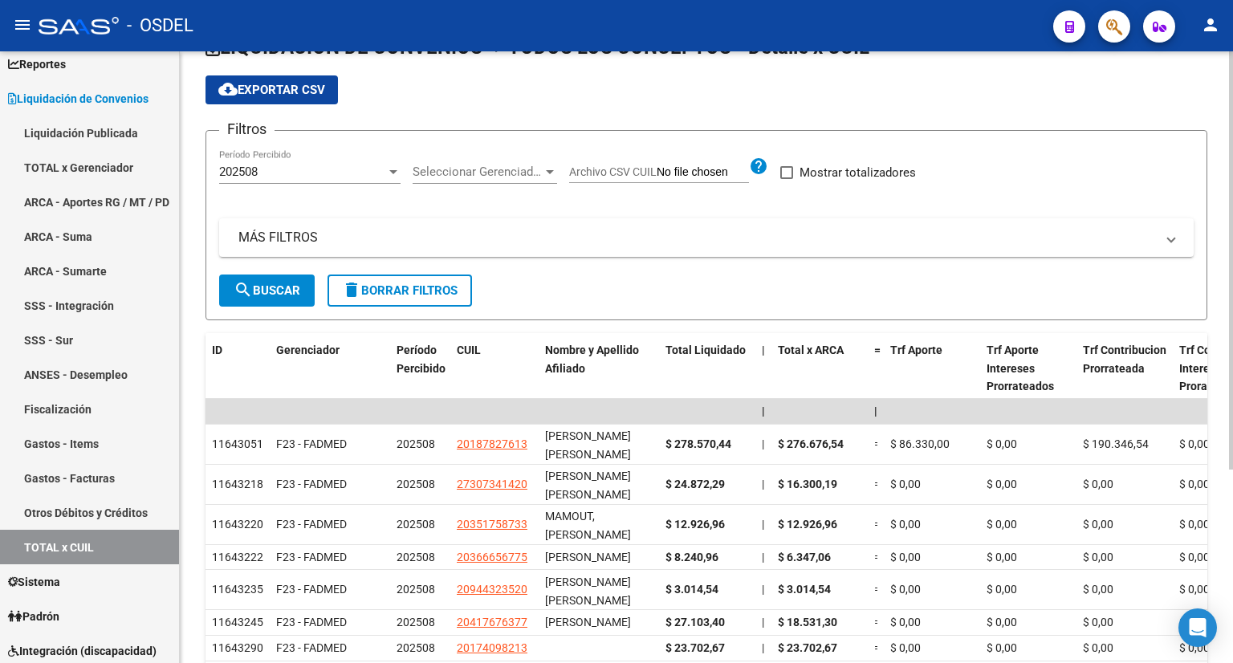
click at [347, 174] on div "202508" at bounding box center [302, 172] width 167 height 14
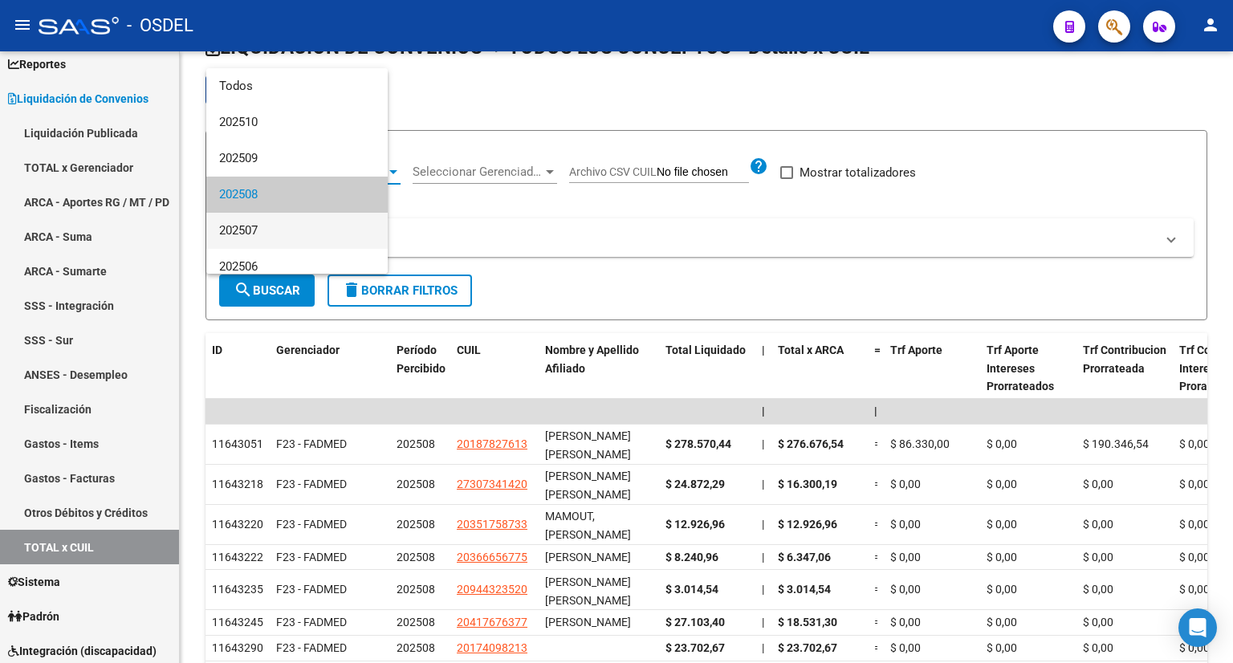
scroll to position [23, 0]
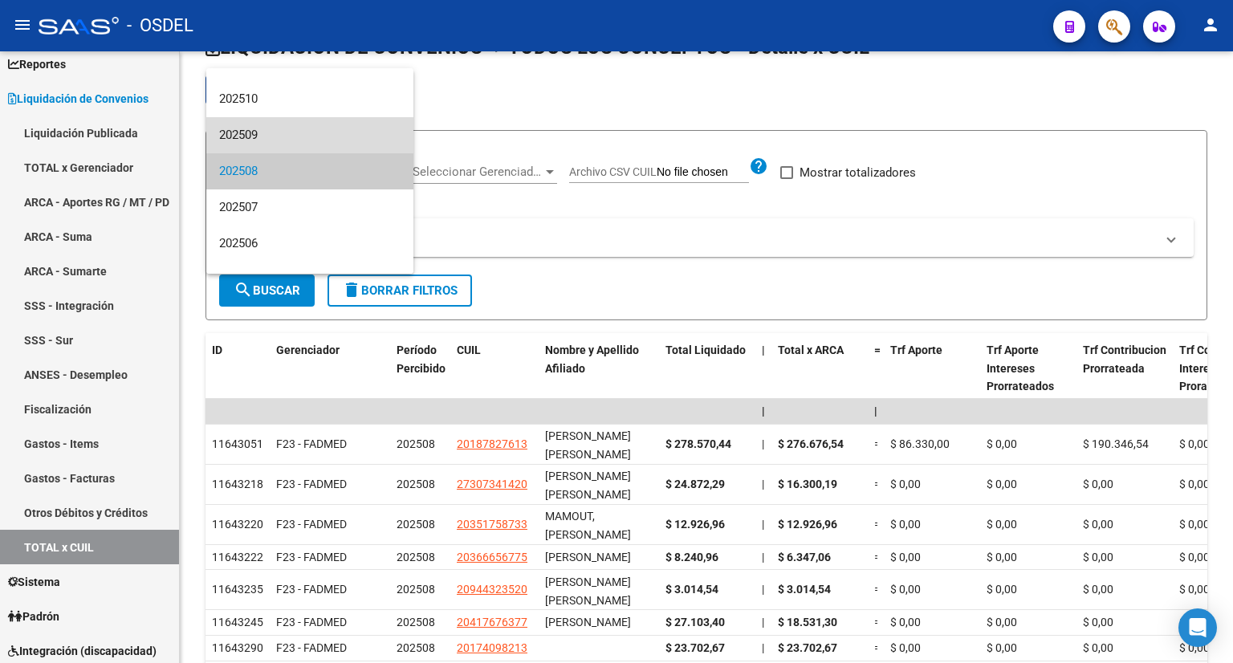
click at [315, 138] on span "202509" at bounding box center [309, 135] width 181 height 36
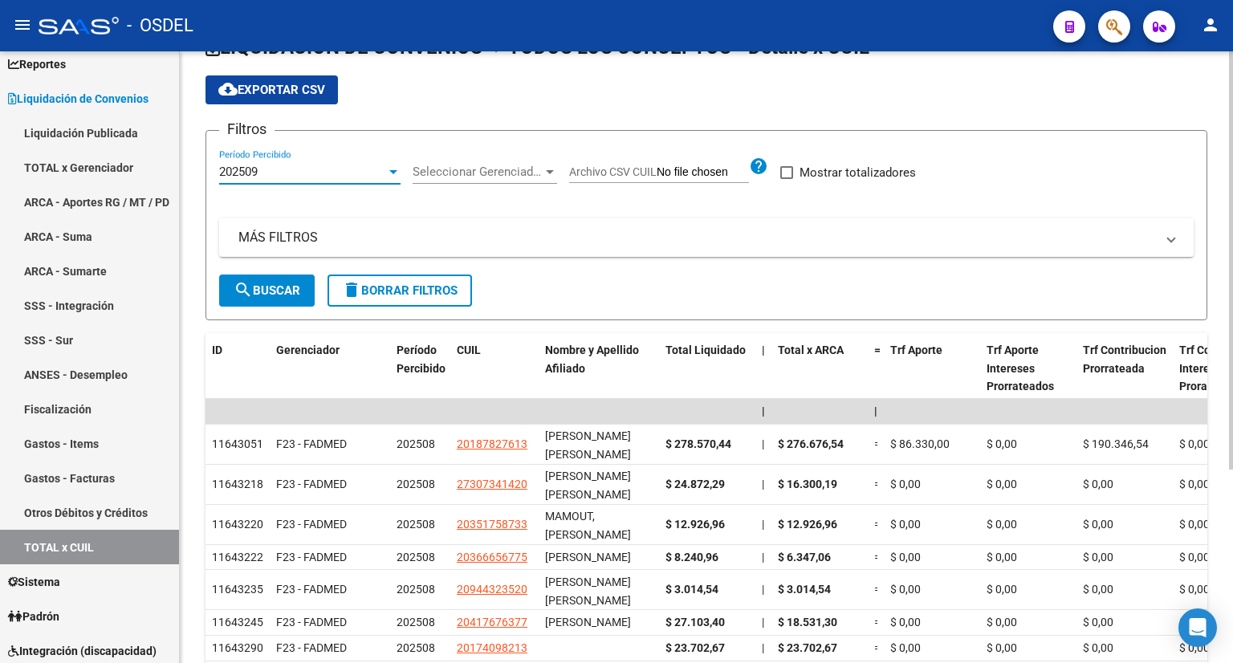
click at [272, 290] on span "search Buscar" at bounding box center [267, 290] width 67 height 14
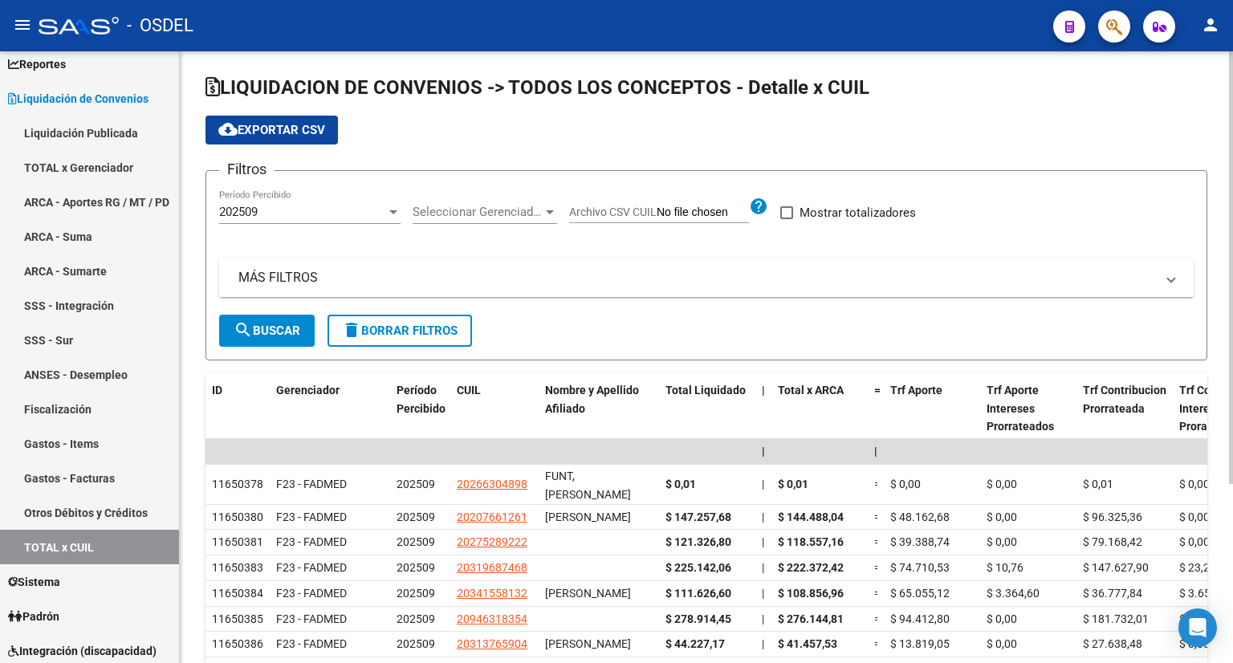
scroll to position [0, 0]
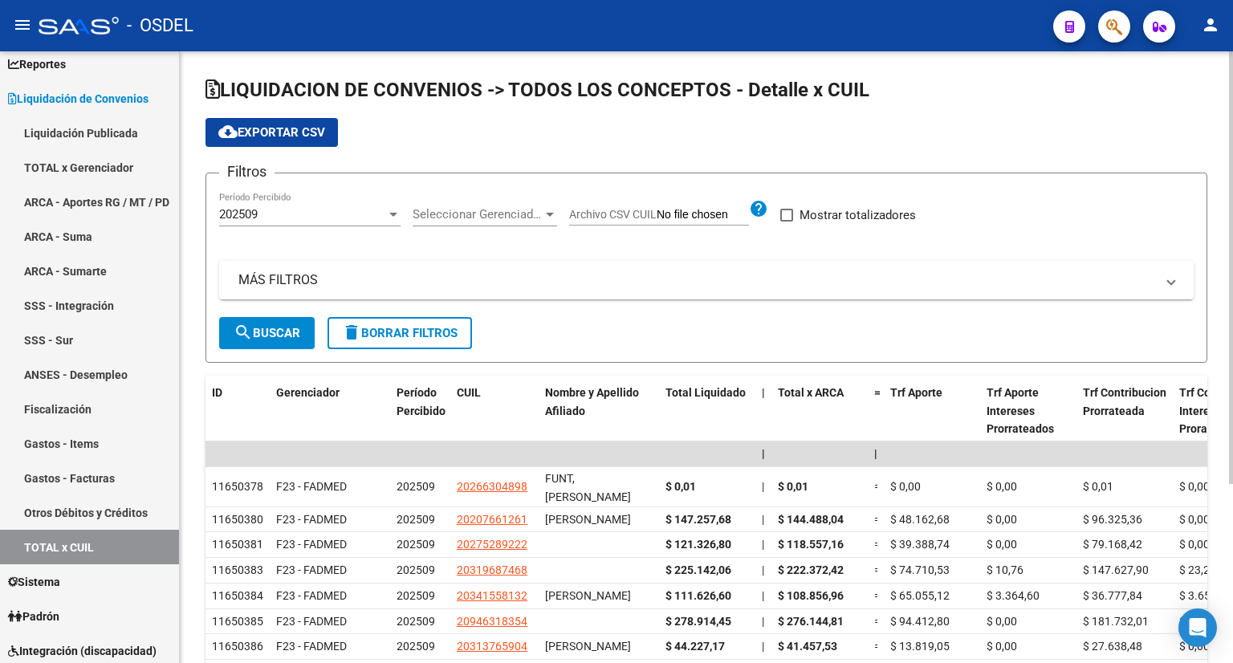
click at [303, 213] on div "202509" at bounding box center [302, 214] width 167 height 14
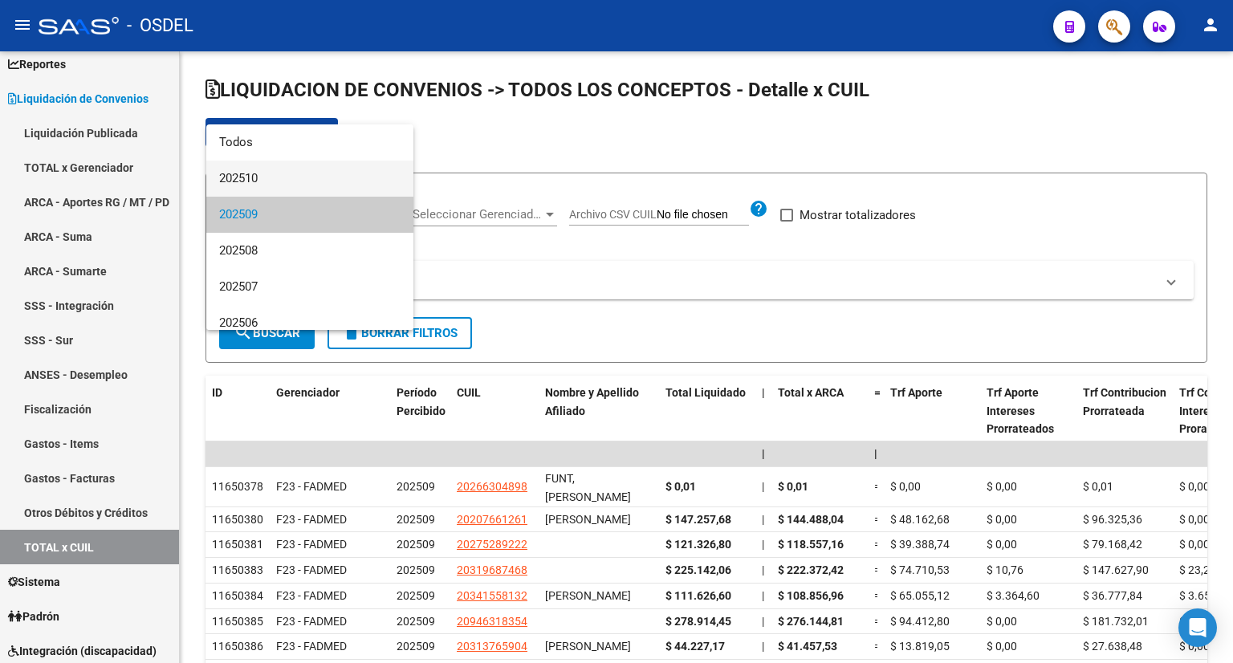
click at [274, 185] on span "202510" at bounding box center [309, 179] width 181 height 36
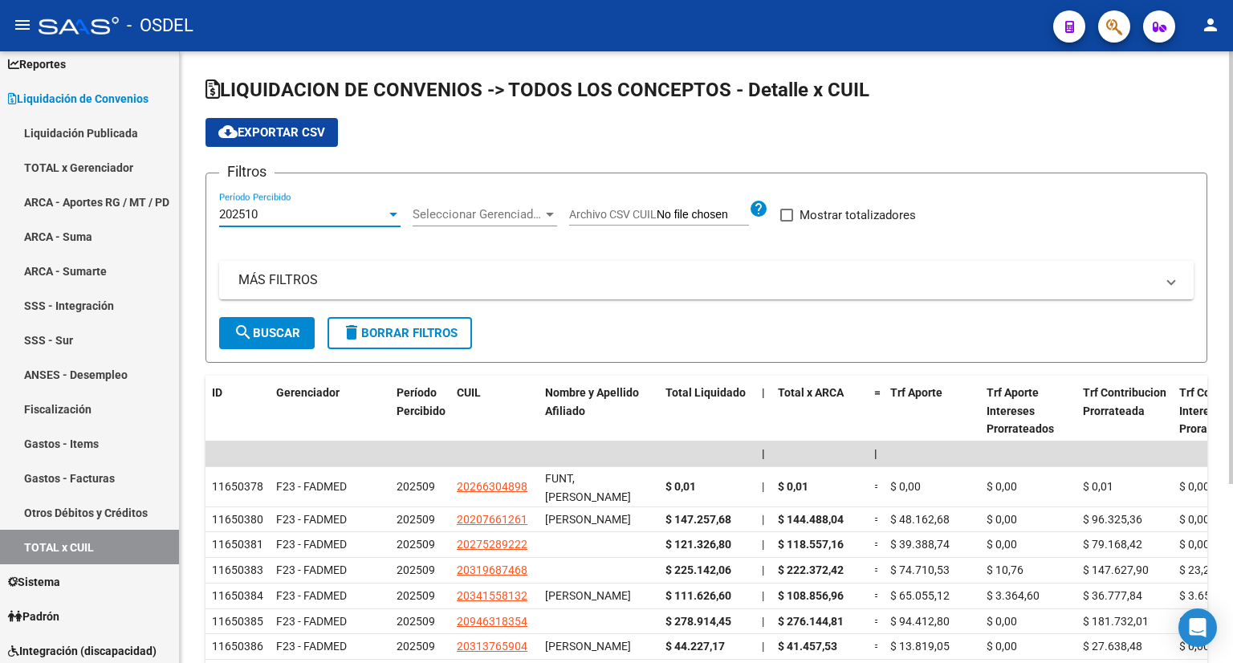
click at [275, 331] on span "search Buscar" at bounding box center [267, 333] width 67 height 14
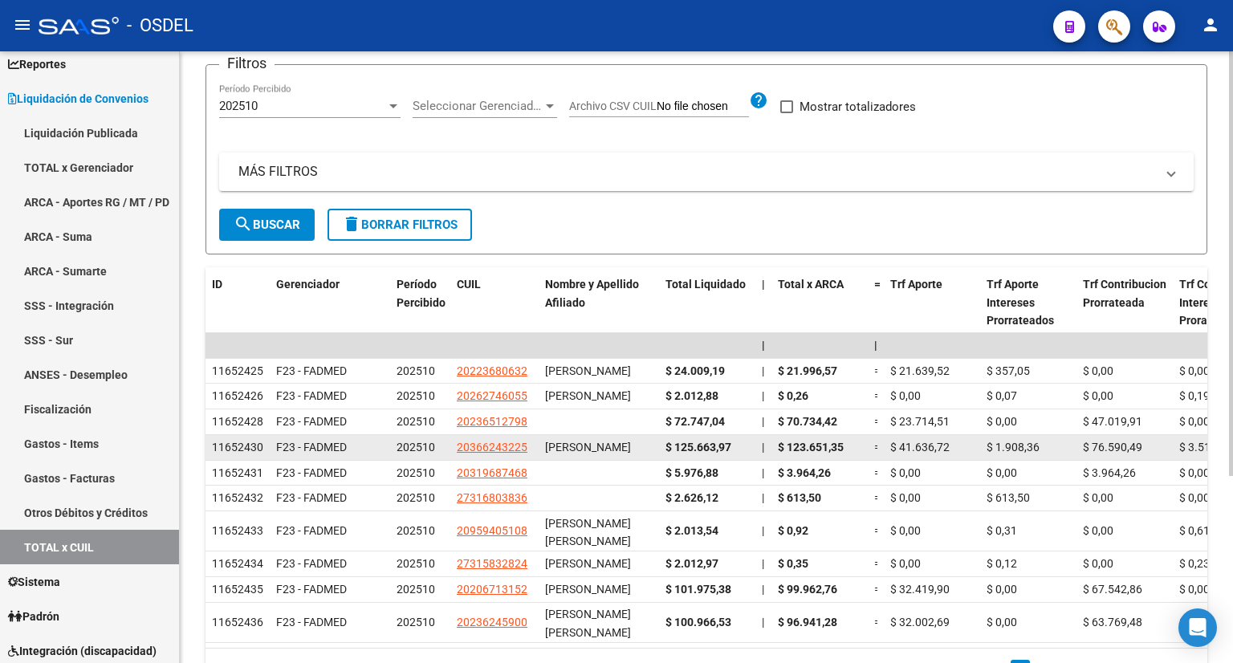
scroll to position [2, 0]
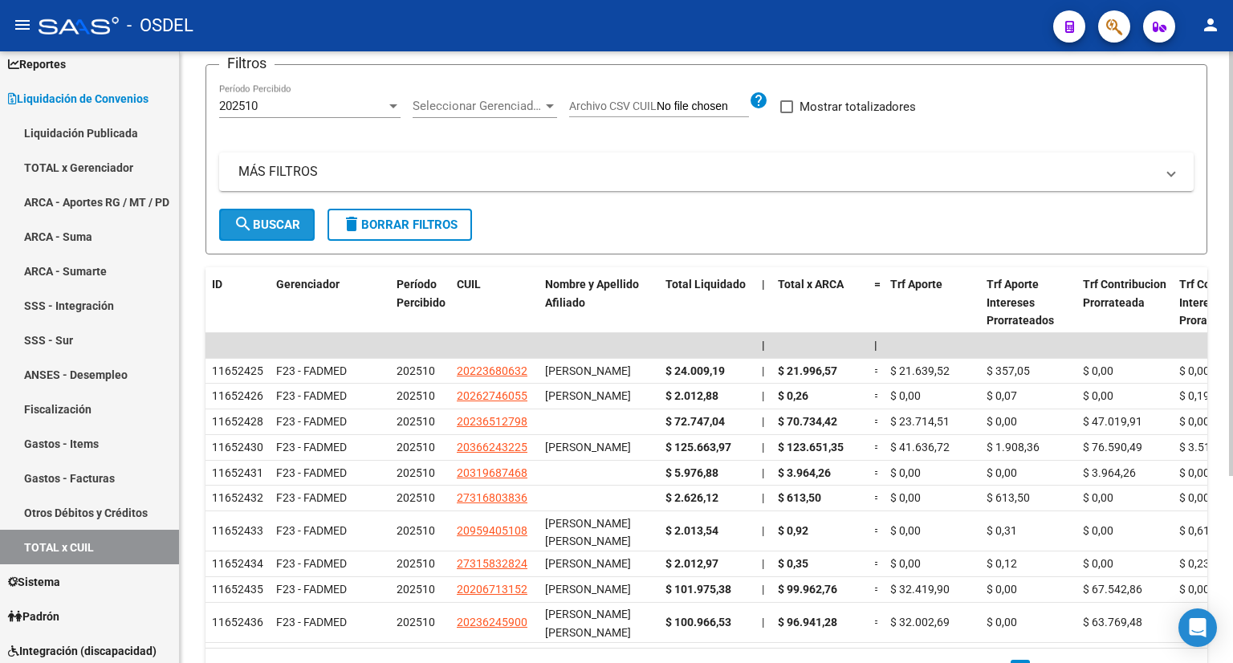
drag, startPoint x: 315, startPoint y: 226, endPoint x: 289, endPoint y: 225, distance: 26.5
click at [306, 226] on button "search Buscar" at bounding box center [267, 225] width 96 height 32
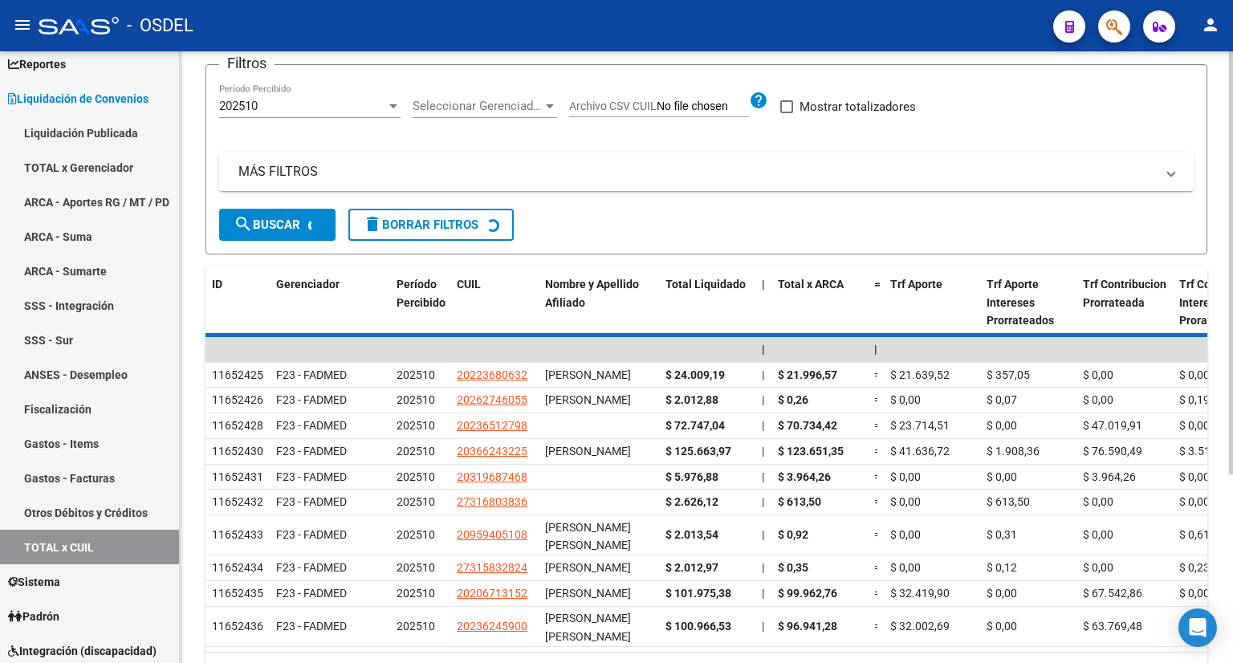
click at [286, 225] on span "search Buscar" at bounding box center [267, 225] width 67 height 14
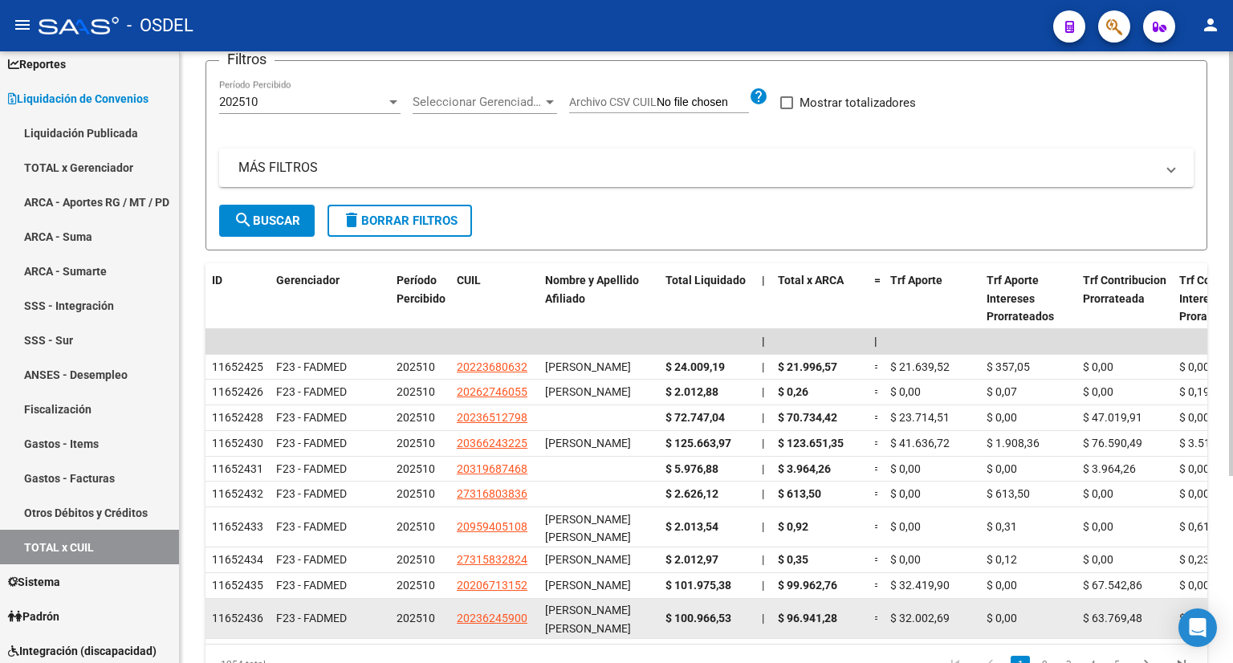
scroll to position [108, 0]
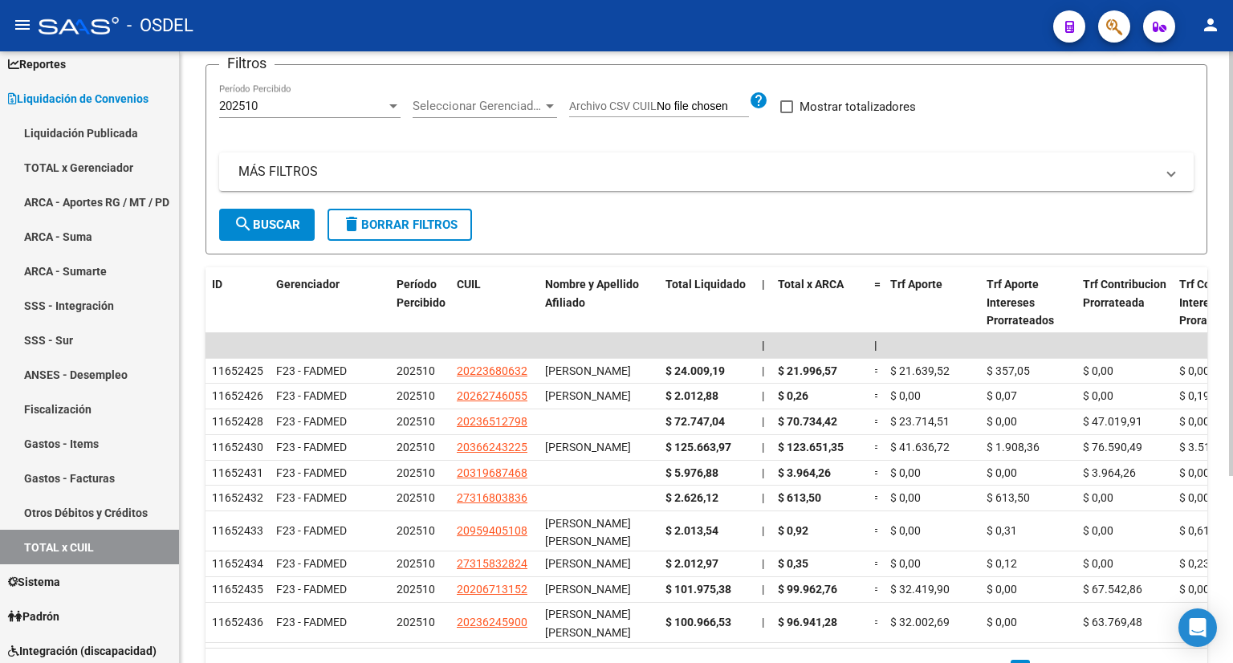
click at [308, 101] on div "202510" at bounding box center [302, 106] width 167 height 14
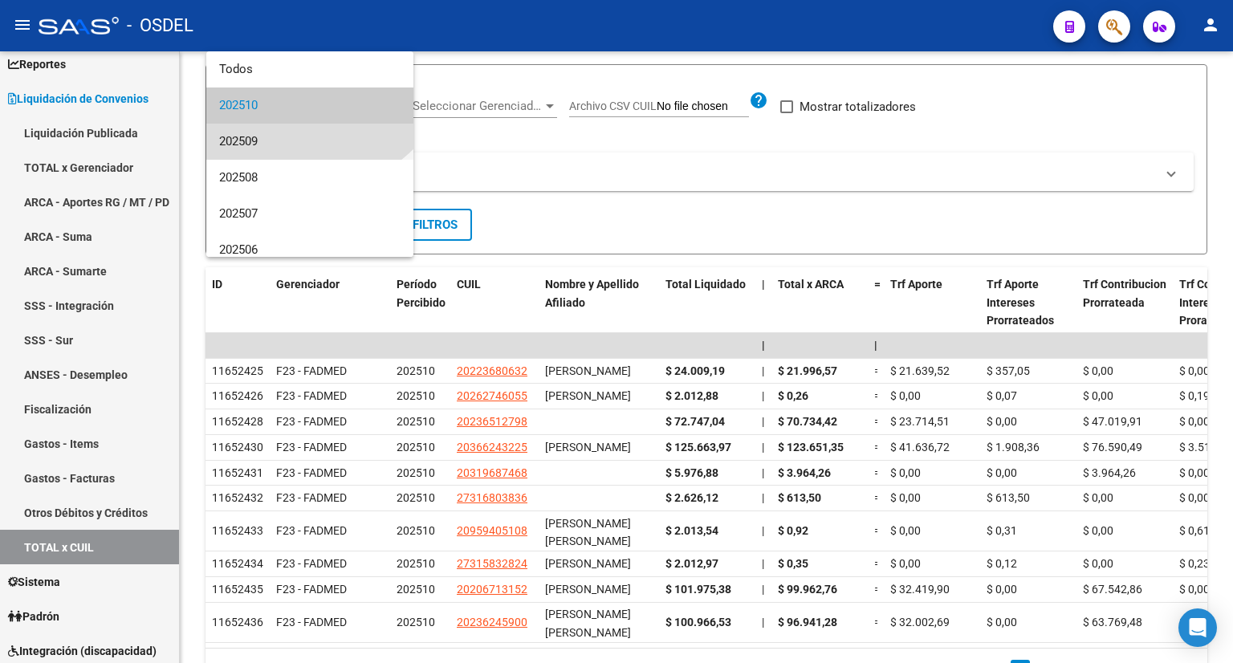
click at [292, 132] on span "202509" at bounding box center [309, 142] width 181 height 36
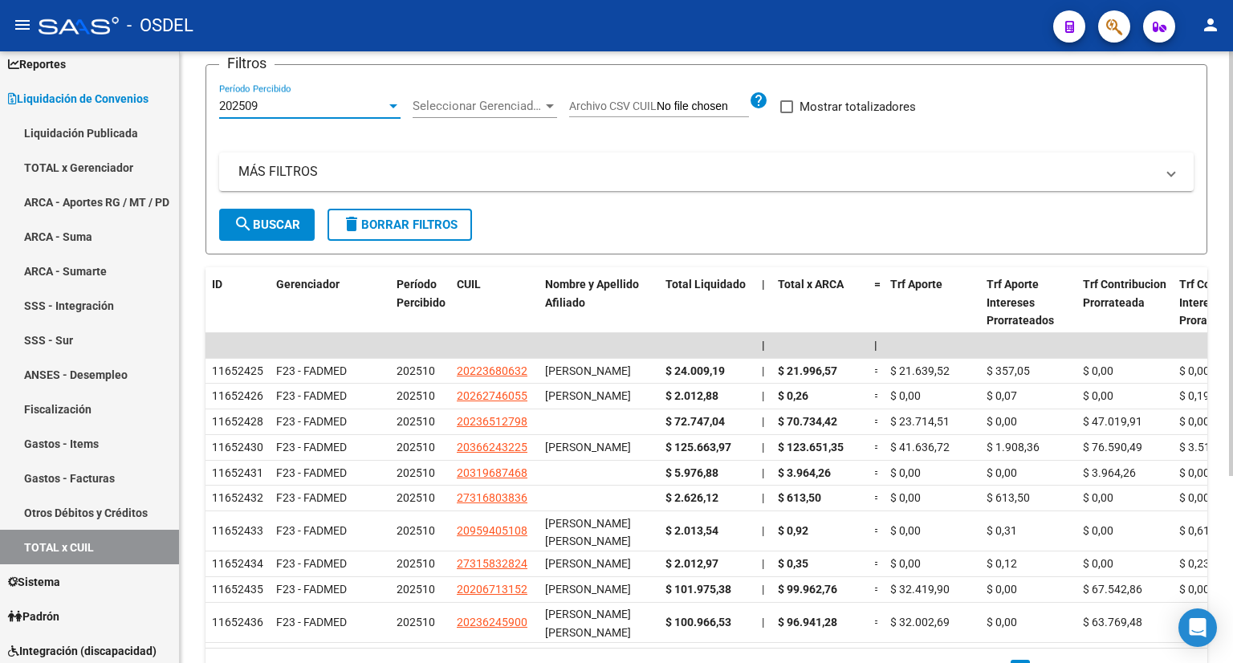
click at [276, 226] on span "search Buscar" at bounding box center [267, 225] width 67 height 14
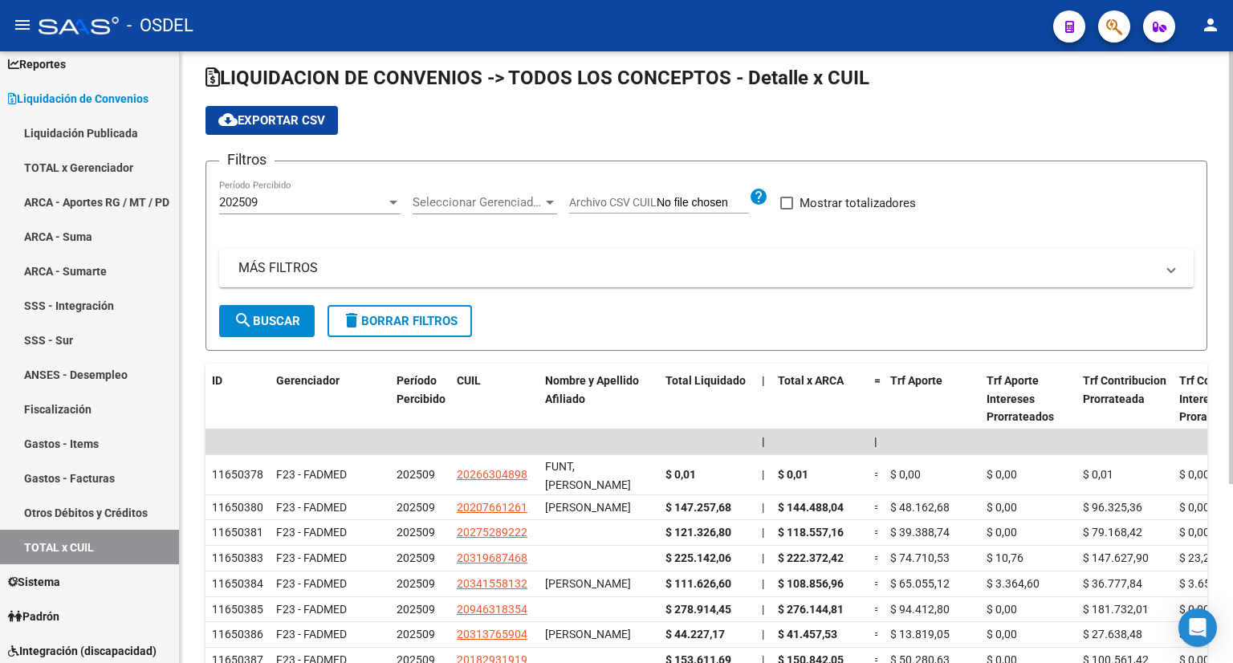
scroll to position [0, 0]
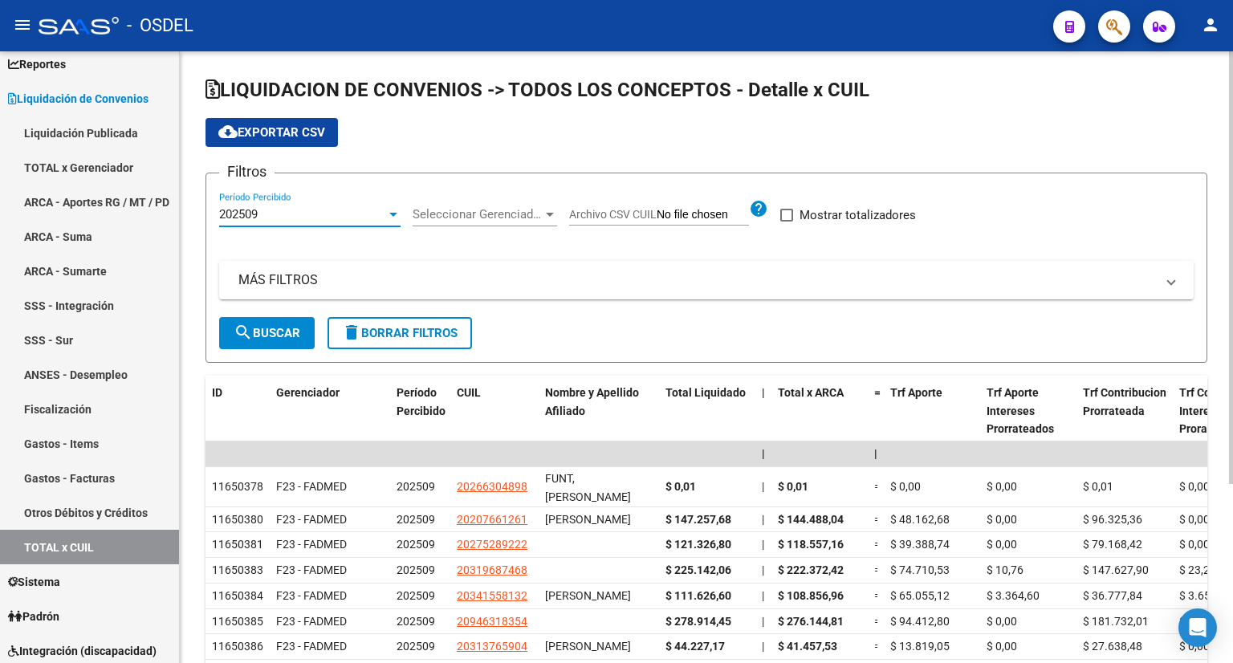
click at [312, 212] on div "202509" at bounding box center [302, 214] width 167 height 14
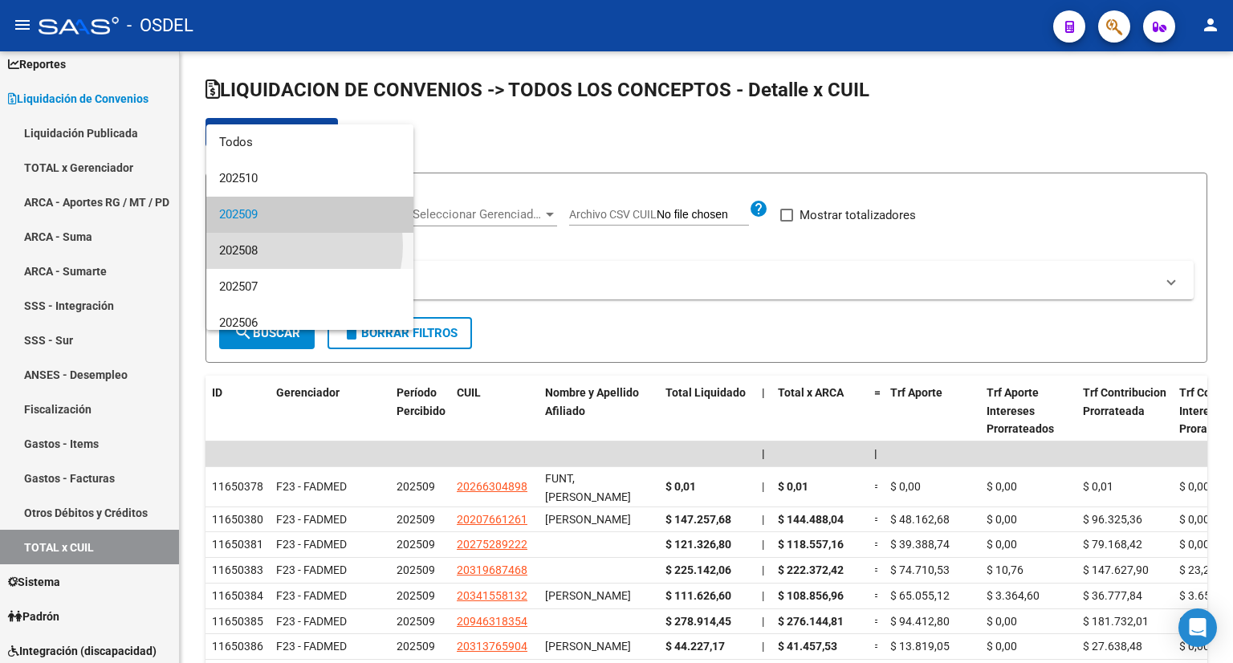
click at [288, 246] on span "202508" at bounding box center [309, 251] width 181 height 36
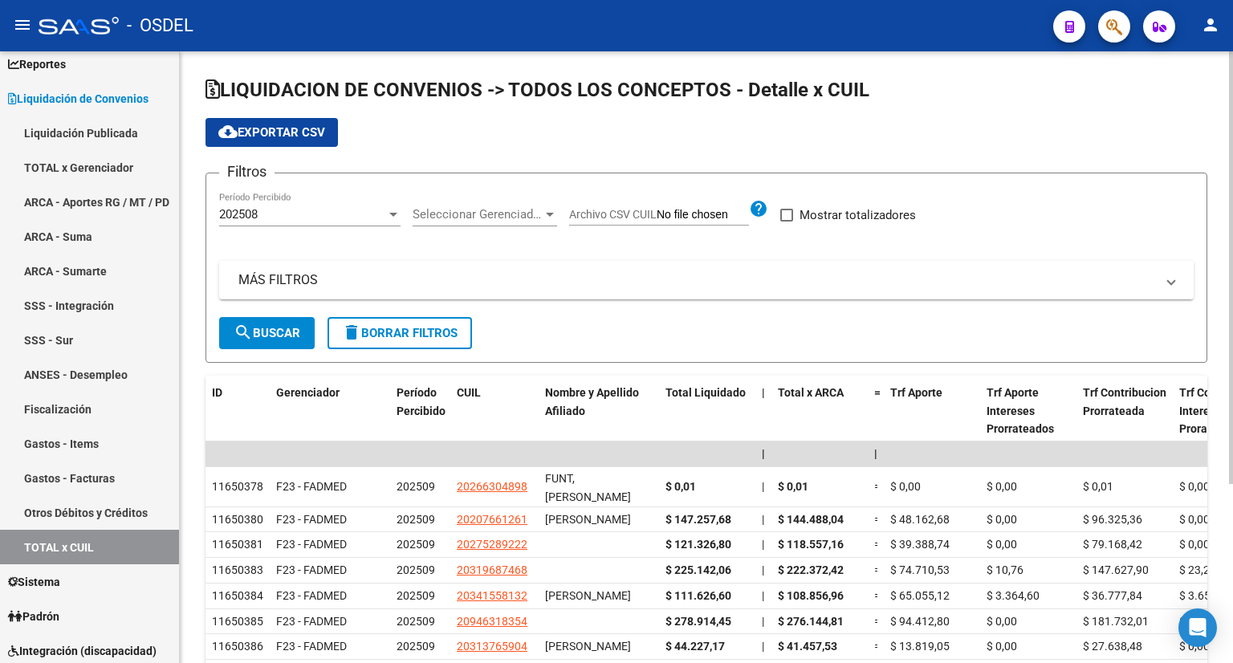
click at [278, 312] on div "MÁS FILTROS ID CUIL Todos Con CUIL" at bounding box center [706, 289] width 974 height 56
click at [286, 326] on span "search Buscar" at bounding box center [267, 333] width 67 height 14
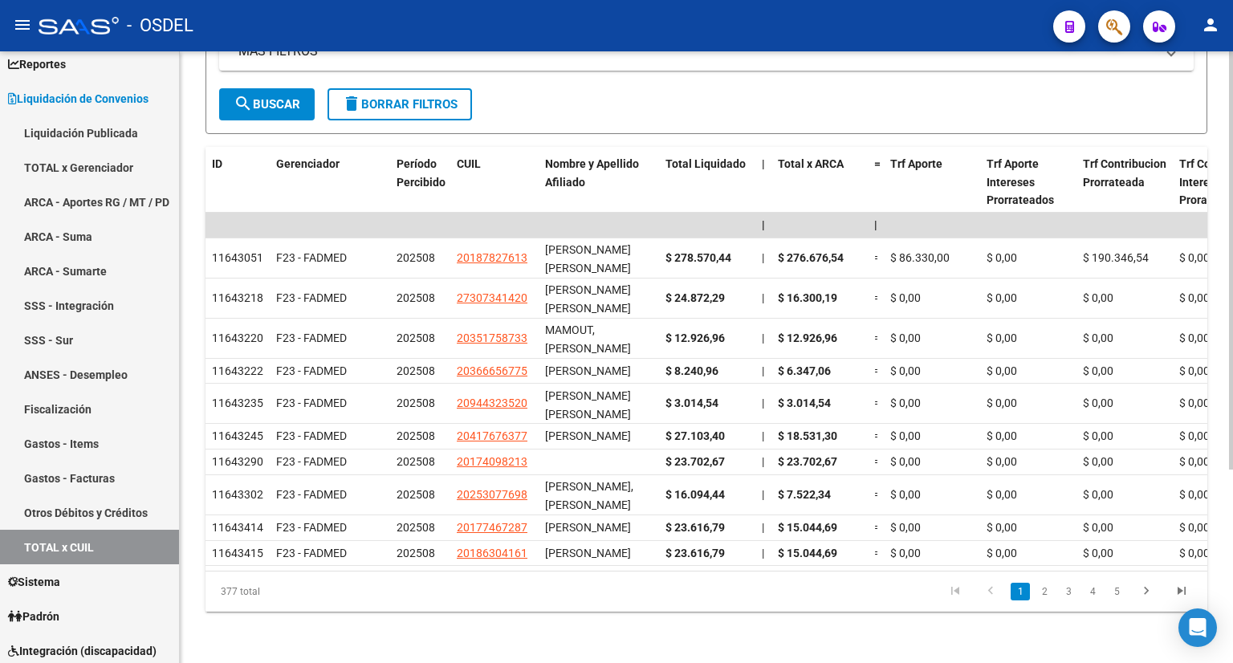
scroll to position [283, 0]
drag, startPoint x: 222, startPoint y: 592, endPoint x: 257, endPoint y: 590, distance: 35.4
click at [257, 590] on div "377 total" at bounding box center [303, 591] width 197 height 40
click at [260, 590] on div "377 total" at bounding box center [303, 591] width 197 height 40
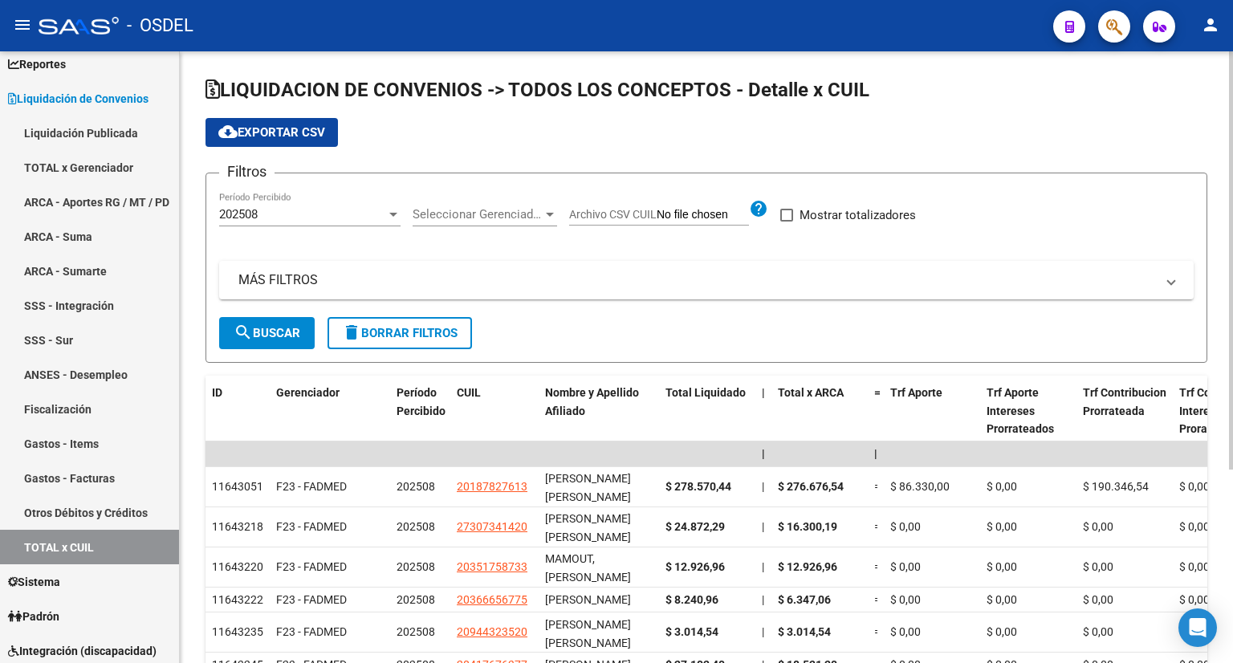
scroll to position [0, 0]
click at [345, 226] on div "202508 Período Percibido" at bounding box center [309, 217] width 181 height 50
click at [341, 218] on div "202508" at bounding box center [302, 214] width 167 height 14
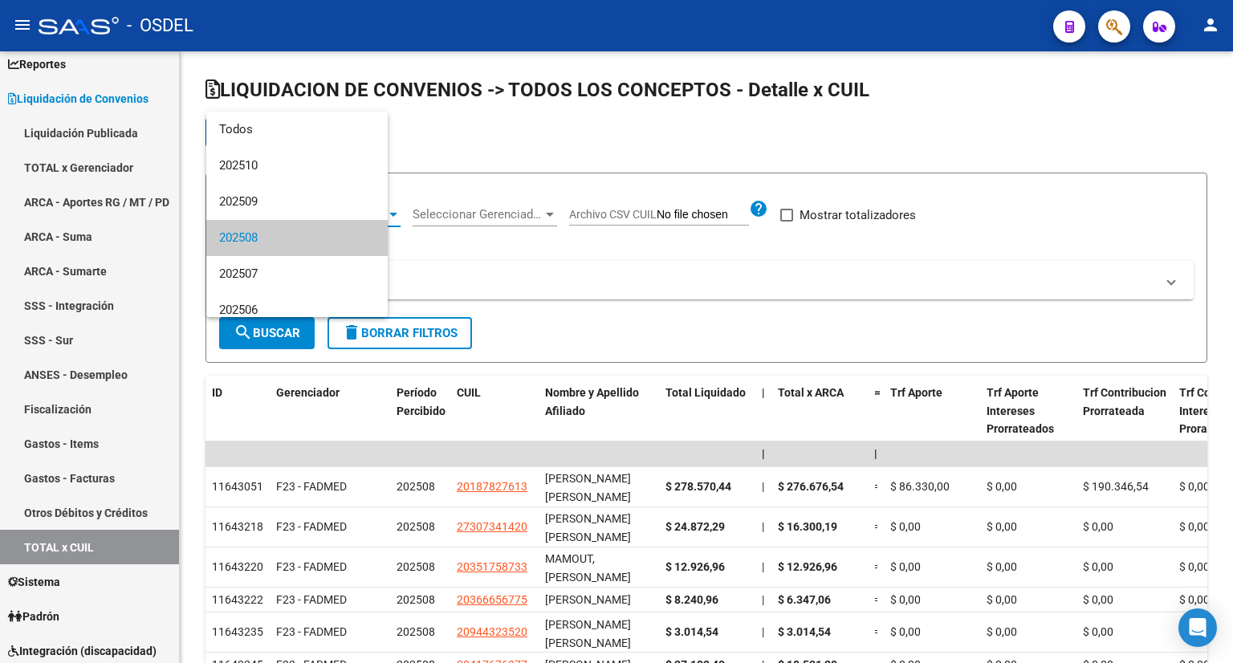
scroll to position [23, 0]
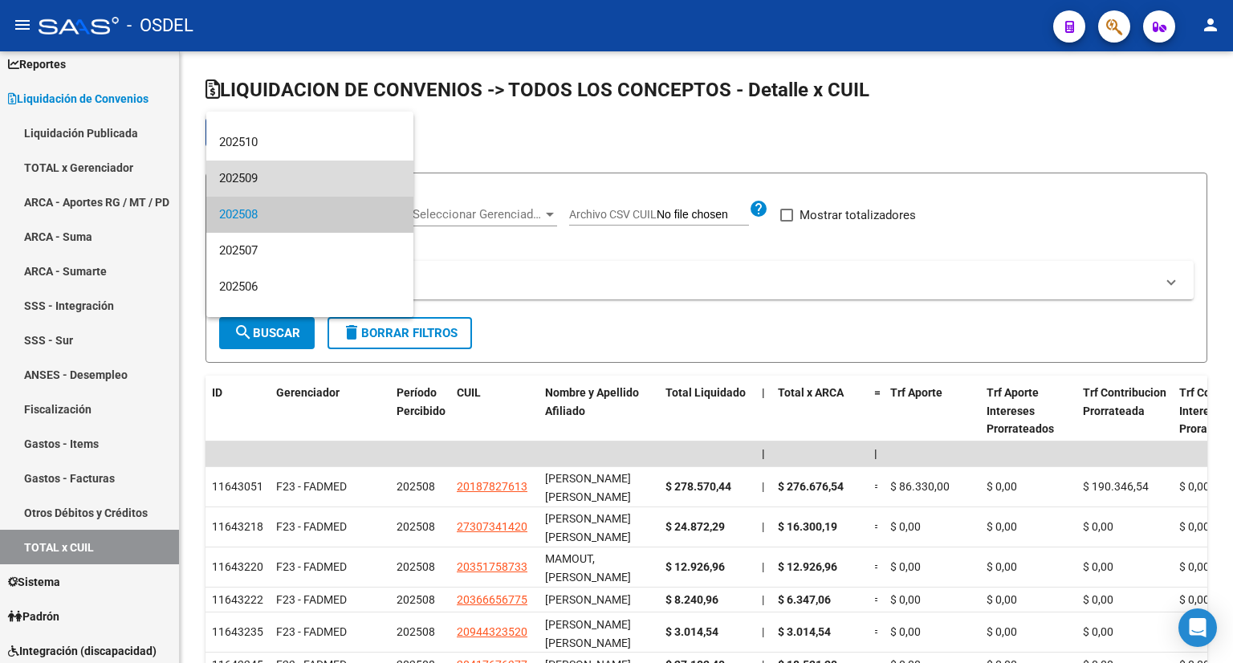
click at [315, 179] on span "202509" at bounding box center [309, 179] width 181 height 36
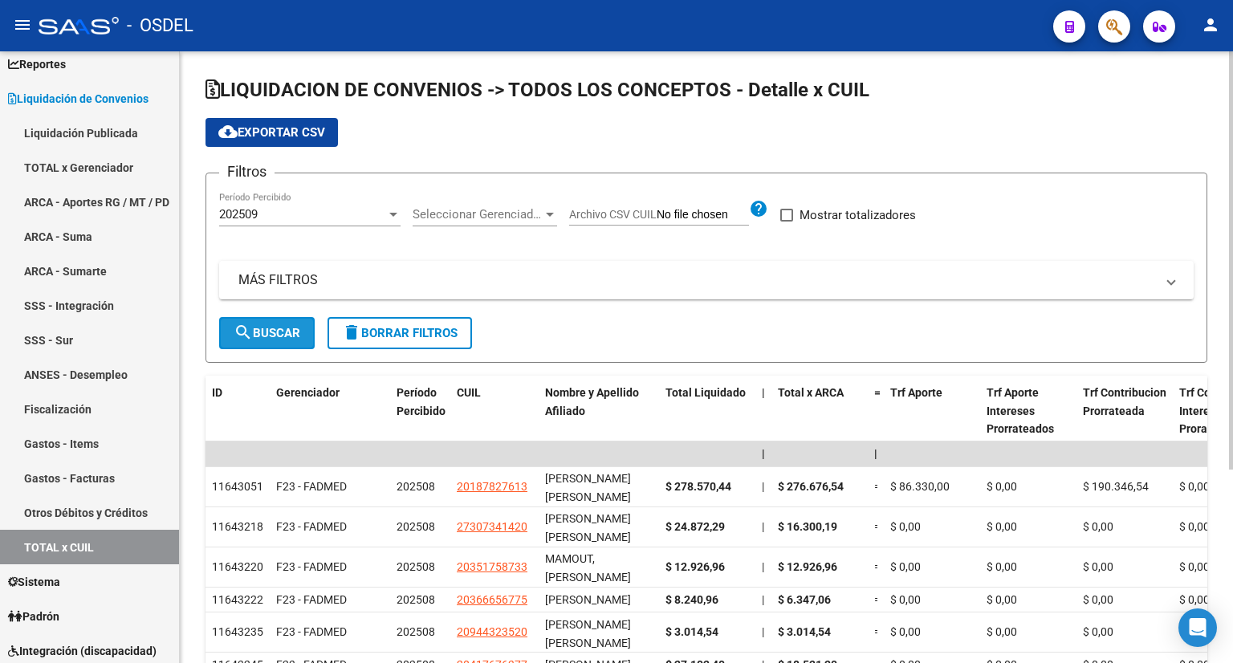
click at [272, 321] on button "search Buscar" at bounding box center [267, 333] width 96 height 32
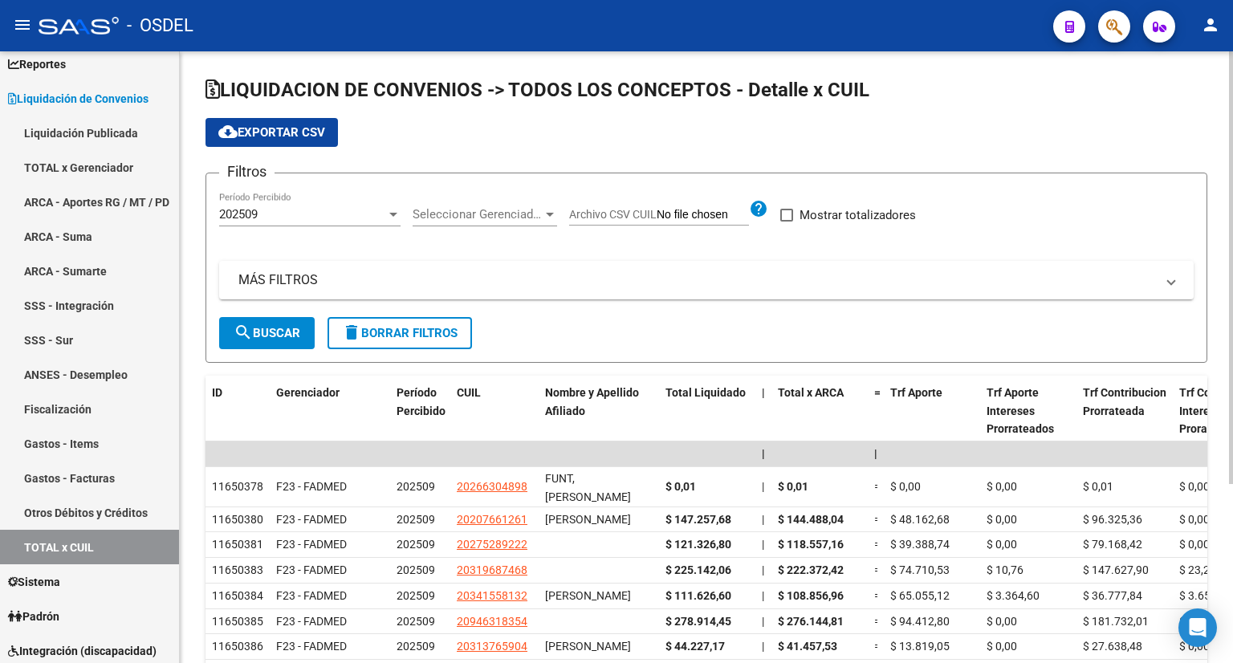
scroll to position [0, 0]
click at [340, 273] on mat-panel-title "MÁS FILTROS" at bounding box center [696, 280] width 917 height 18
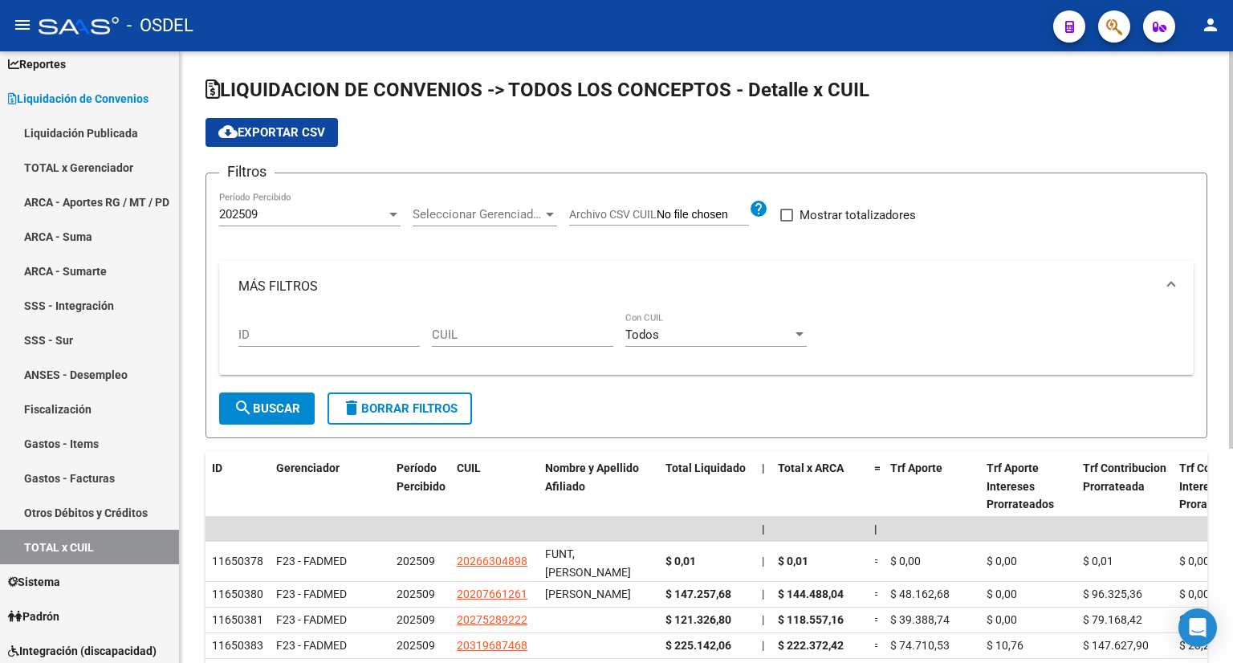
click at [344, 282] on mat-panel-title "MÁS FILTROS" at bounding box center [696, 287] width 917 height 18
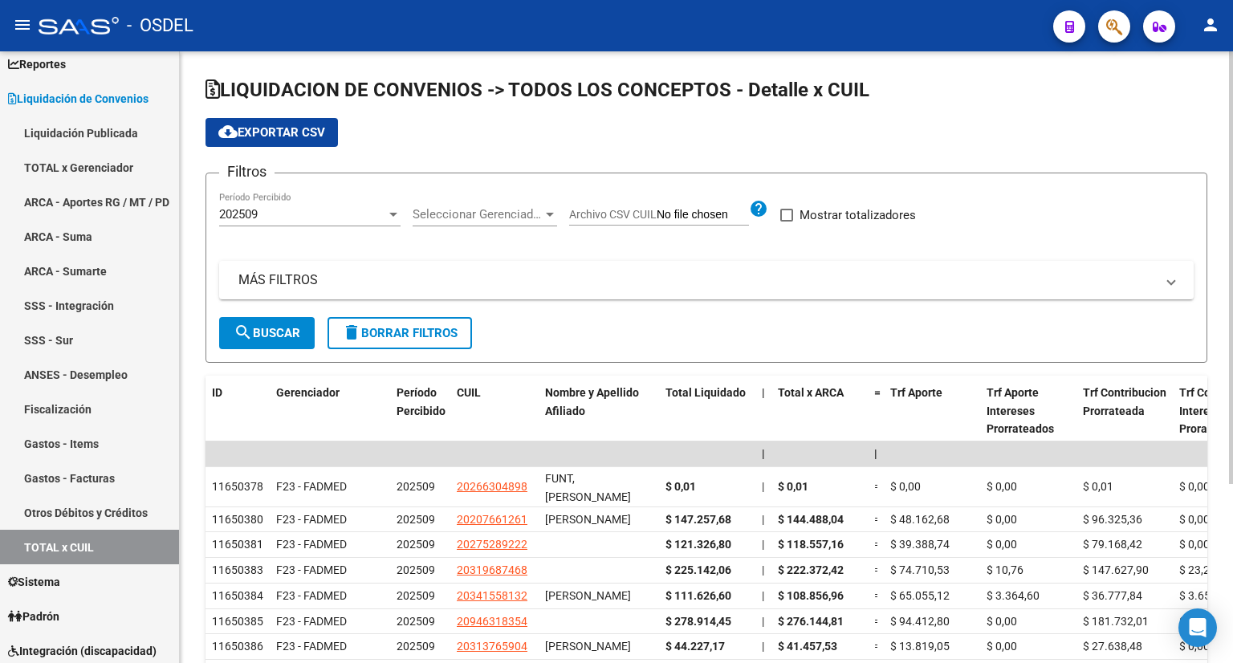
click at [443, 205] on div "Seleccionar Gerenciador Seleccionar Gerenciador" at bounding box center [485, 209] width 144 height 35
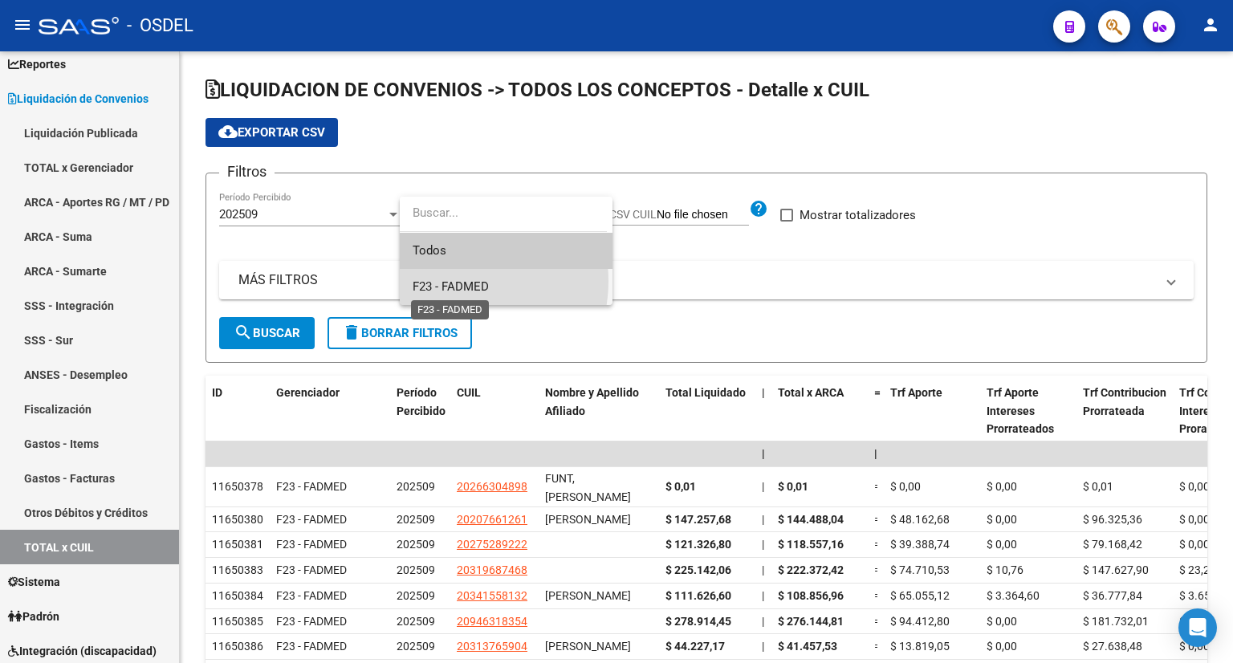
click at [456, 281] on span "F23 - FADMED" at bounding box center [451, 286] width 76 height 14
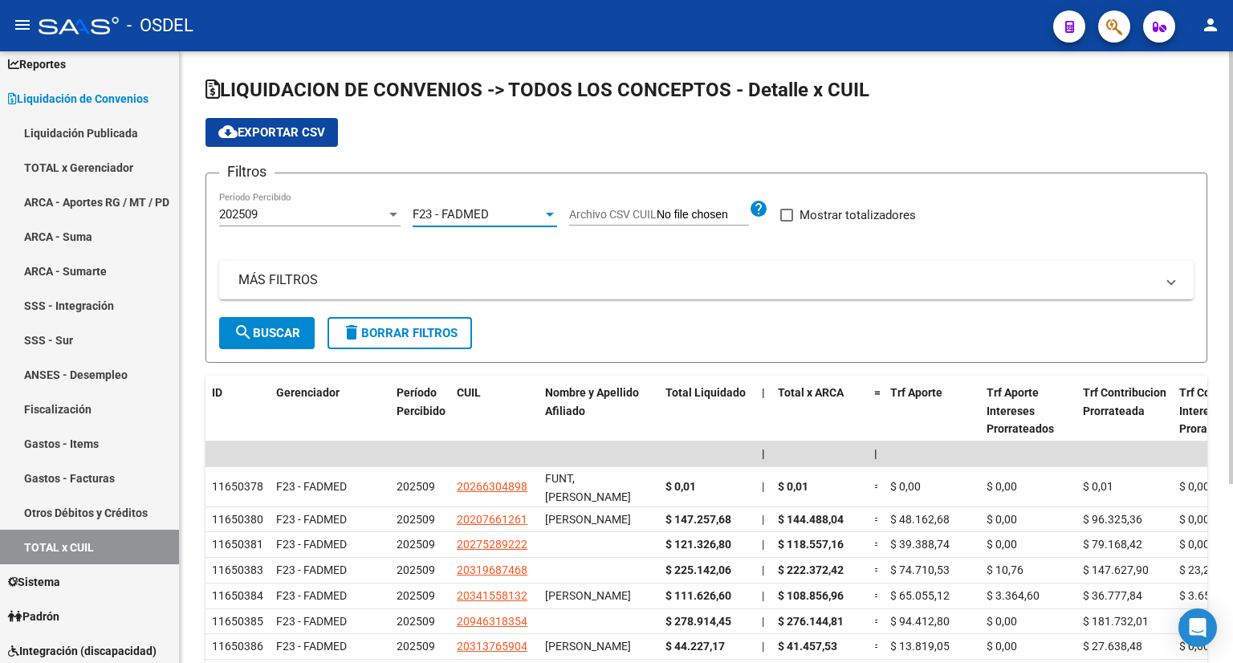
click at [302, 328] on button "search Buscar" at bounding box center [267, 333] width 96 height 32
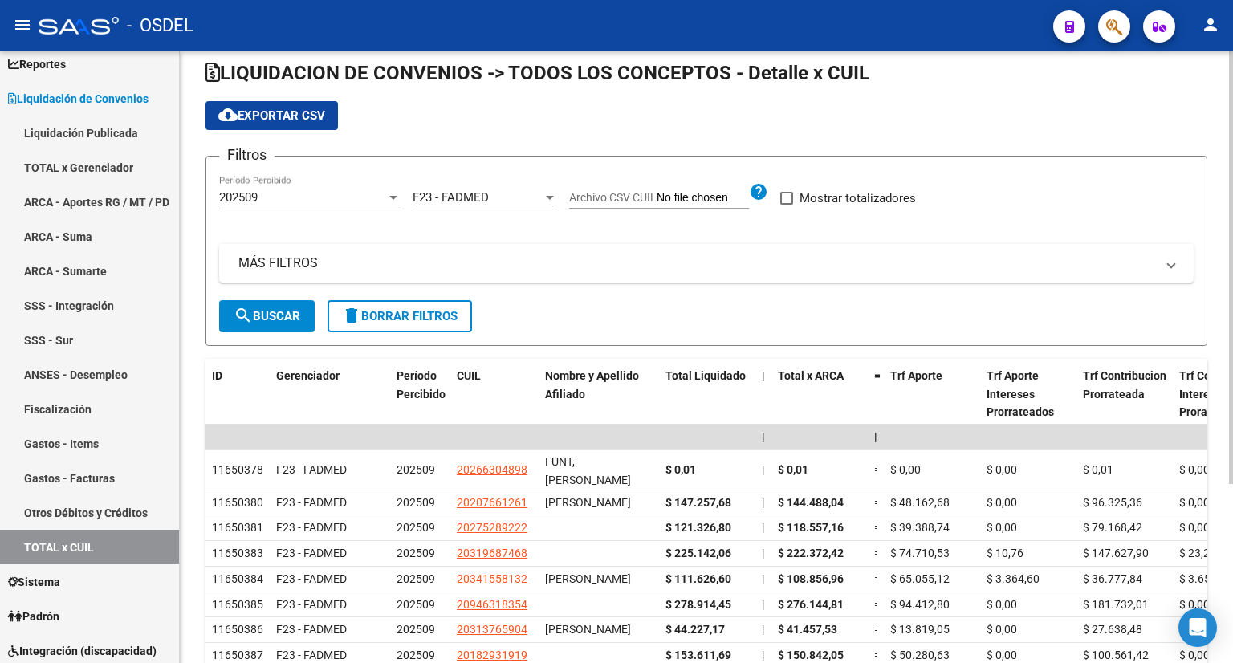
scroll to position [13, 0]
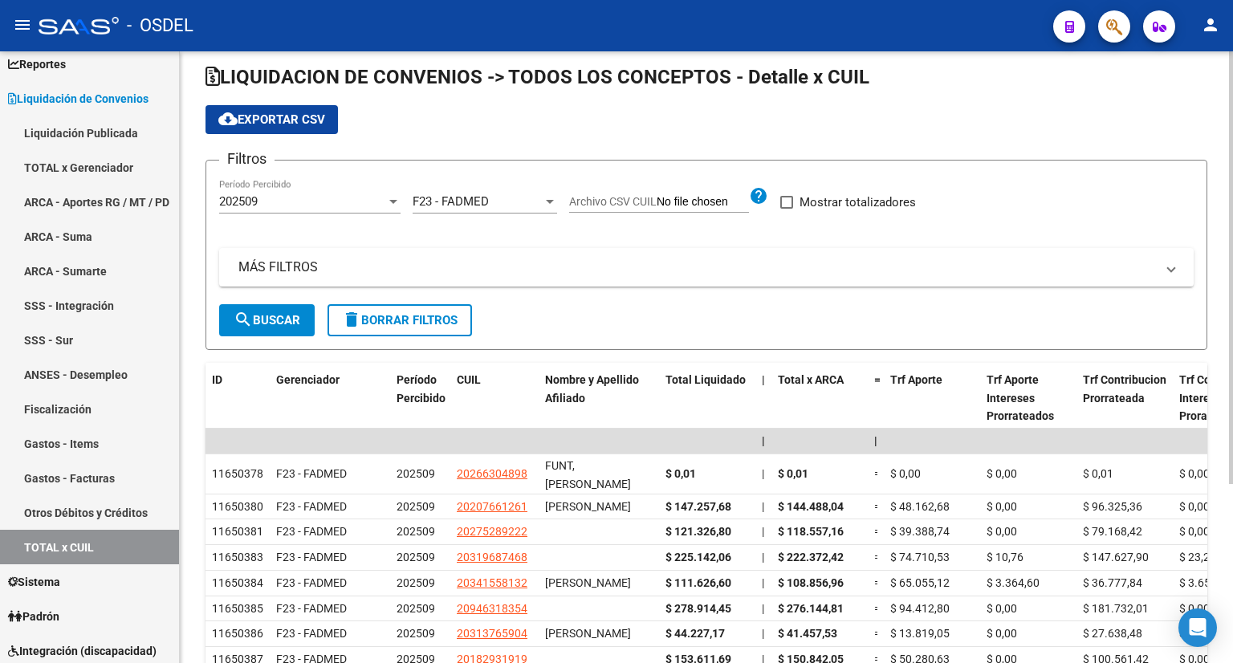
click at [334, 194] on div "202509" at bounding box center [302, 201] width 167 height 14
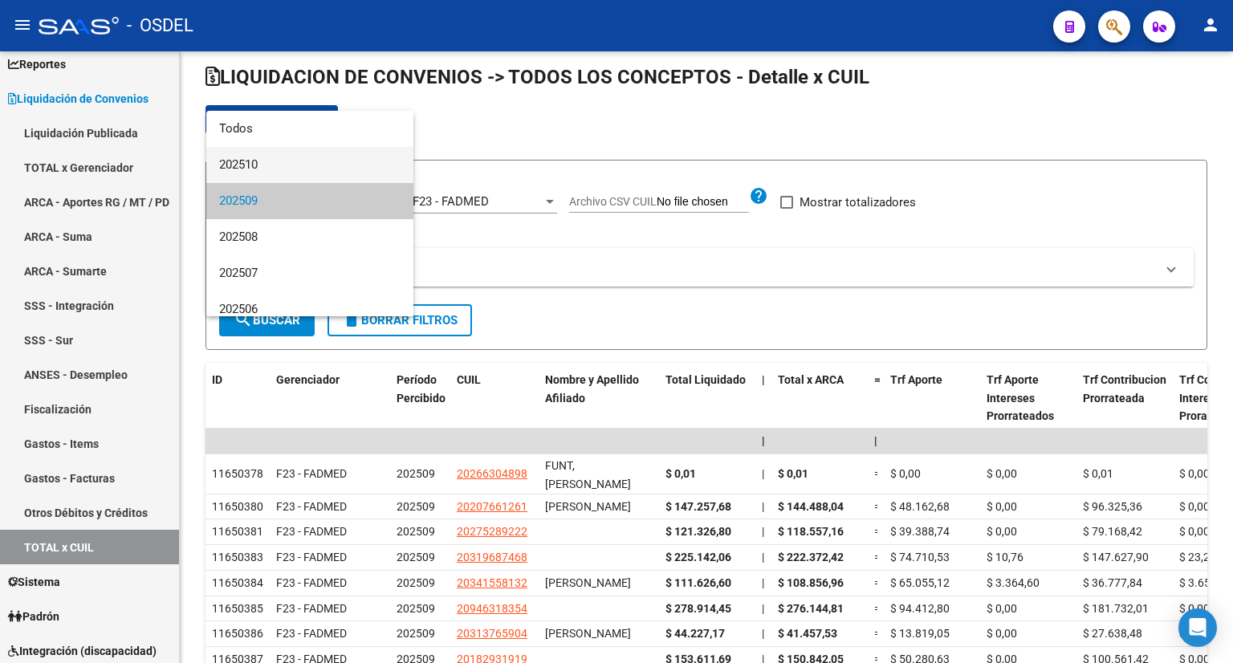
click at [255, 161] on span "202510" at bounding box center [309, 165] width 181 height 36
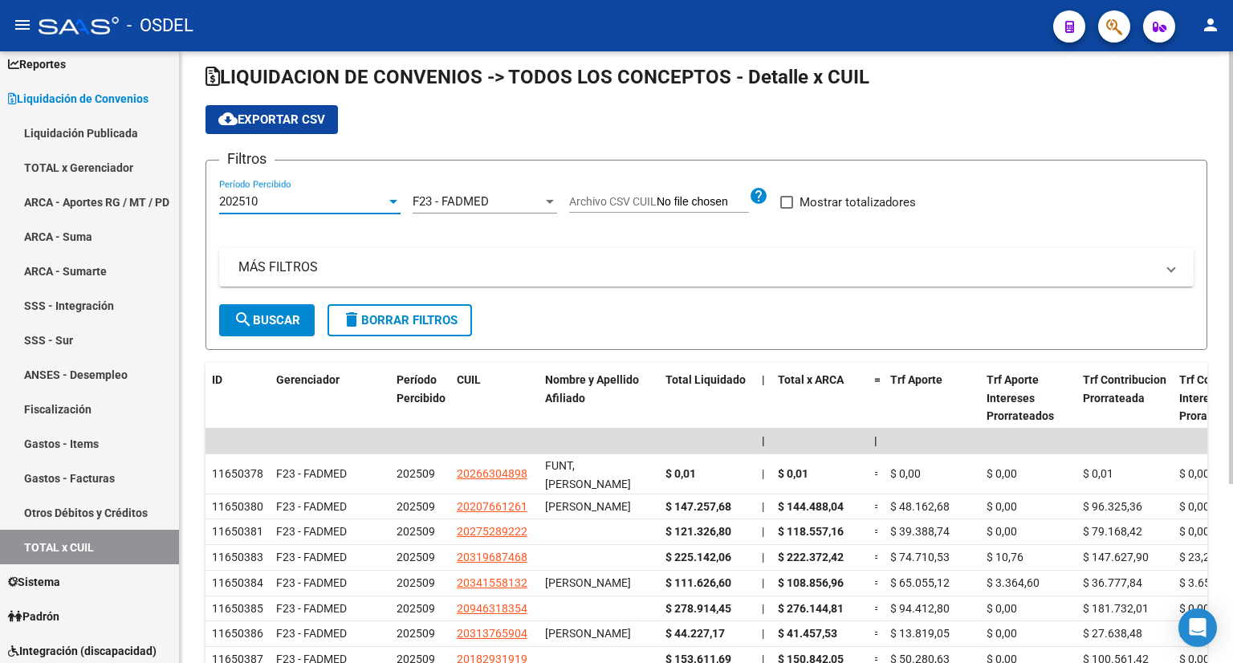
click at [279, 304] on button "search Buscar" at bounding box center [267, 320] width 96 height 32
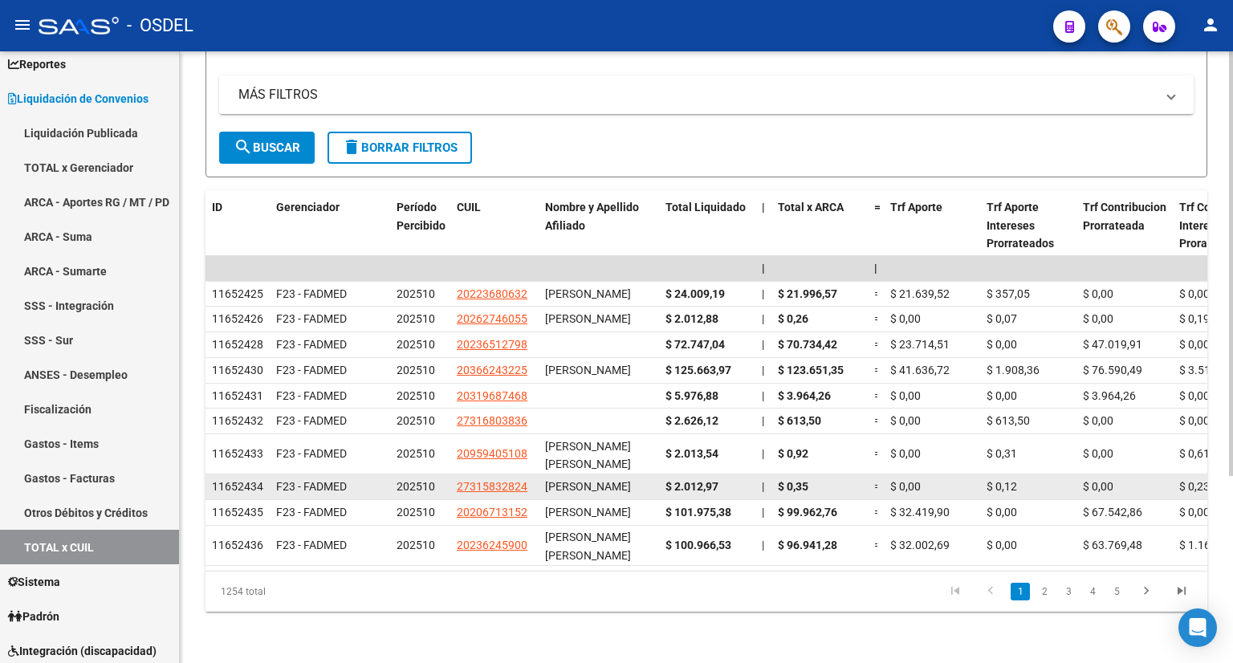
scroll to position [108, 0]
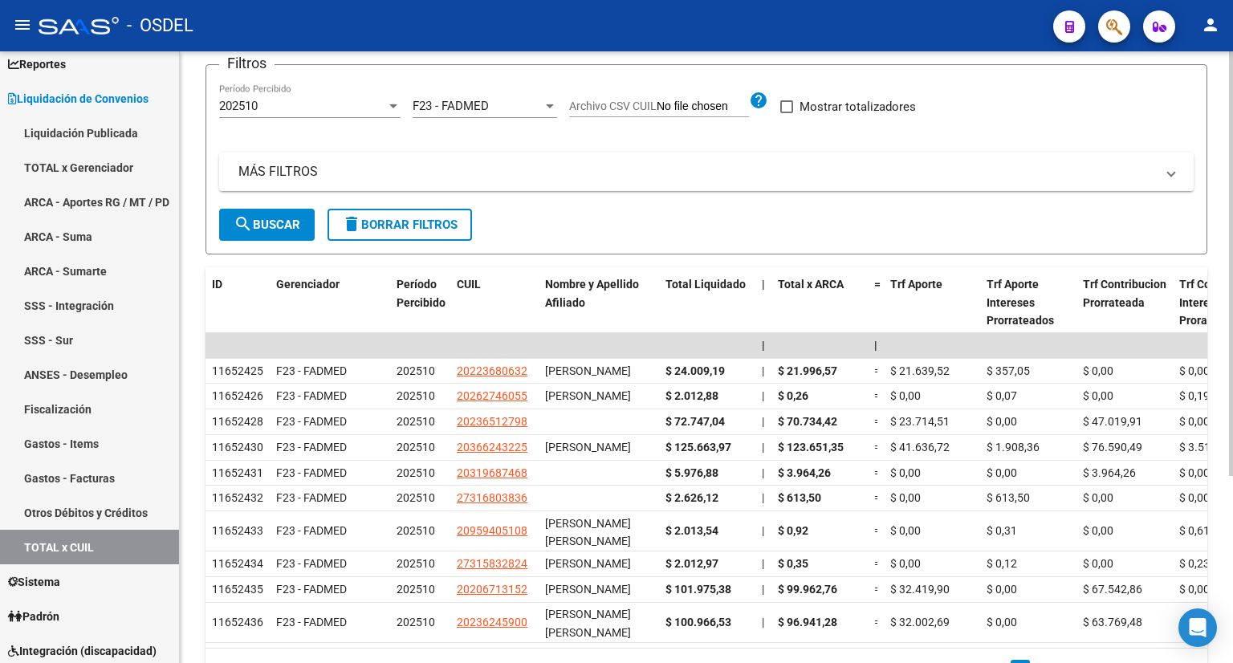
click at [309, 99] on div "202510" at bounding box center [302, 106] width 167 height 14
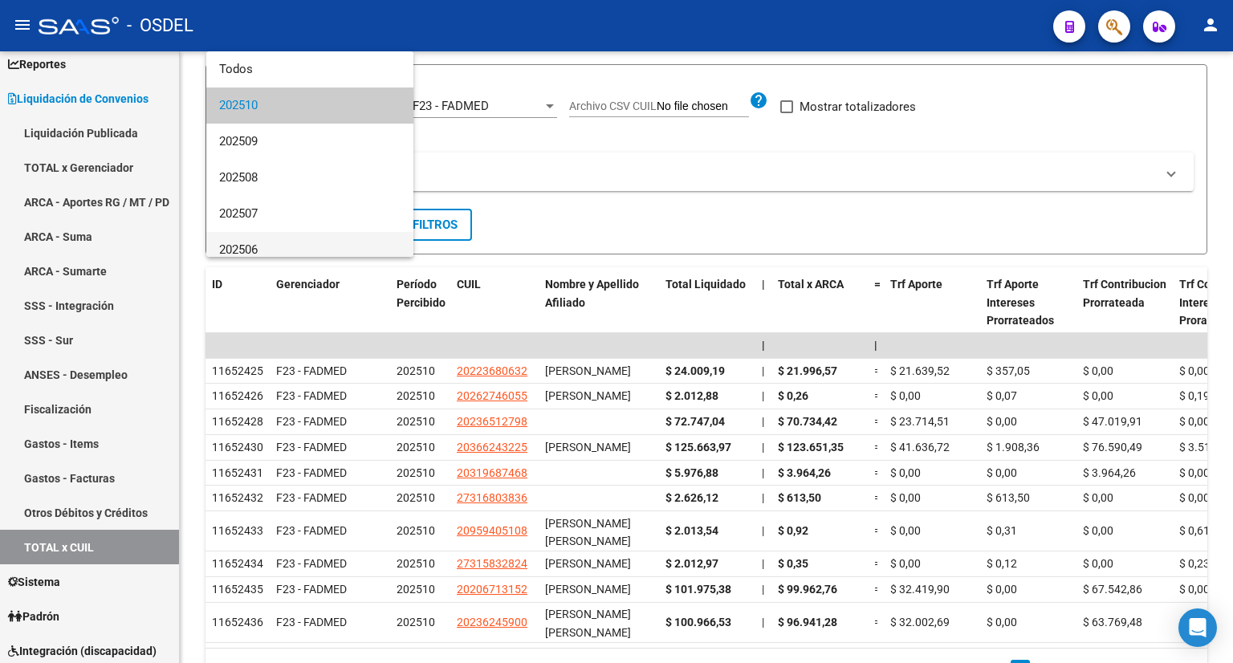
scroll to position [161, 0]
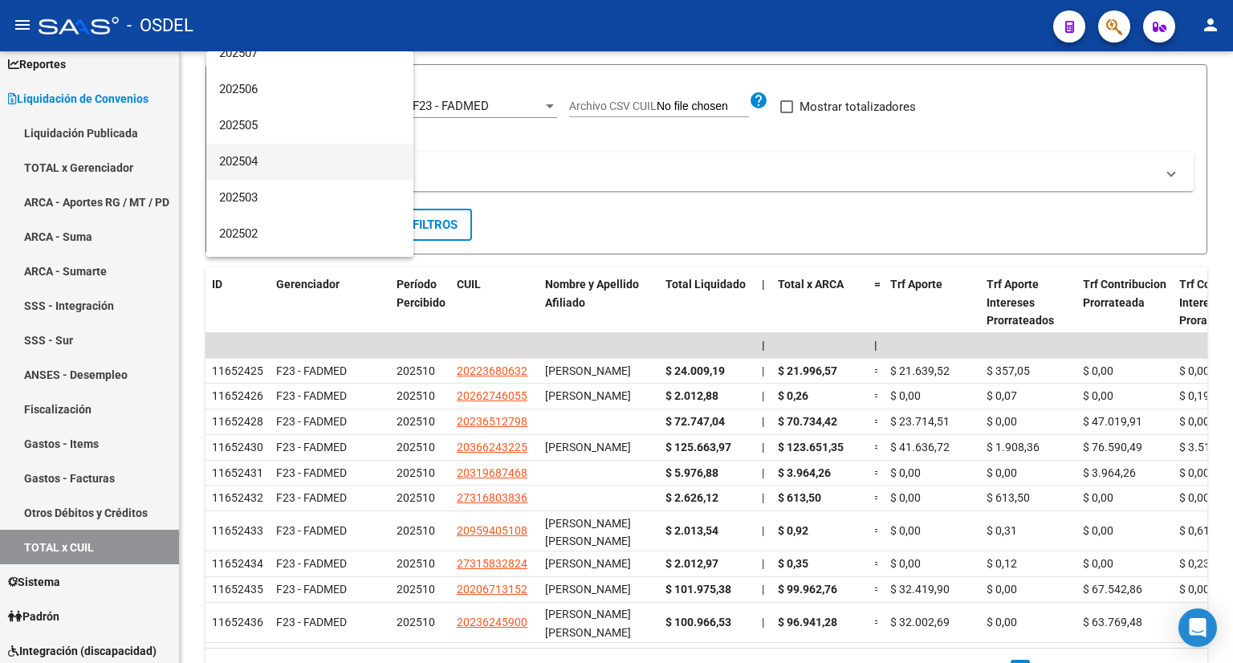
click at [276, 159] on span "202504" at bounding box center [309, 162] width 181 height 36
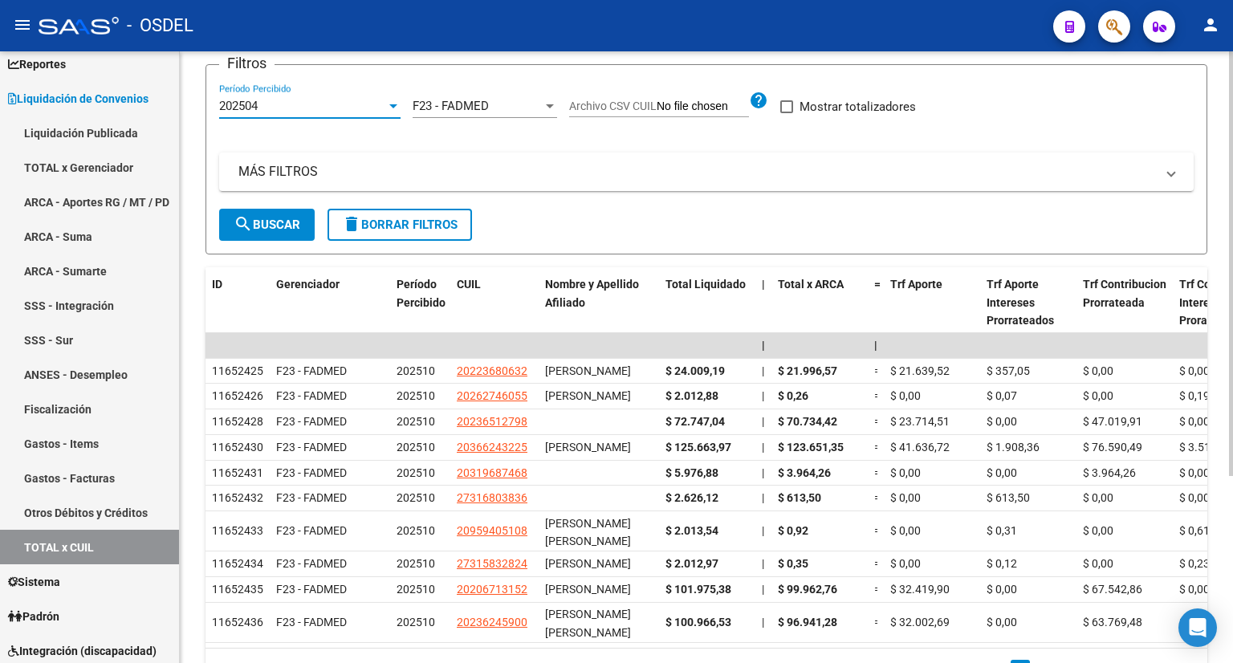
click at [271, 222] on span "search Buscar" at bounding box center [267, 225] width 67 height 14
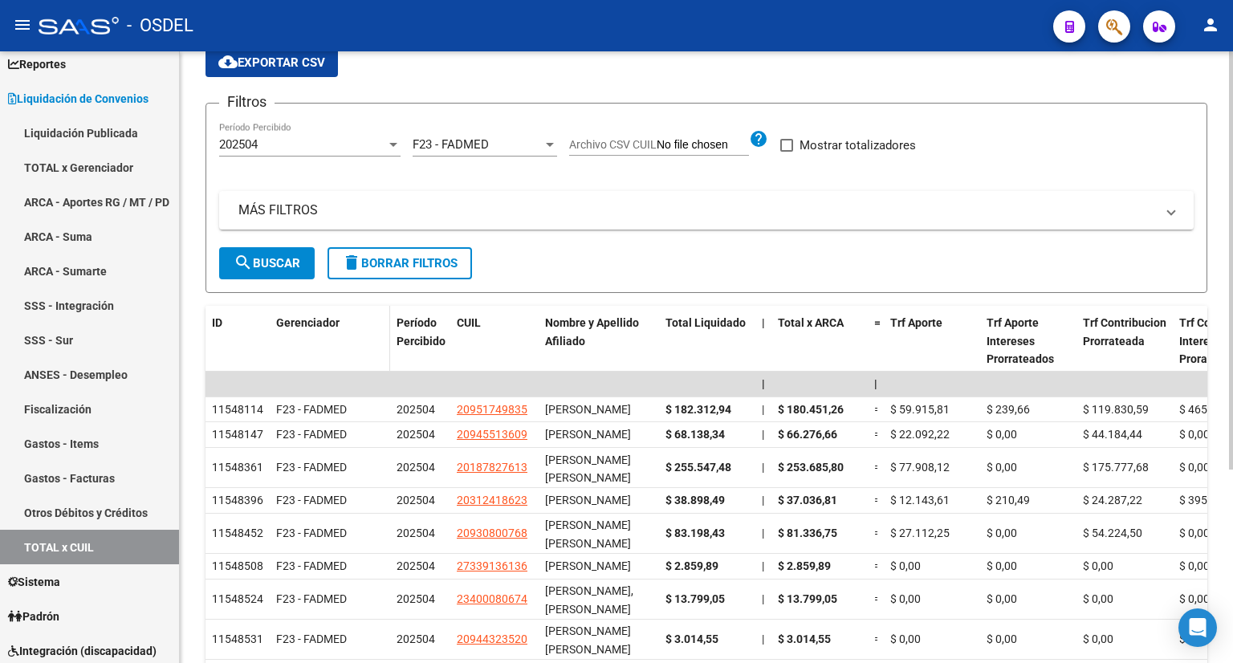
scroll to position [0, 0]
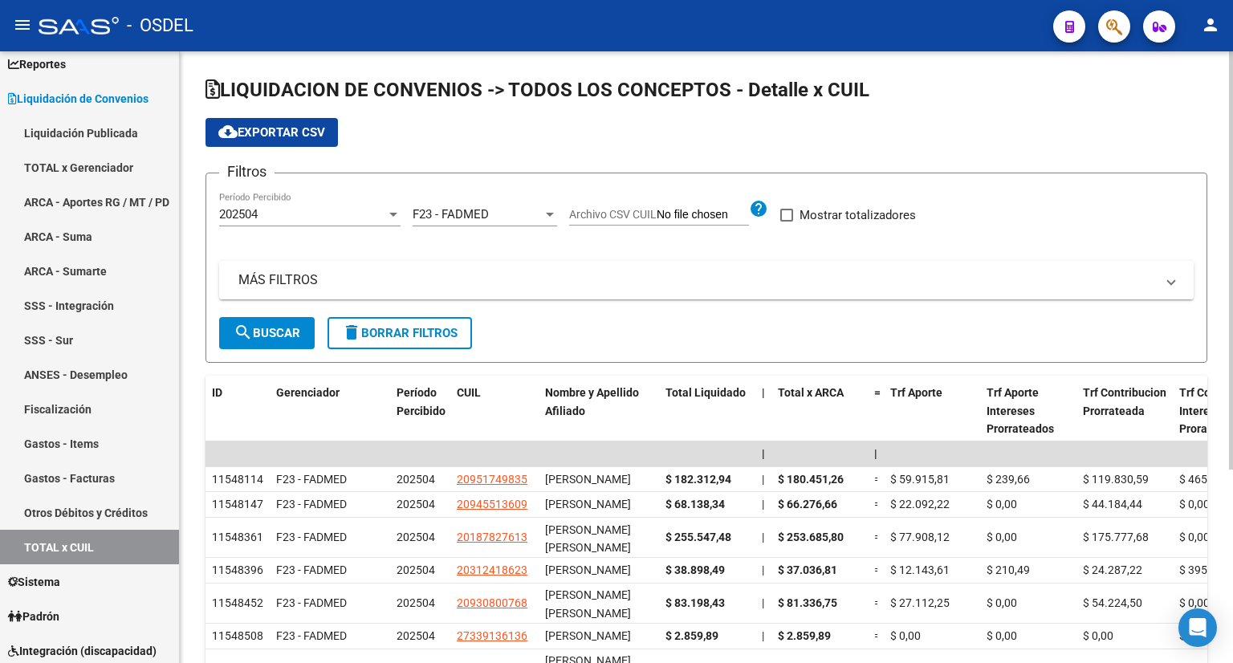
click at [355, 207] on div "202504" at bounding box center [302, 214] width 167 height 14
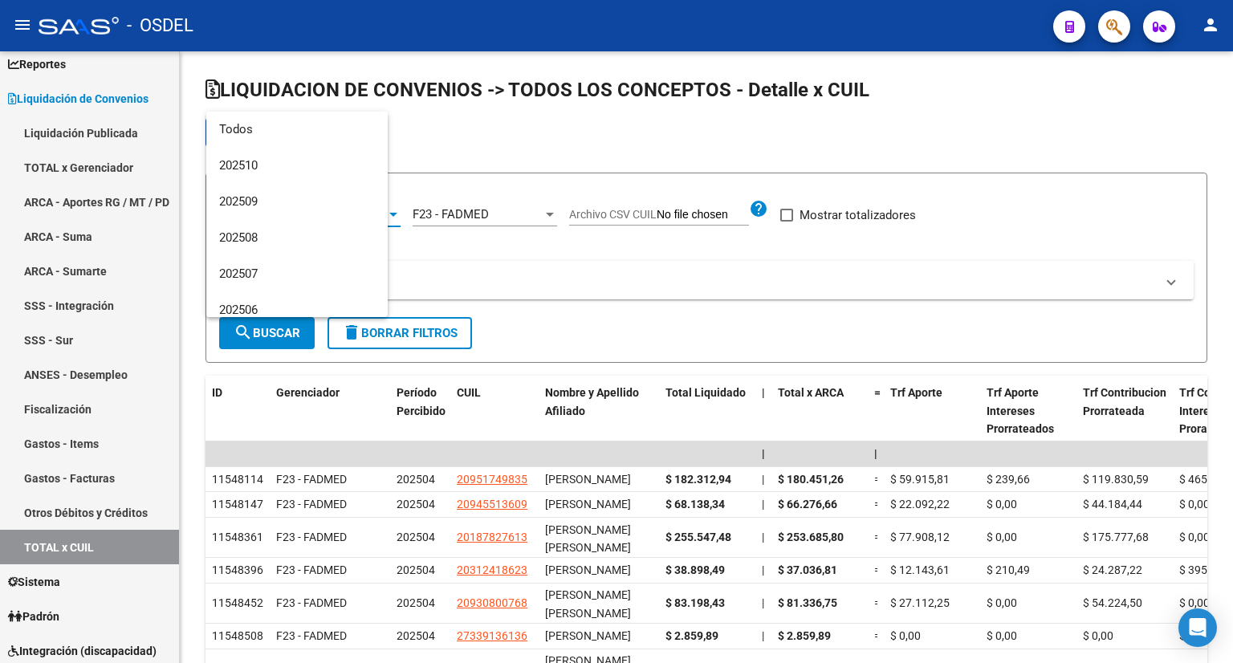
scroll to position [168, 0]
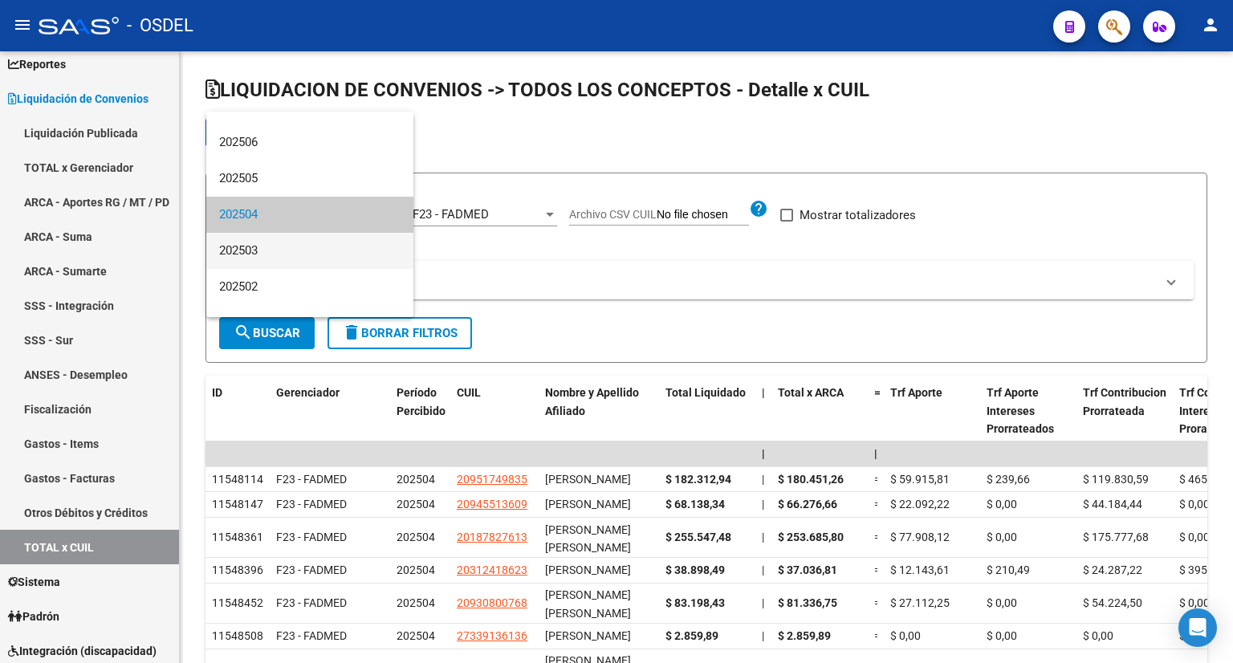
click at [321, 253] on span "202503" at bounding box center [309, 251] width 181 height 36
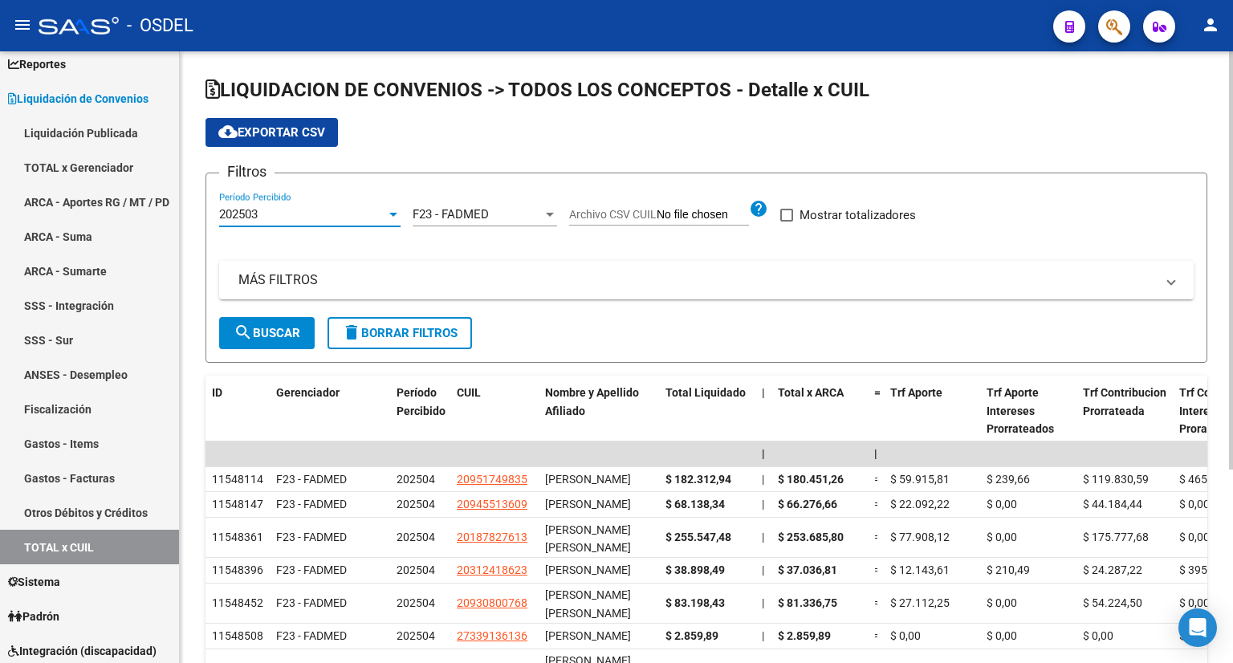
click at [289, 327] on span "search Buscar" at bounding box center [267, 333] width 67 height 14
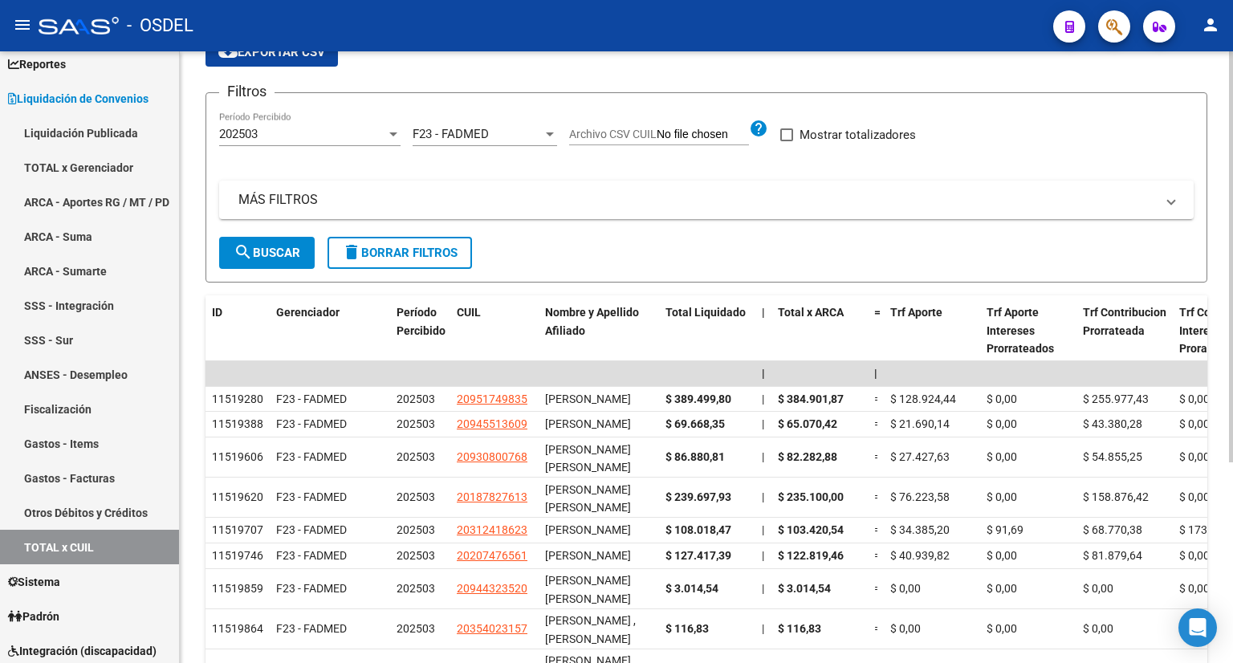
scroll to position [58, 0]
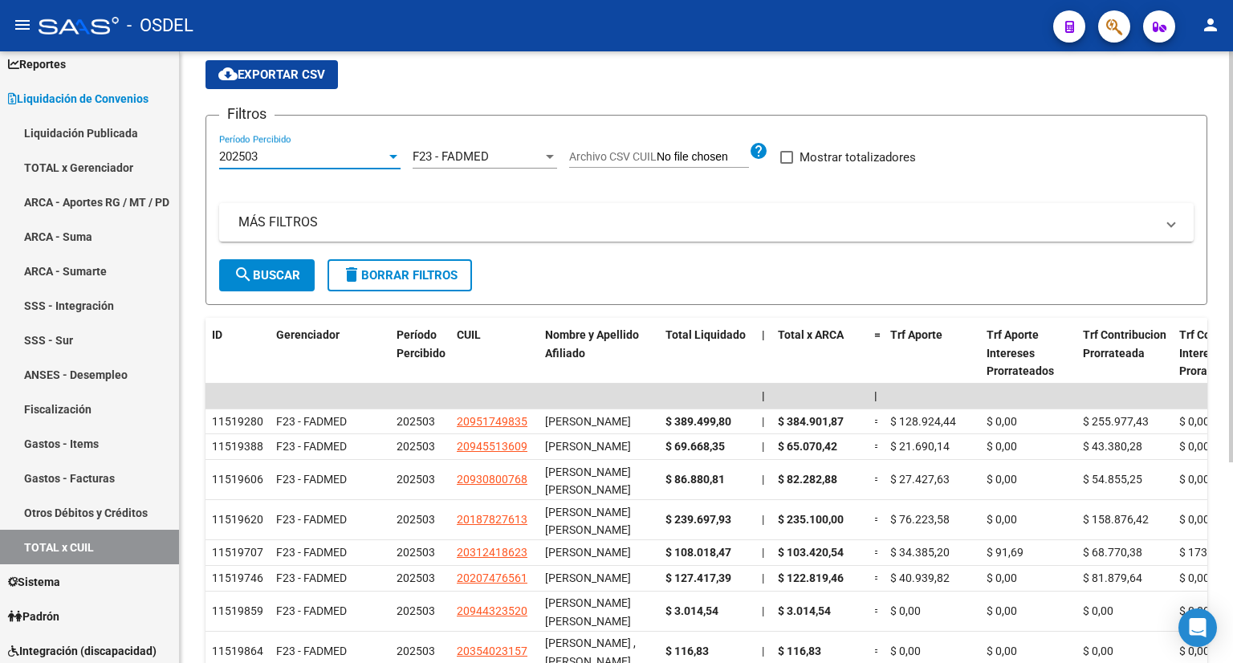
click at [324, 152] on div "202503" at bounding box center [302, 156] width 167 height 14
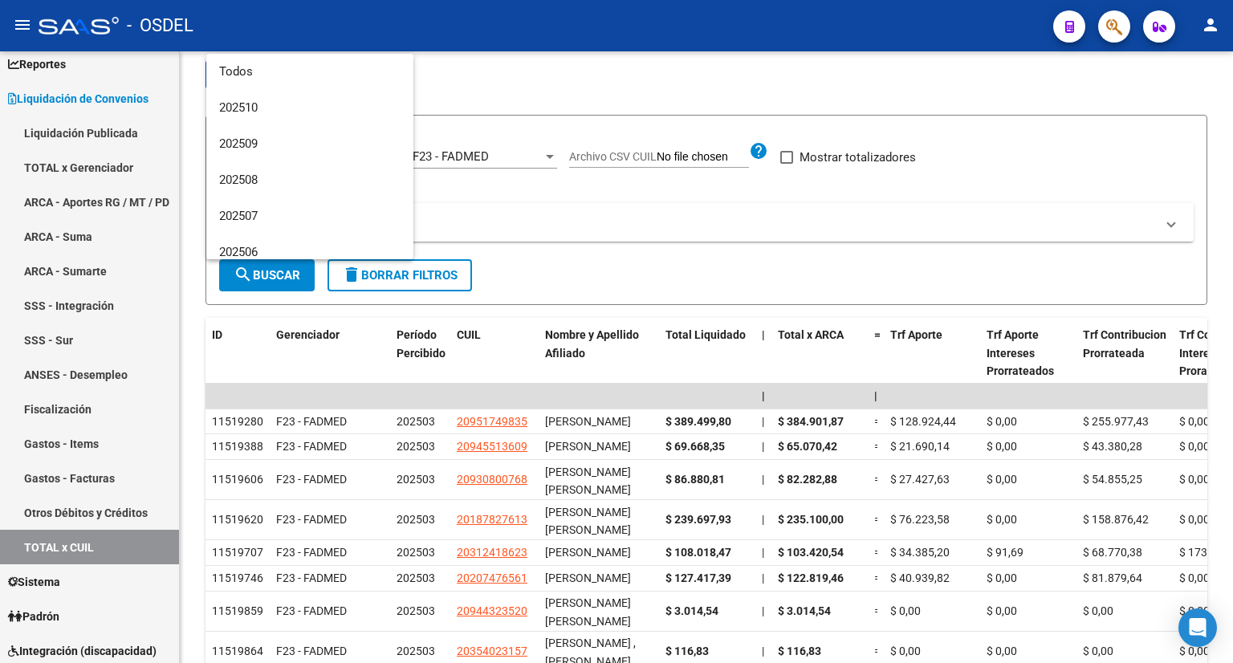
scroll to position [204, 0]
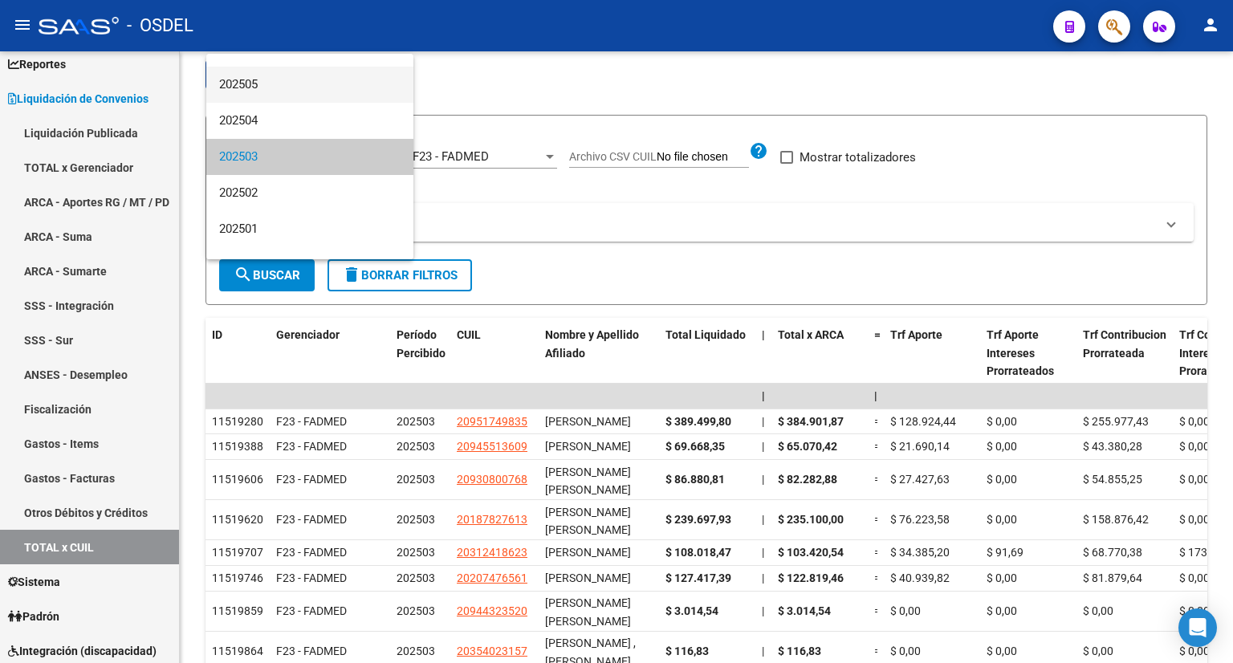
click at [311, 94] on span "202505" at bounding box center [309, 85] width 181 height 36
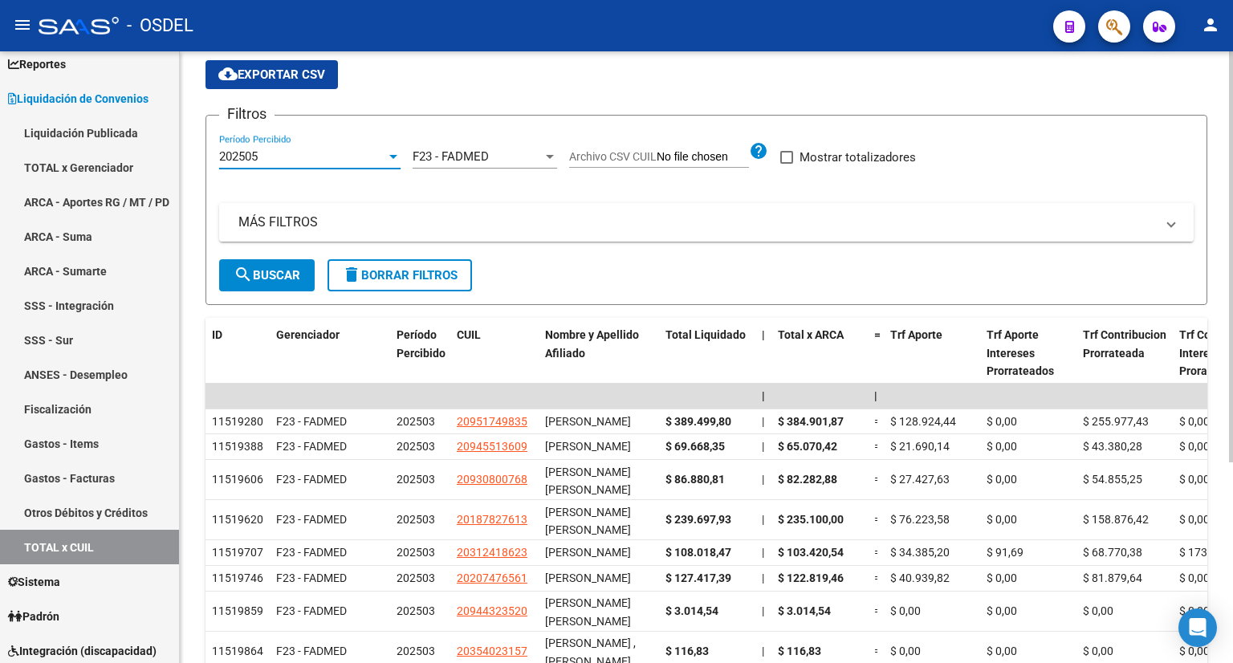
click at [300, 270] on span "search Buscar" at bounding box center [267, 275] width 67 height 14
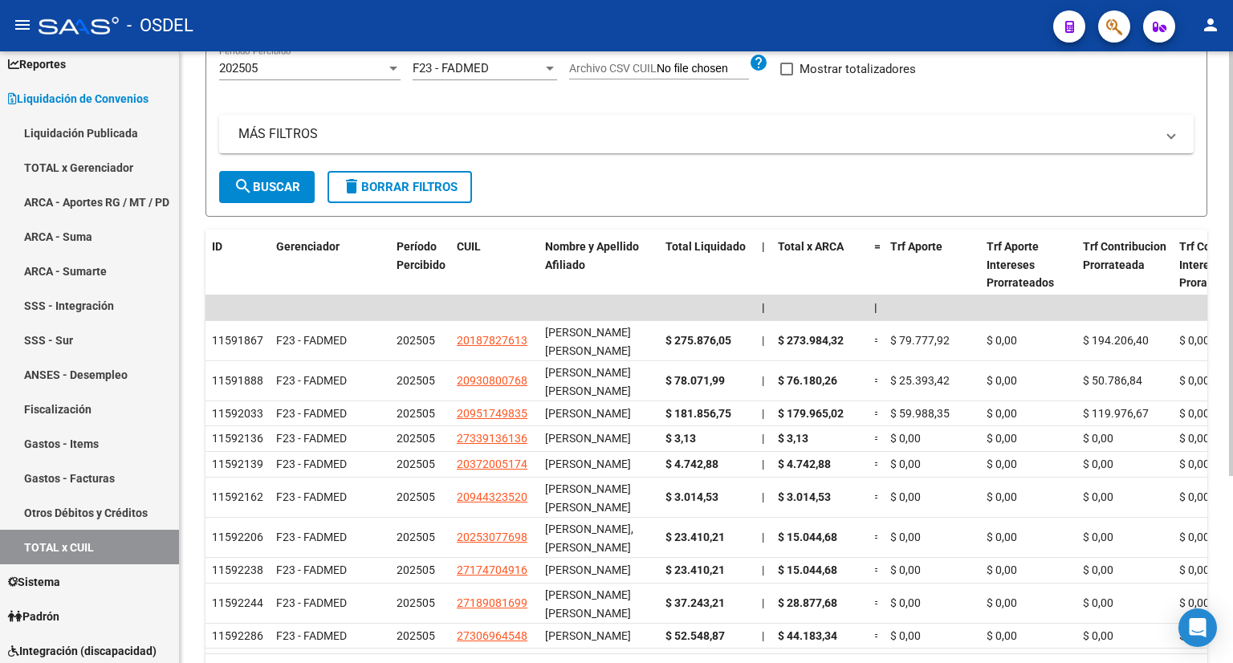
scroll to position [108, 0]
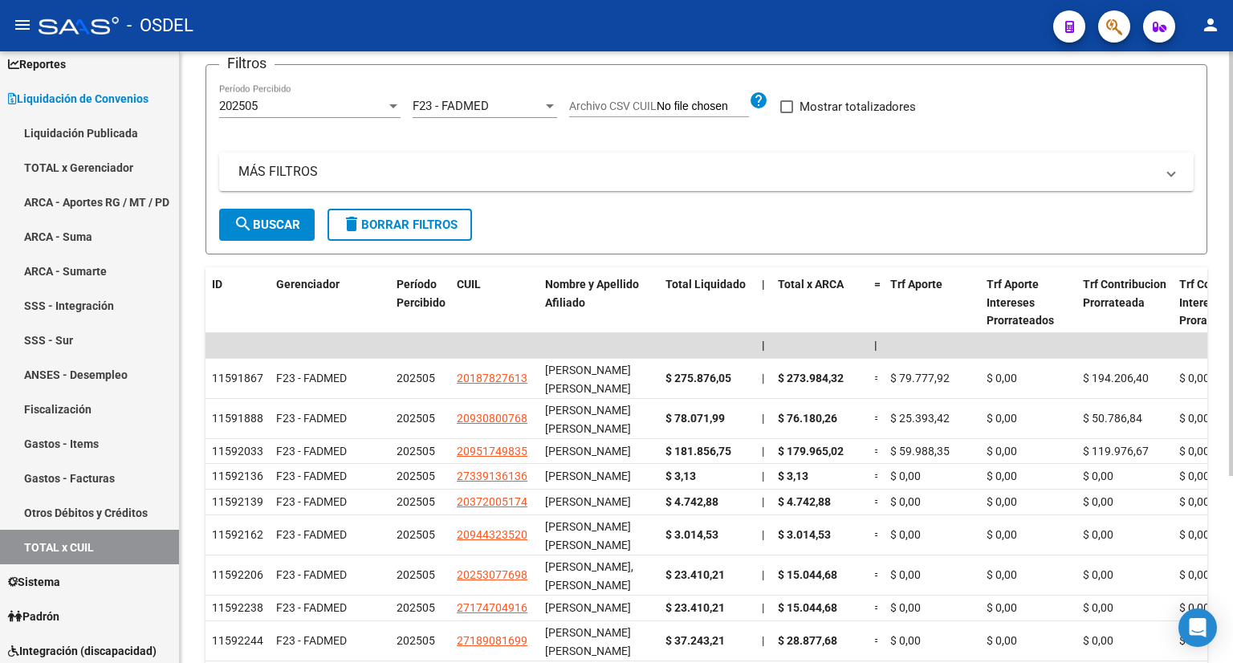
click at [315, 108] on div "202505" at bounding box center [302, 106] width 167 height 14
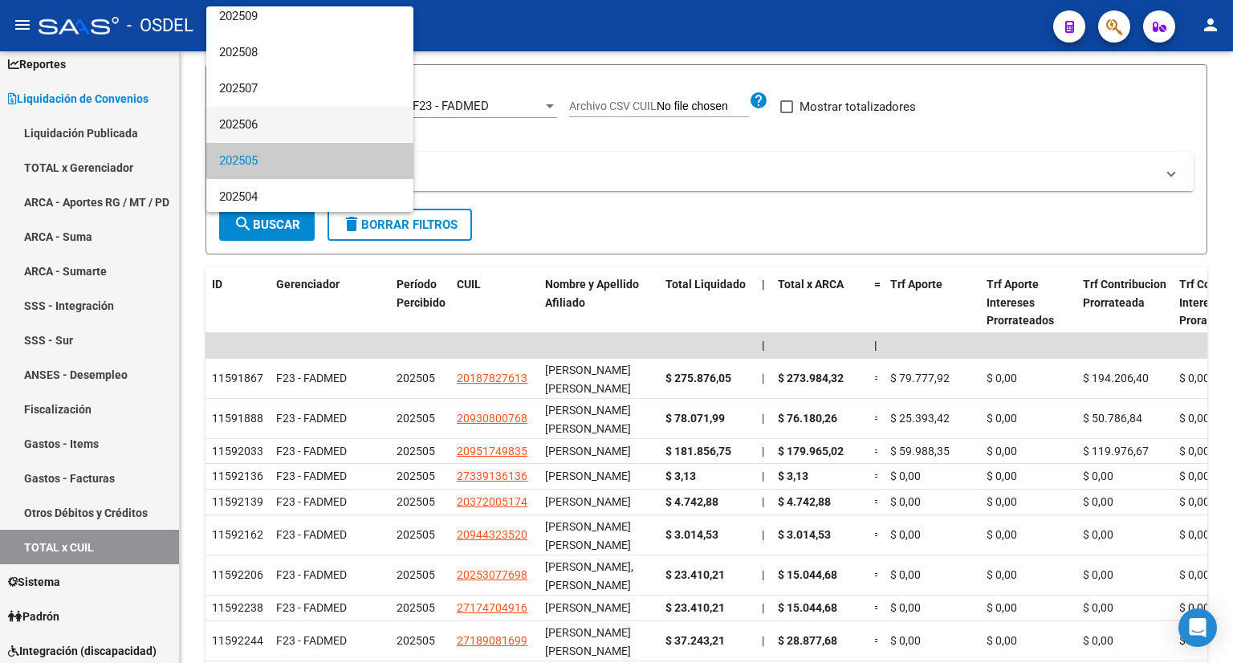
scroll to position [55, 0]
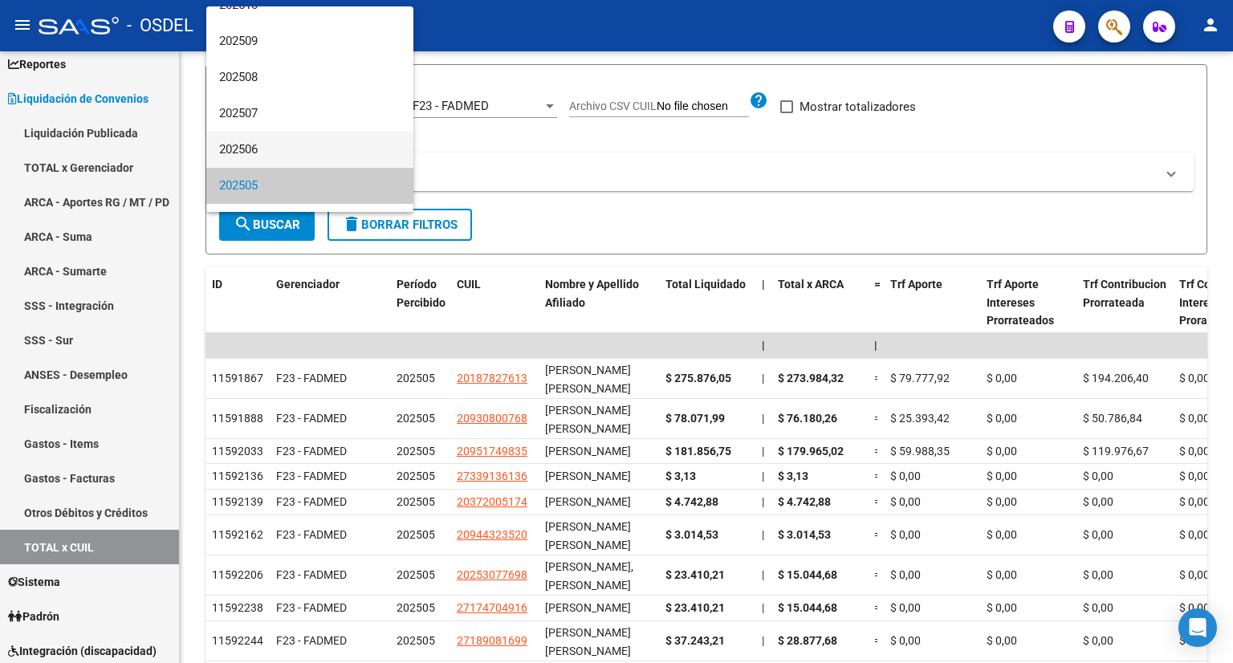
click at [270, 141] on span "202506" at bounding box center [309, 150] width 181 height 36
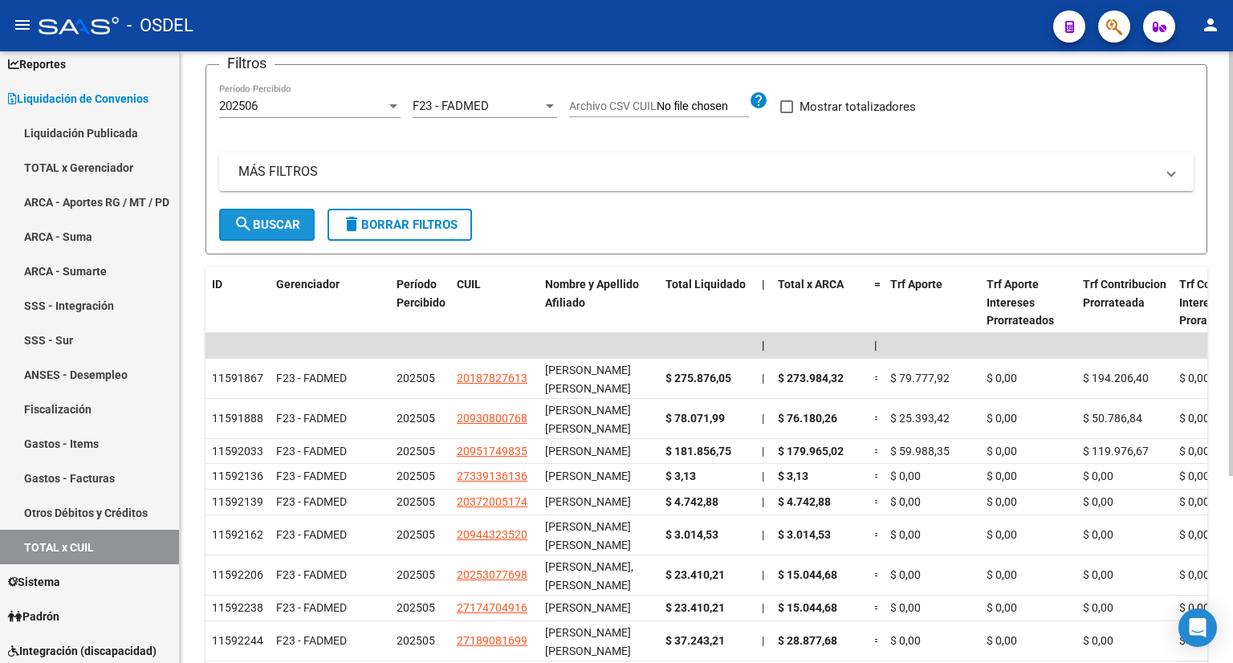
click at [271, 218] on span "search Buscar" at bounding box center [267, 225] width 67 height 14
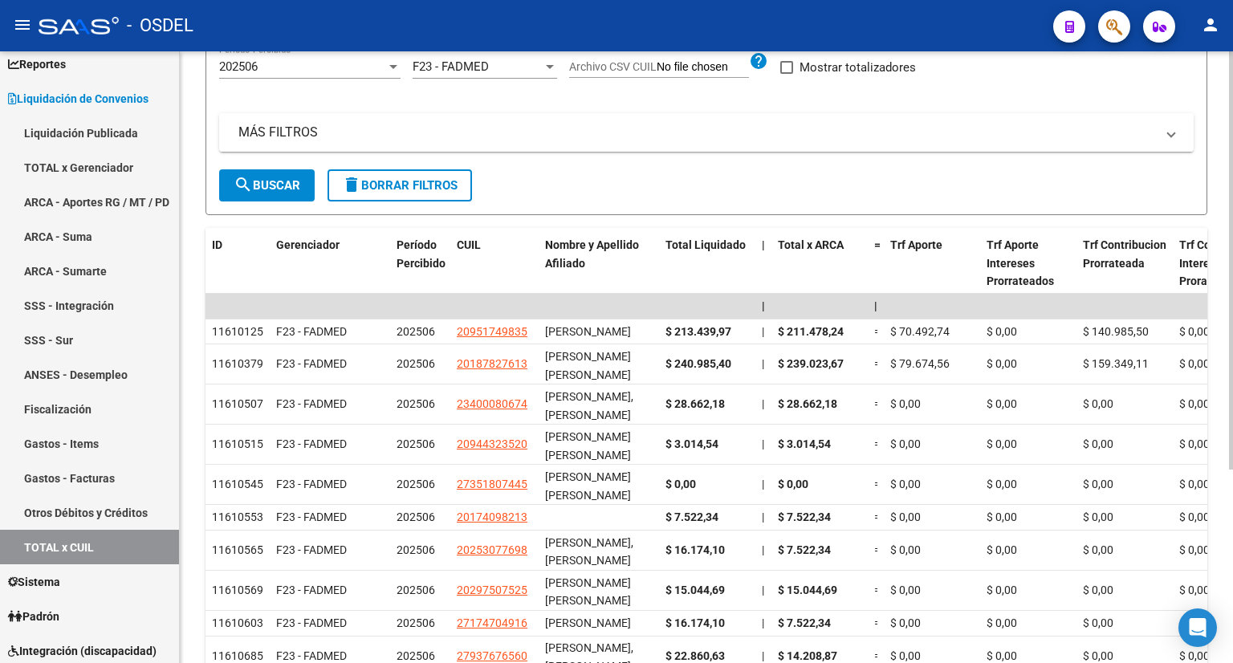
scroll to position [43, 0]
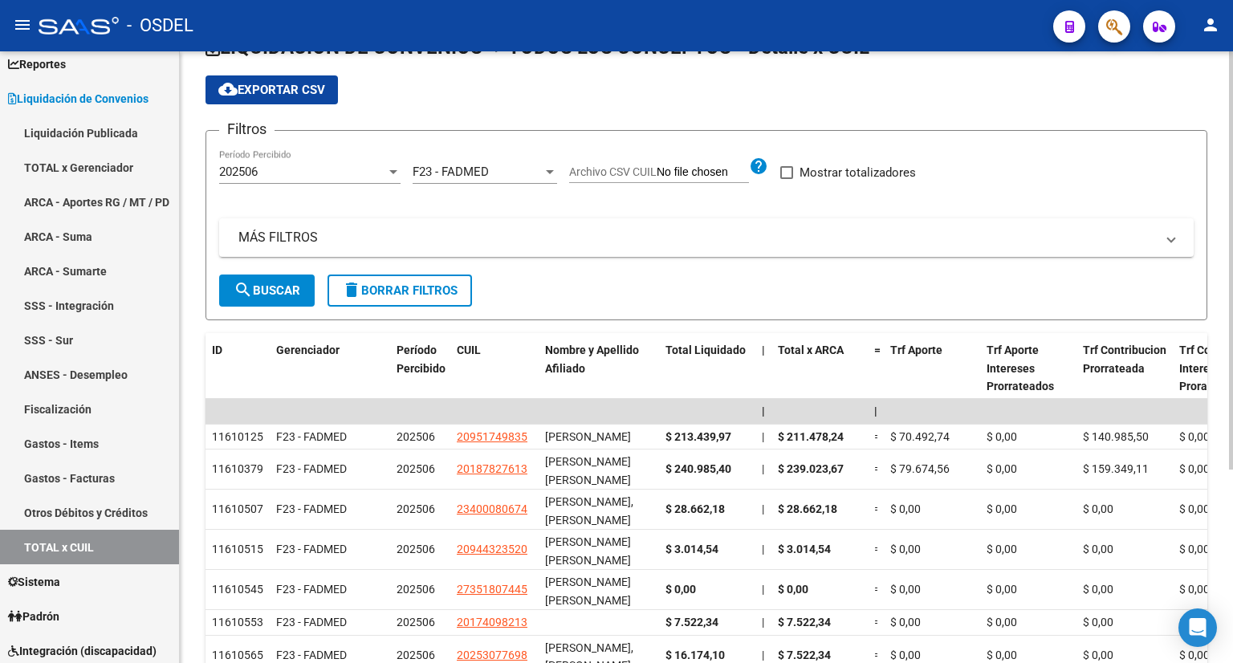
click at [315, 161] on div "202506 Período Percibido" at bounding box center [309, 166] width 181 height 35
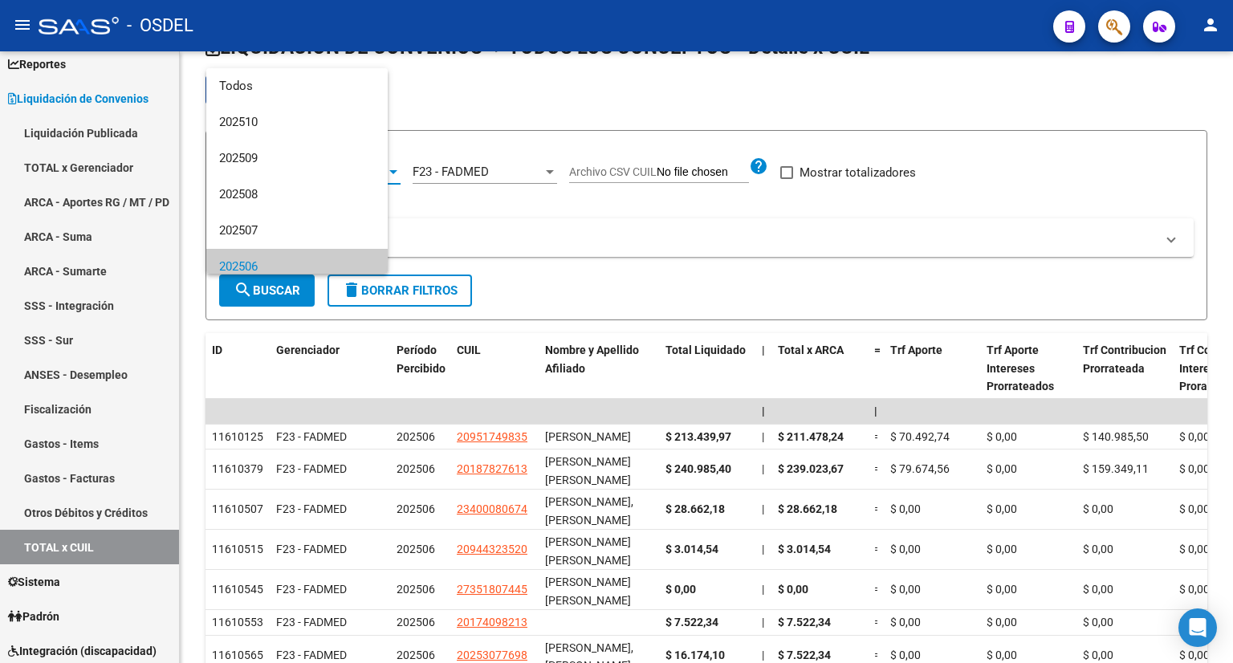
scroll to position [96, 0]
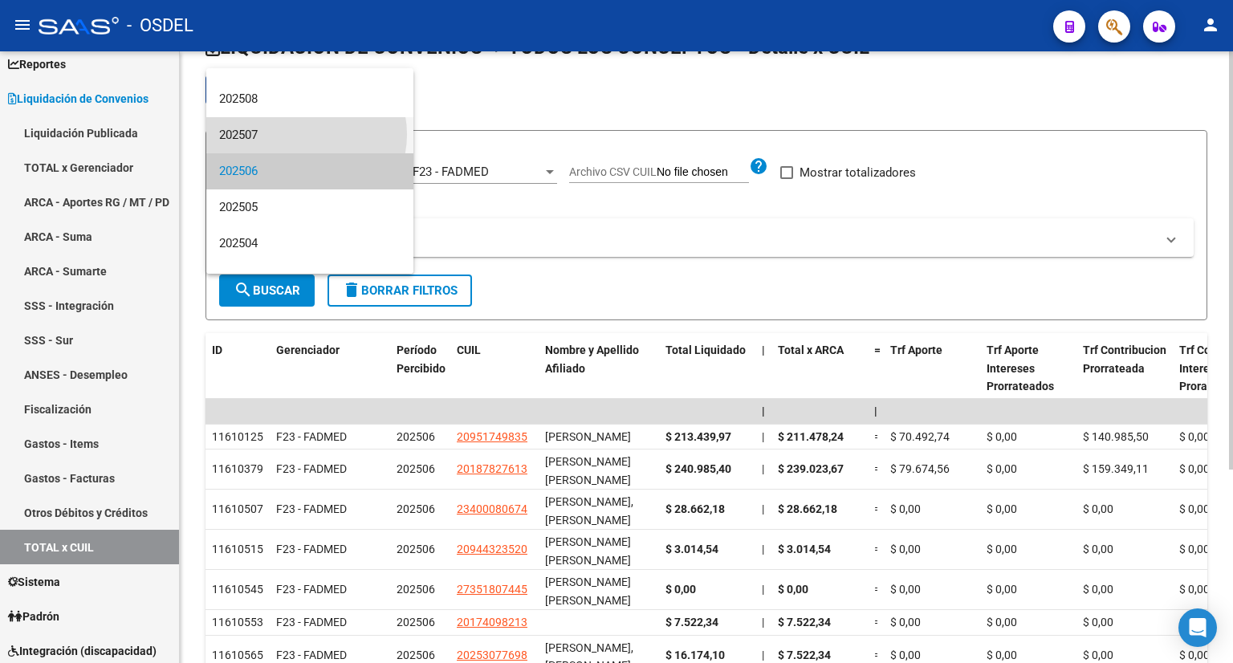
click at [304, 136] on span "202507" at bounding box center [309, 135] width 181 height 36
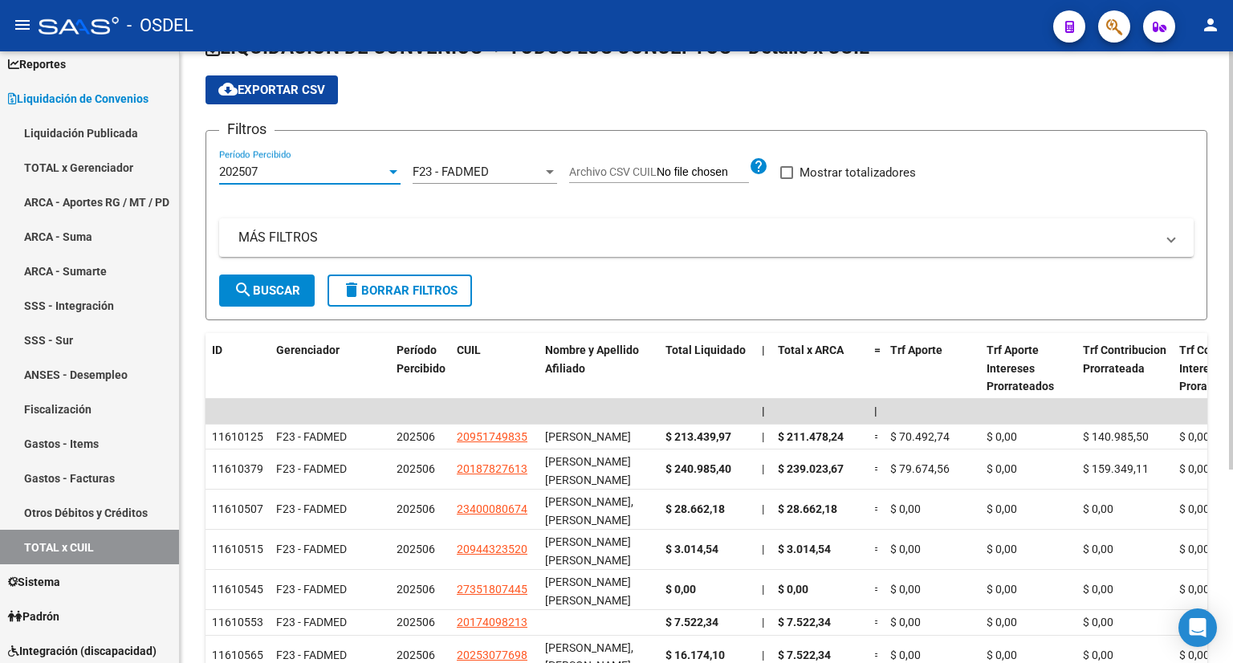
click at [295, 288] on span "search Buscar" at bounding box center [267, 290] width 67 height 14
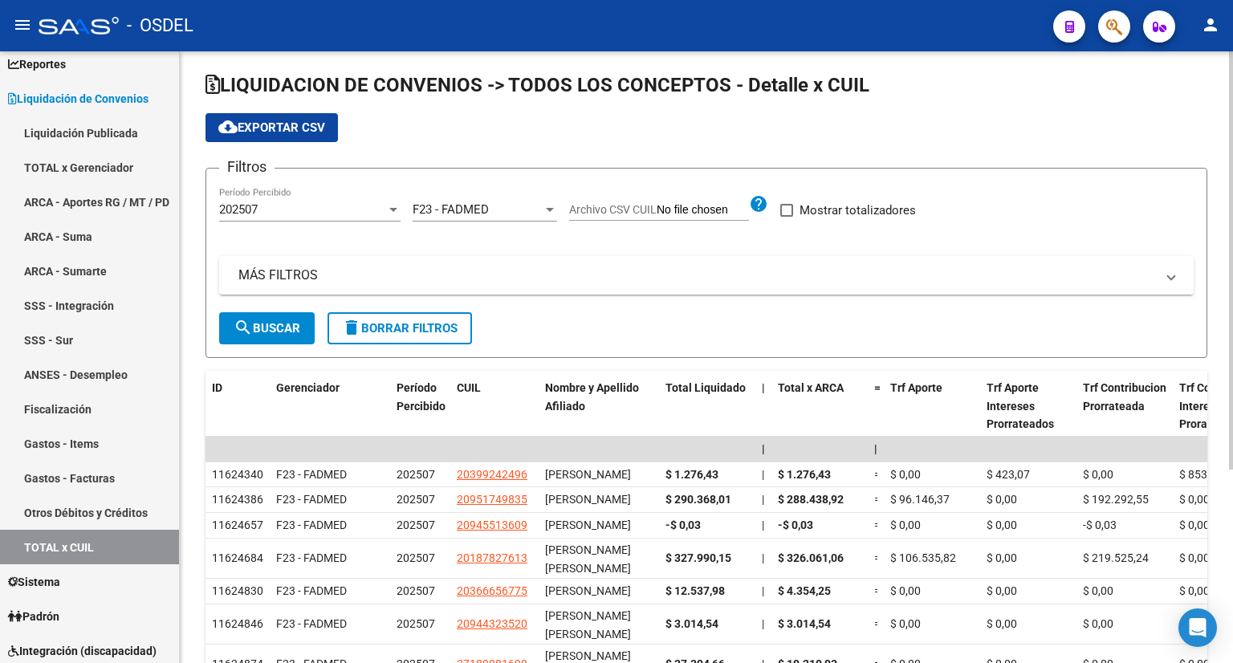
scroll to position [0, 0]
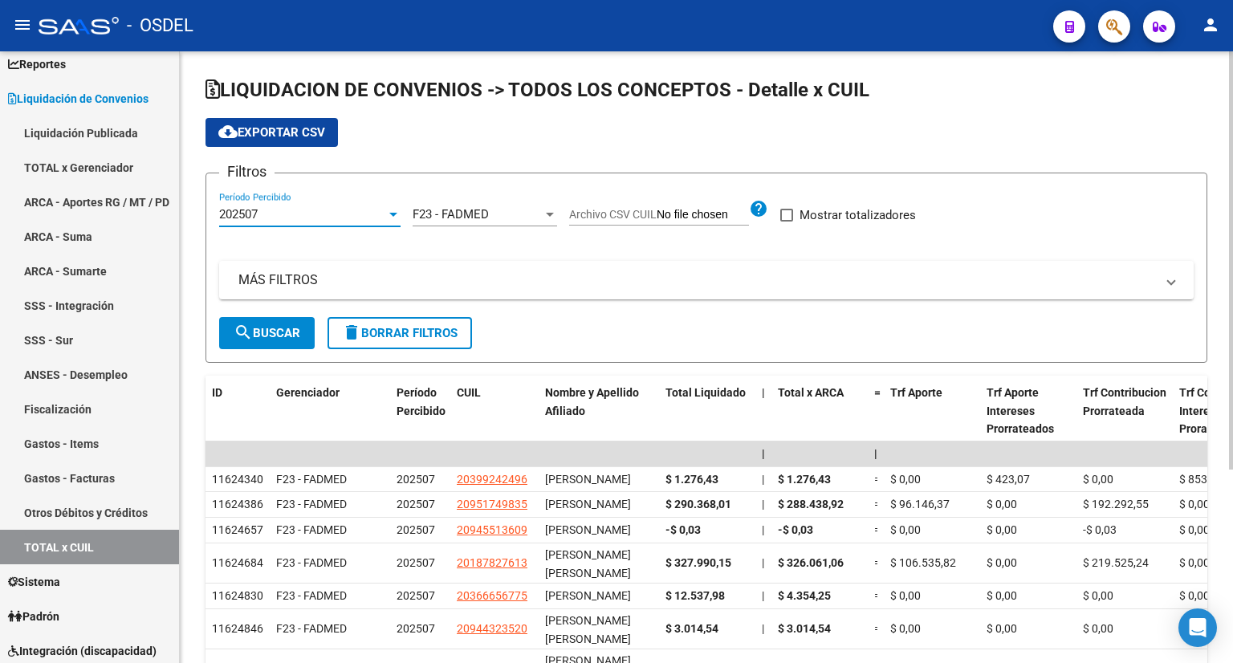
click at [284, 219] on div "202507" at bounding box center [302, 214] width 167 height 14
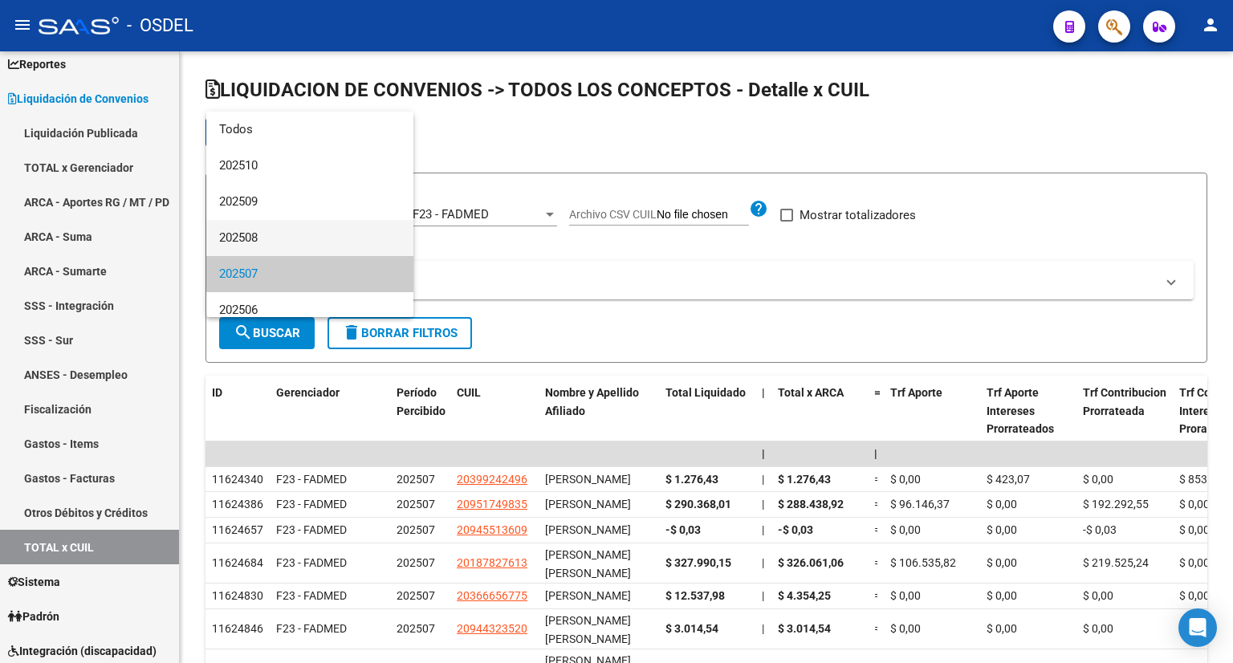
scroll to position [59, 0]
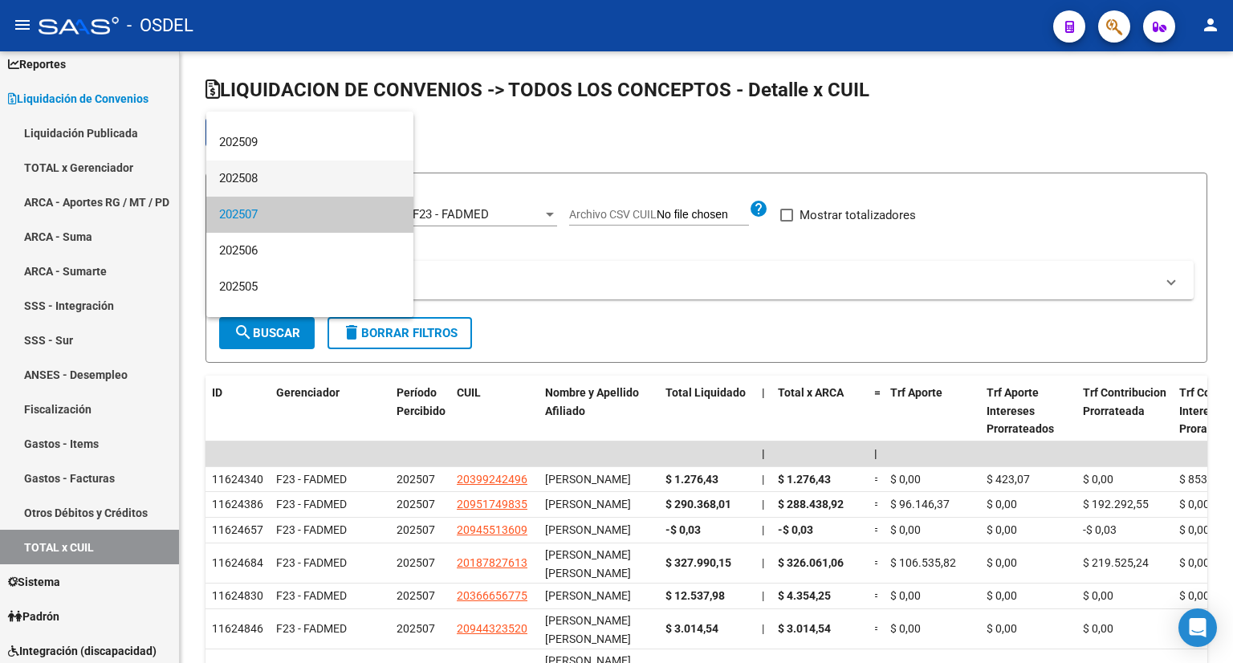
click at [279, 172] on span "202508" at bounding box center [309, 179] width 181 height 36
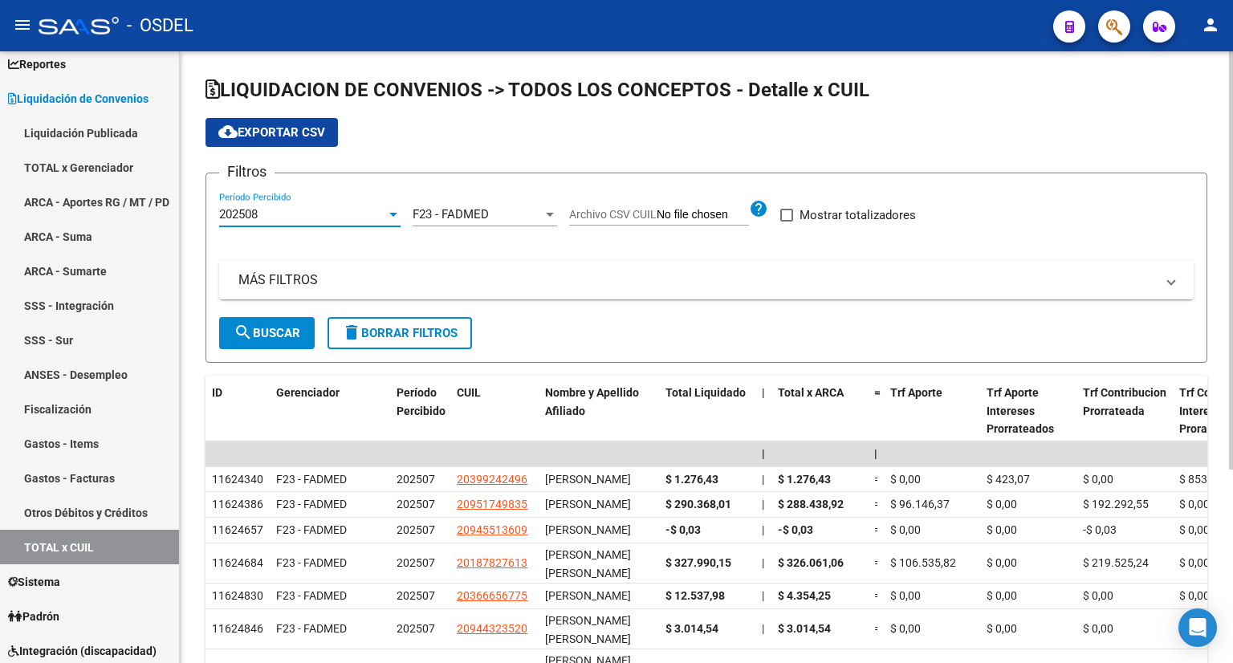
click at [283, 332] on span "search Buscar" at bounding box center [267, 333] width 67 height 14
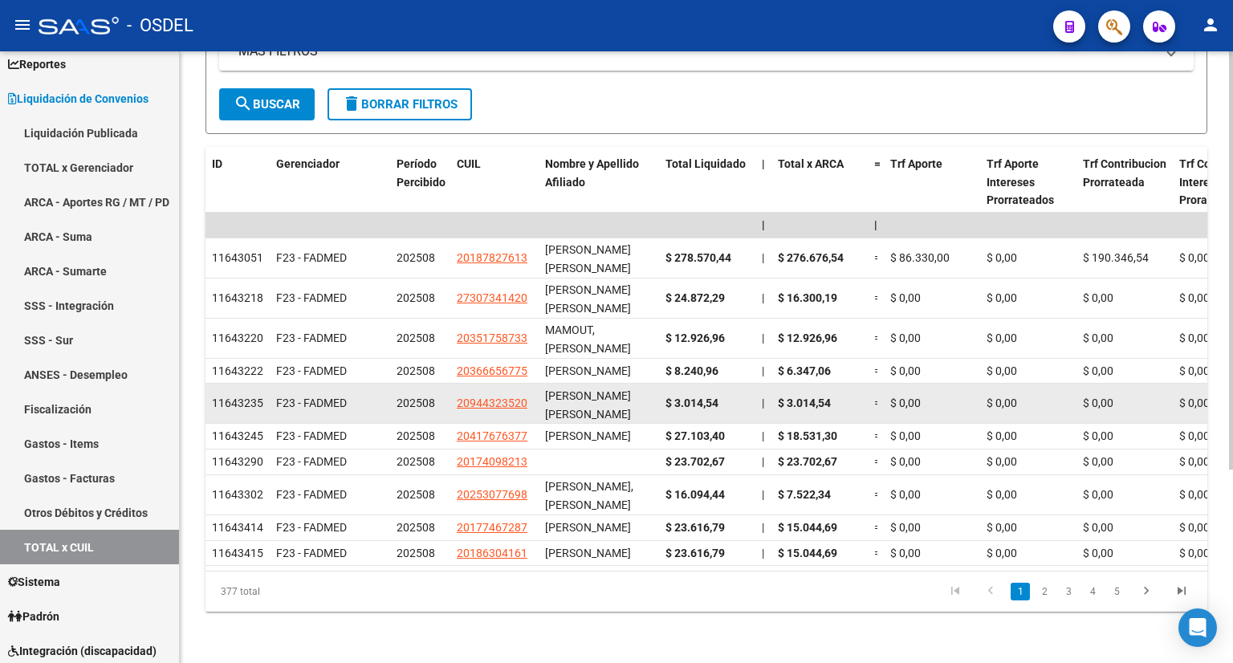
scroll to position [283, 0]
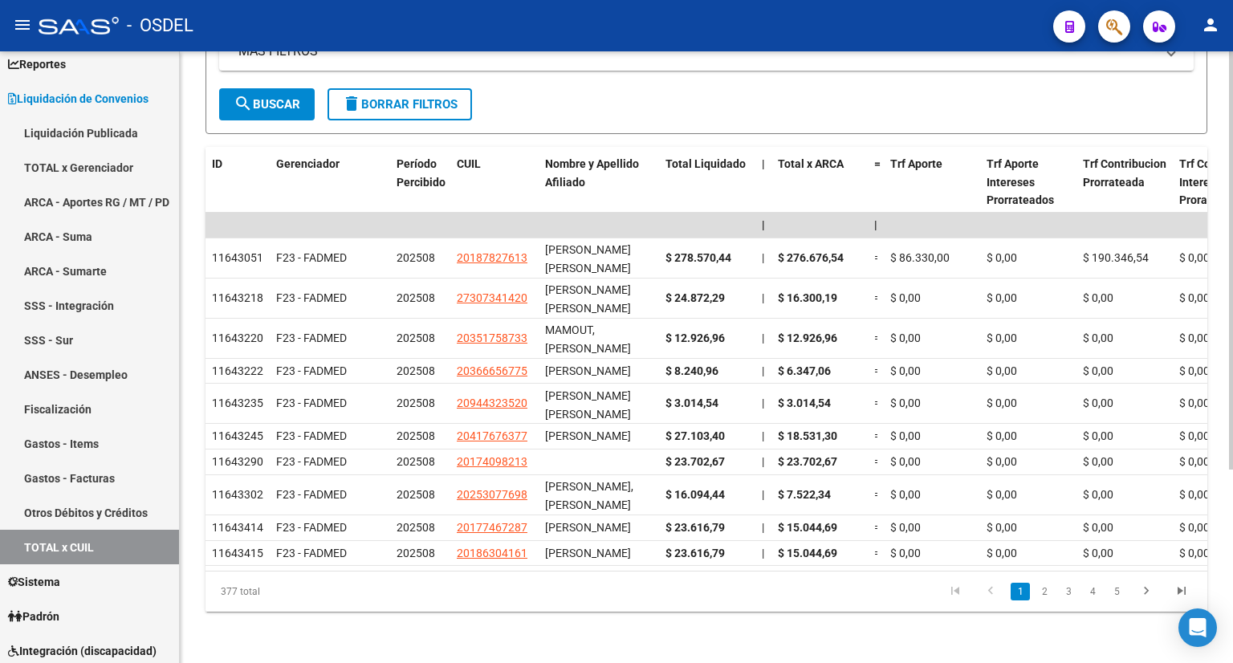
drag, startPoint x: 222, startPoint y: 592, endPoint x: 318, endPoint y: 581, distance: 96.1
click at [318, 581] on div "377 total" at bounding box center [303, 591] width 197 height 40
click at [328, 598] on div "377 total" at bounding box center [303, 591] width 197 height 40
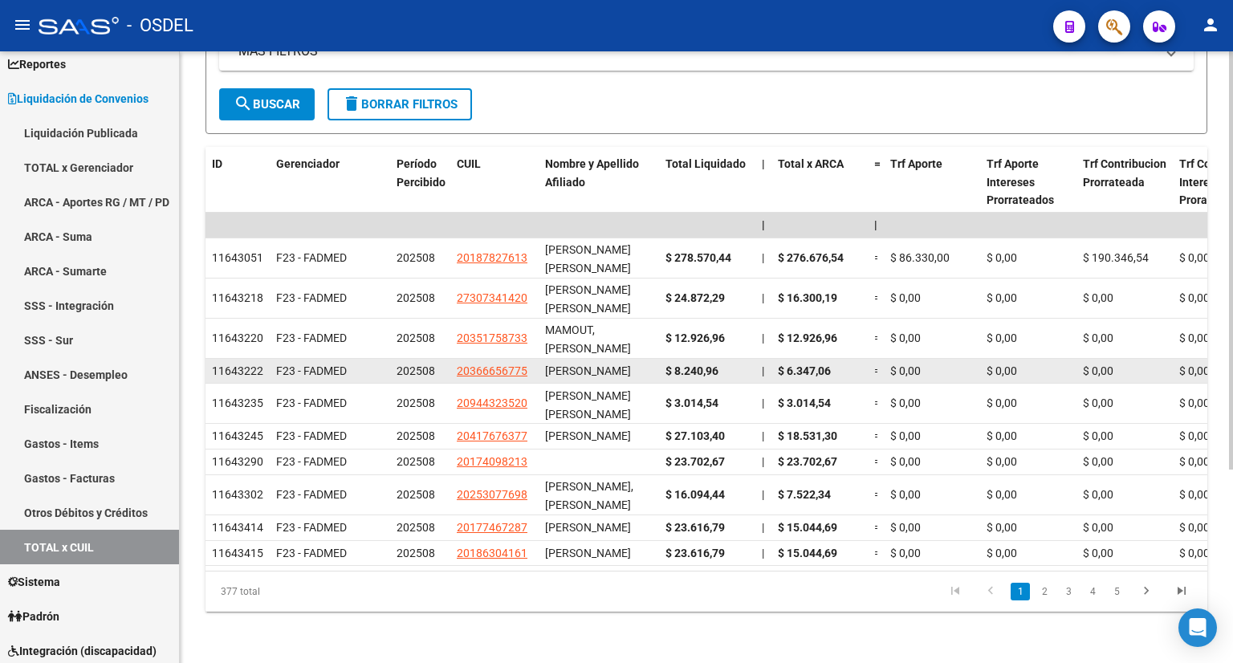
scroll to position [0, 0]
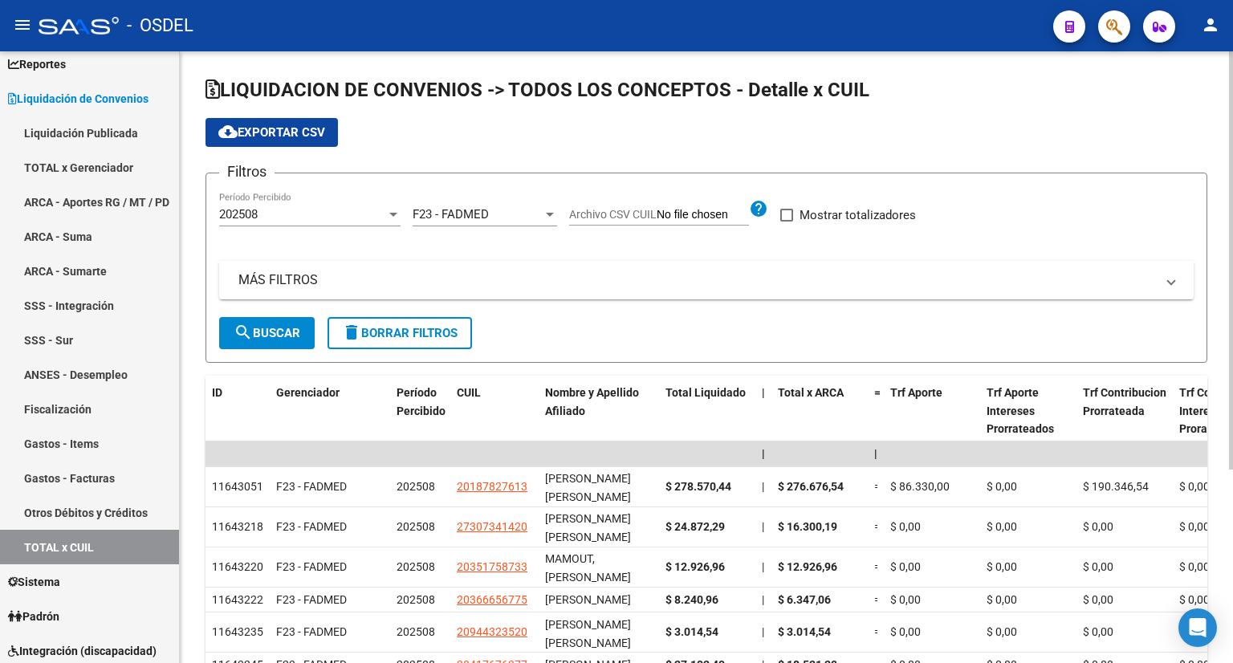
click at [332, 212] on div "202508" at bounding box center [302, 214] width 167 height 14
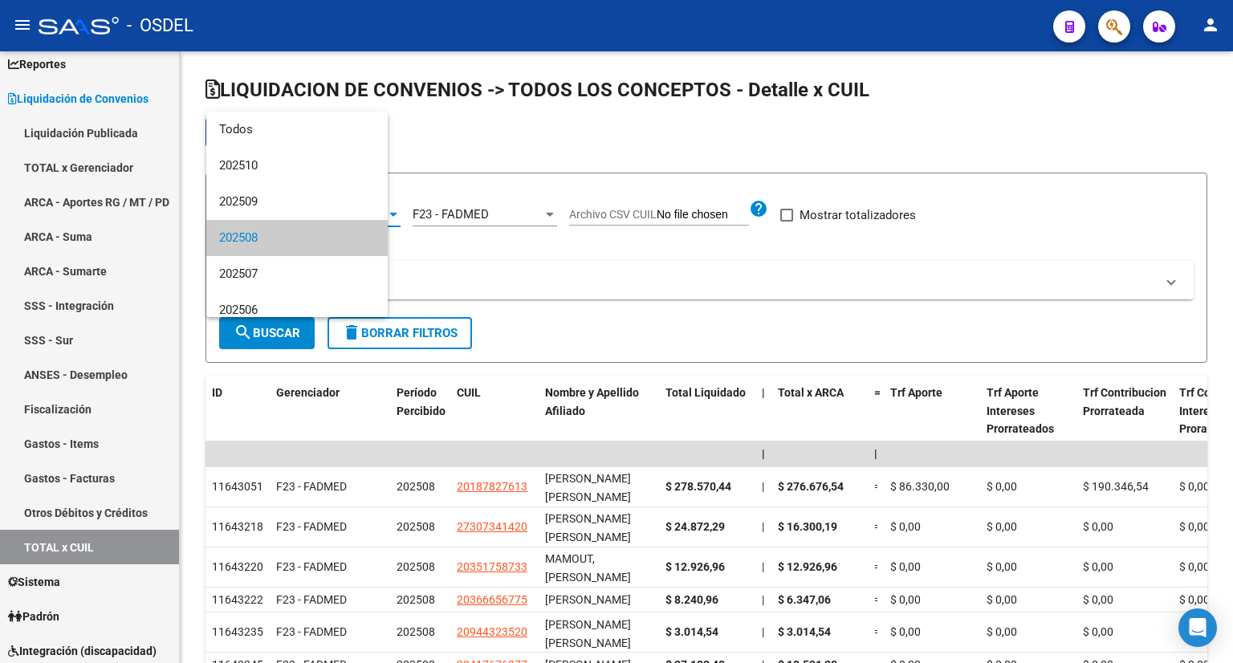
scroll to position [23, 0]
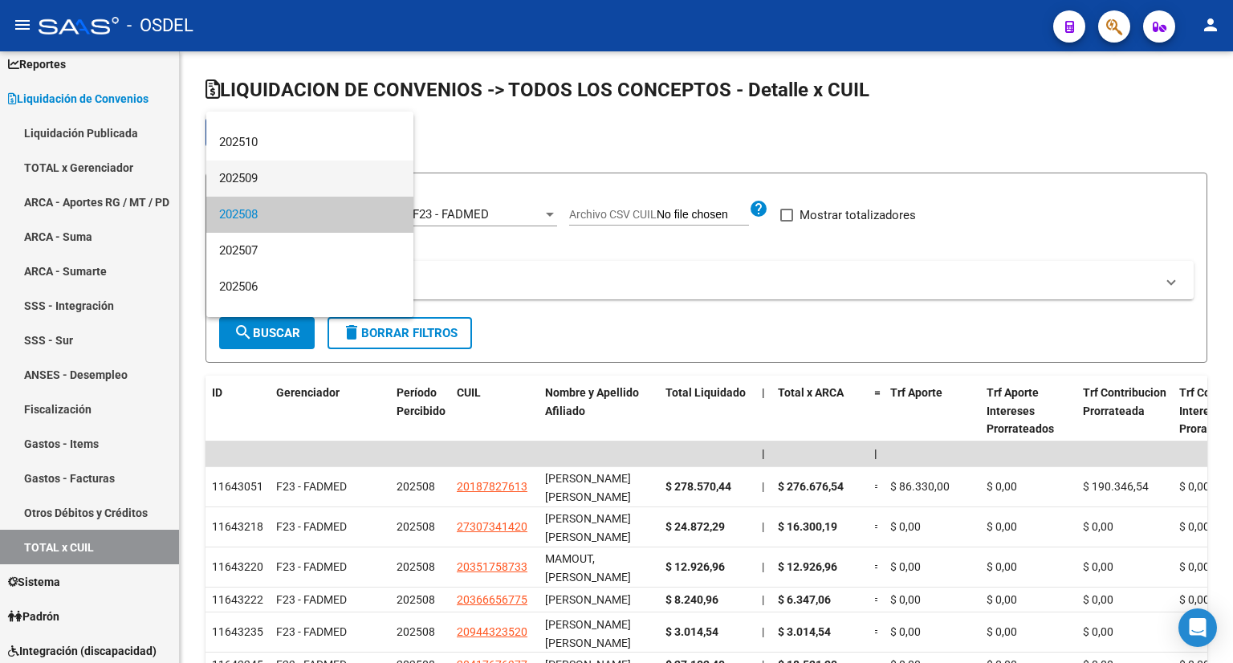
click at [255, 177] on span "202509" at bounding box center [309, 179] width 181 height 36
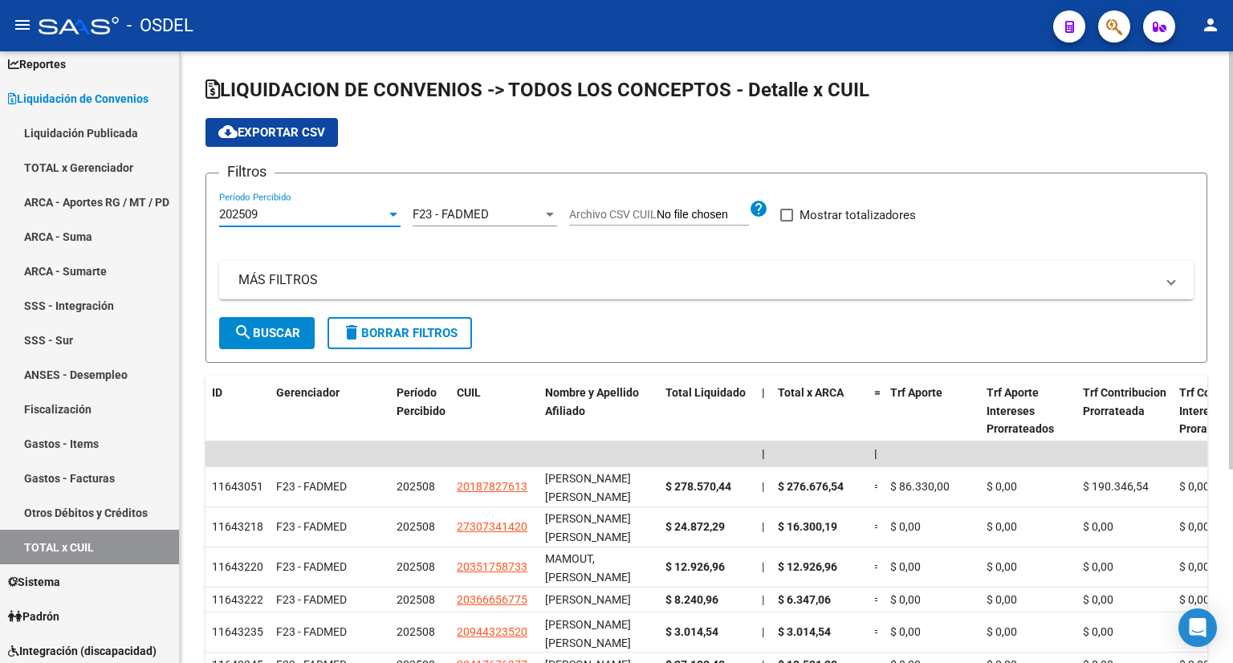
click at [254, 323] on button "search Buscar" at bounding box center [267, 333] width 96 height 32
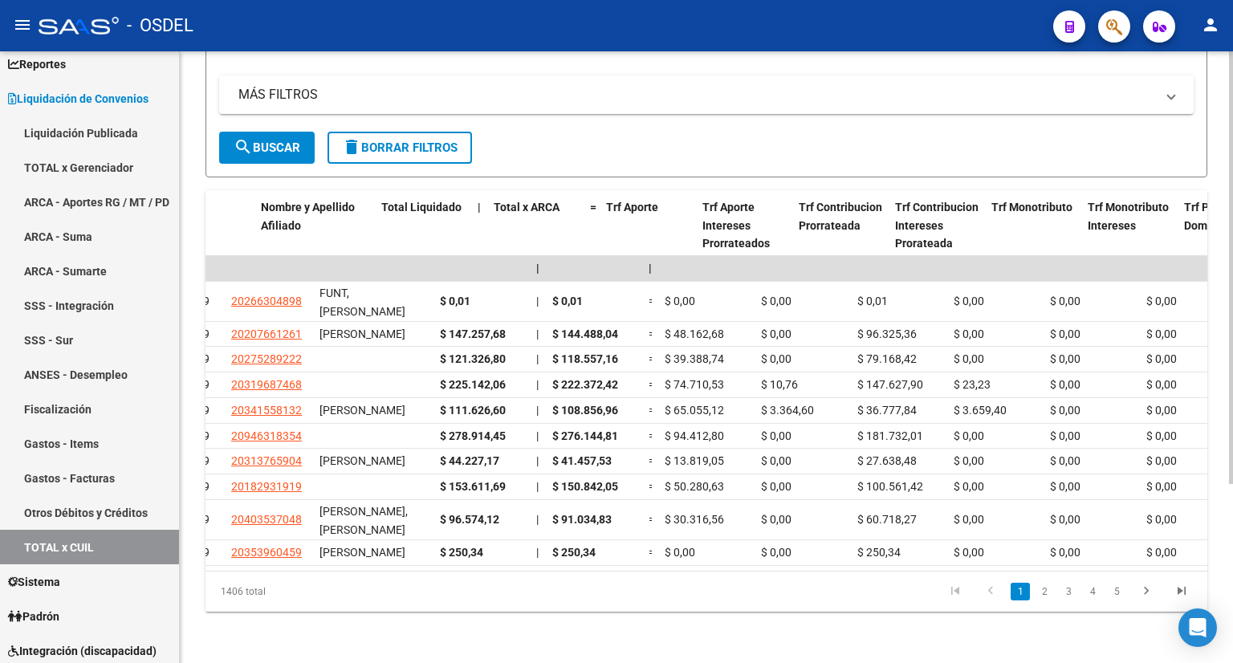
scroll to position [0, 284]
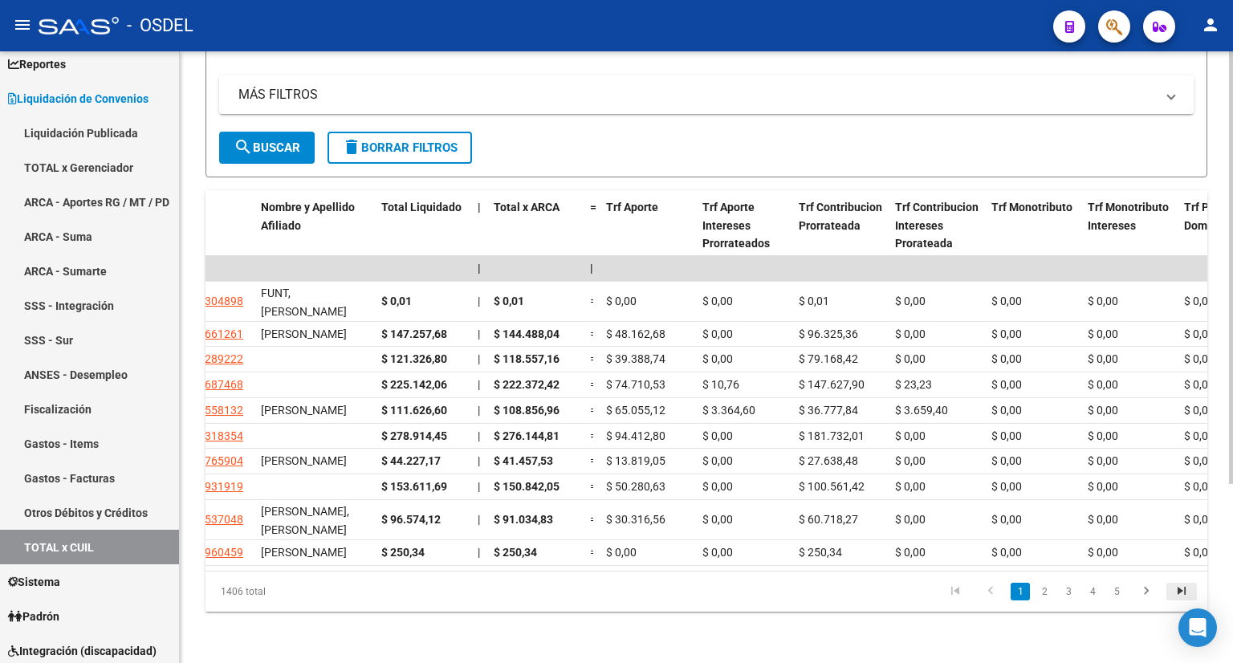
click at [1188, 590] on icon "go to last page" at bounding box center [1181, 593] width 21 height 19
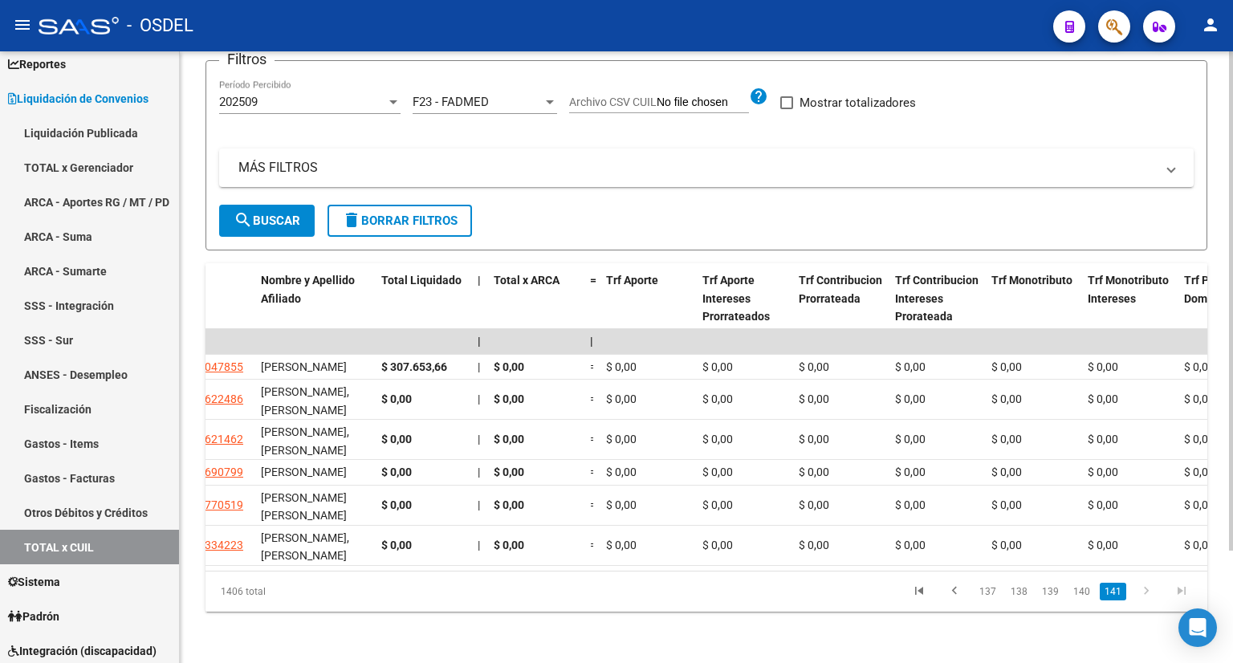
scroll to position [138, 0]
click at [1123, 592] on link "141" at bounding box center [1113, 592] width 26 height 18
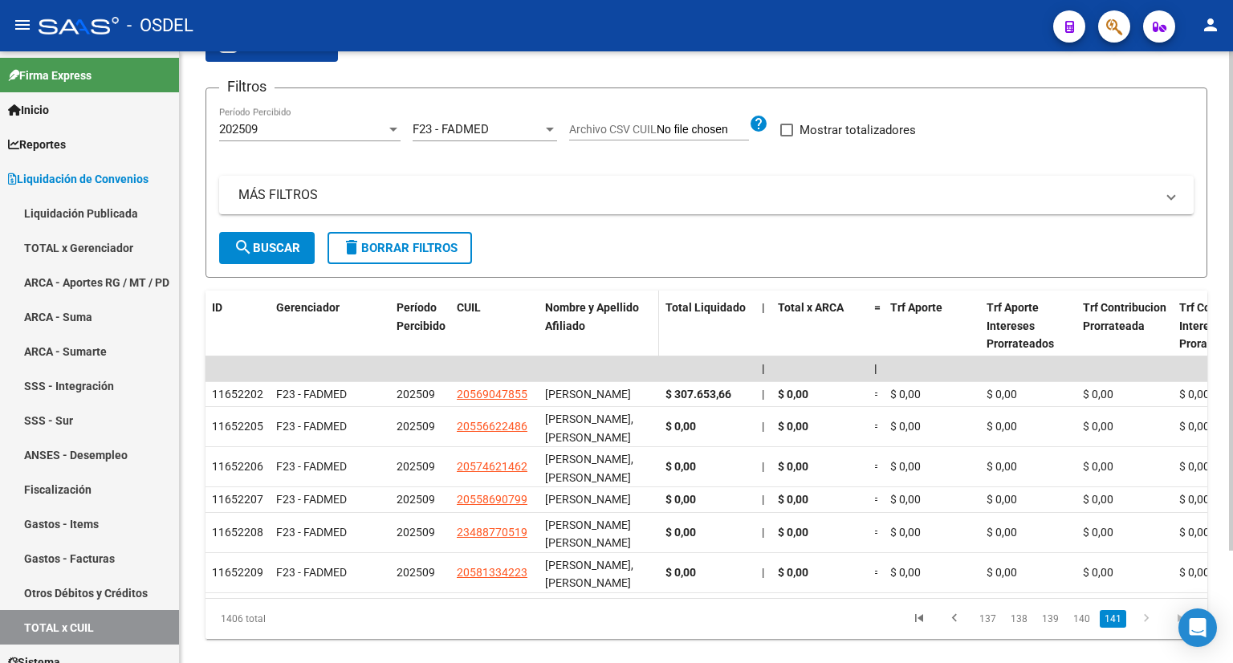
scroll to position [58, 0]
